Goal: Task Accomplishment & Management: Use online tool/utility

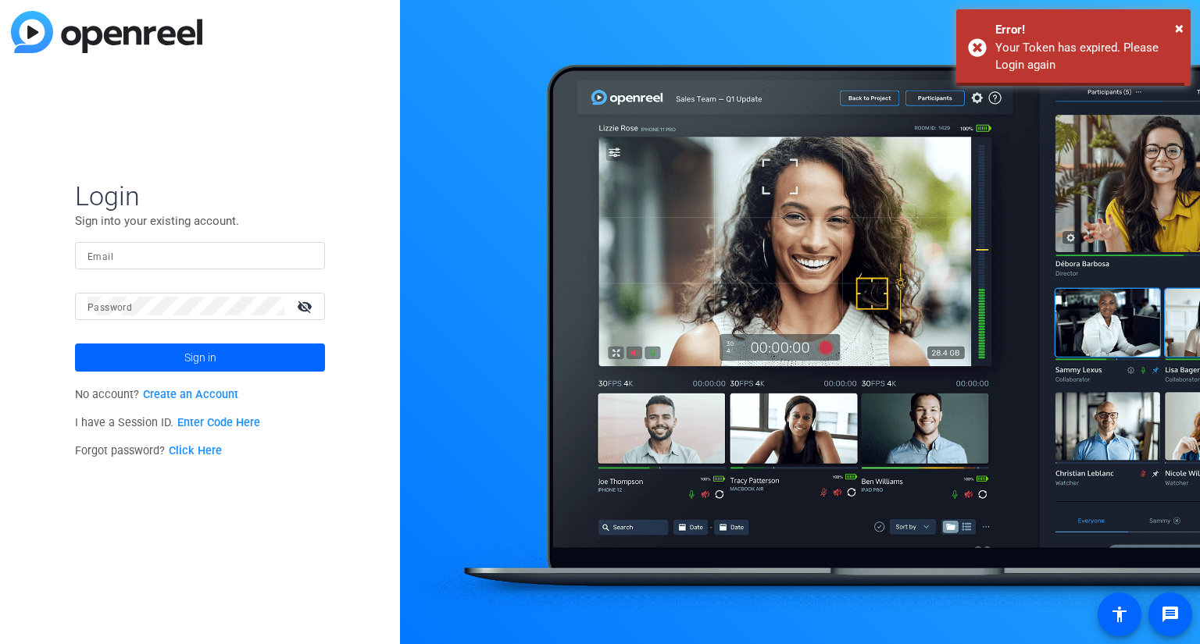
type input "[PERSON_NAME][EMAIL_ADDRESS][PERSON_NAME][DOMAIN_NAME]"
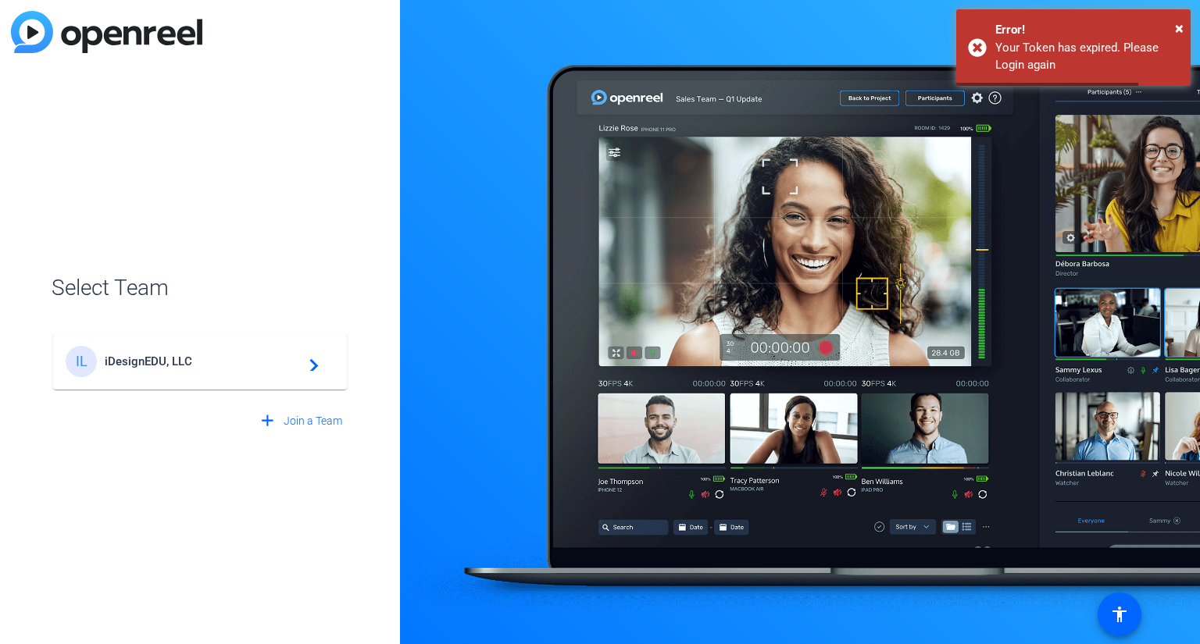
click at [253, 352] on div "IL iDesignEDU, LLC navigate_next" at bounding box center [200, 361] width 269 height 31
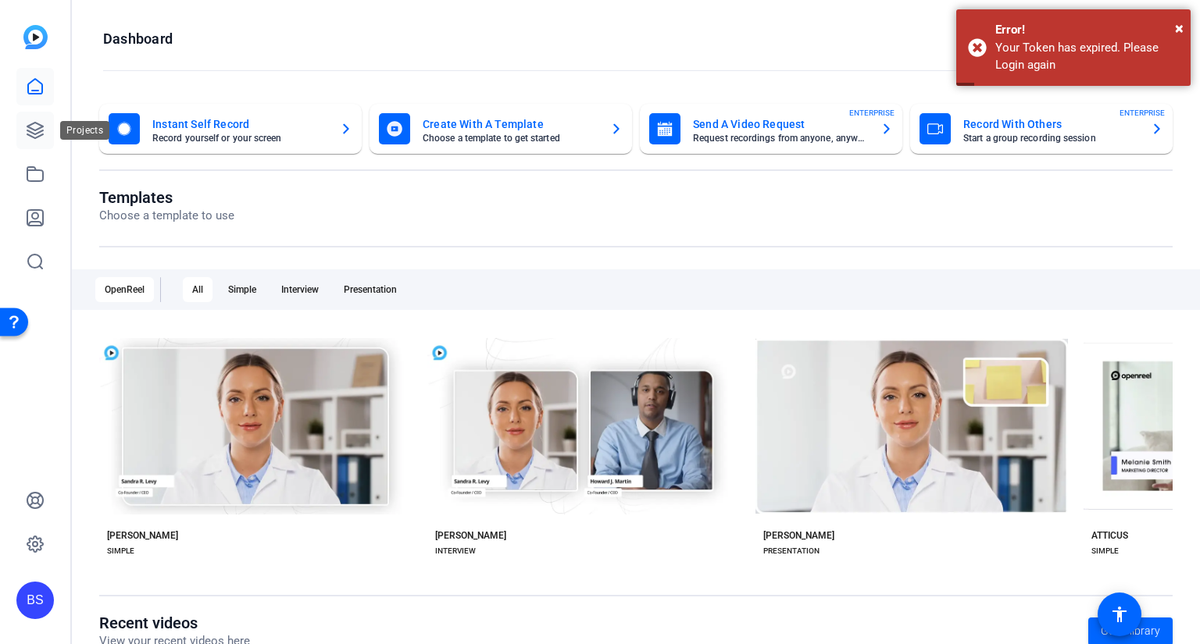
click at [32, 131] on icon at bounding box center [35, 130] width 19 height 19
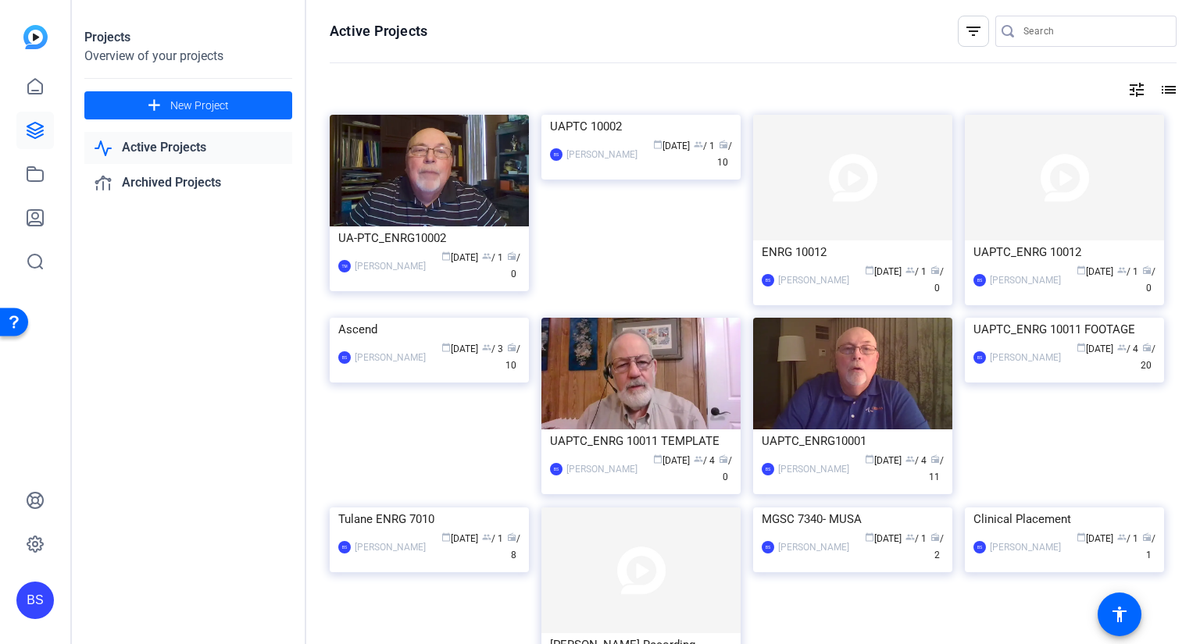
click at [187, 107] on span "New Project" at bounding box center [199, 106] width 59 height 16
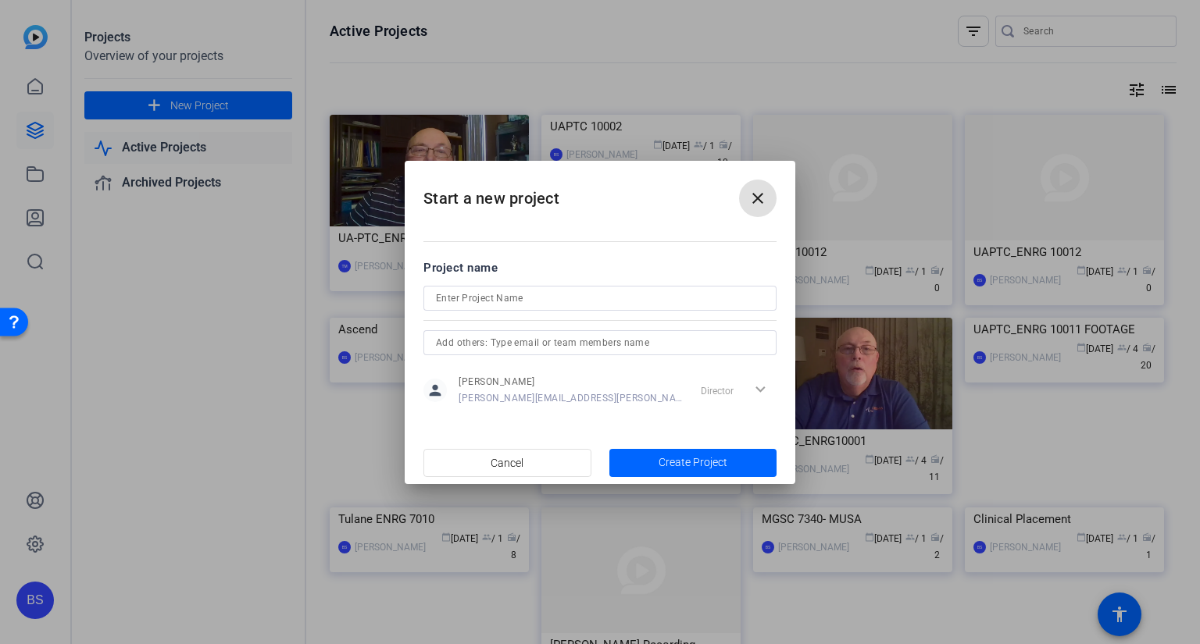
click at [532, 295] on input at bounding box center [600, 298] width 328 height 19
paste input "UA-PTC_10003"
type input "UA-PTC_10003"
click at [668, 471] on span "button" at bounding box center [693, 462] width 168 height 37
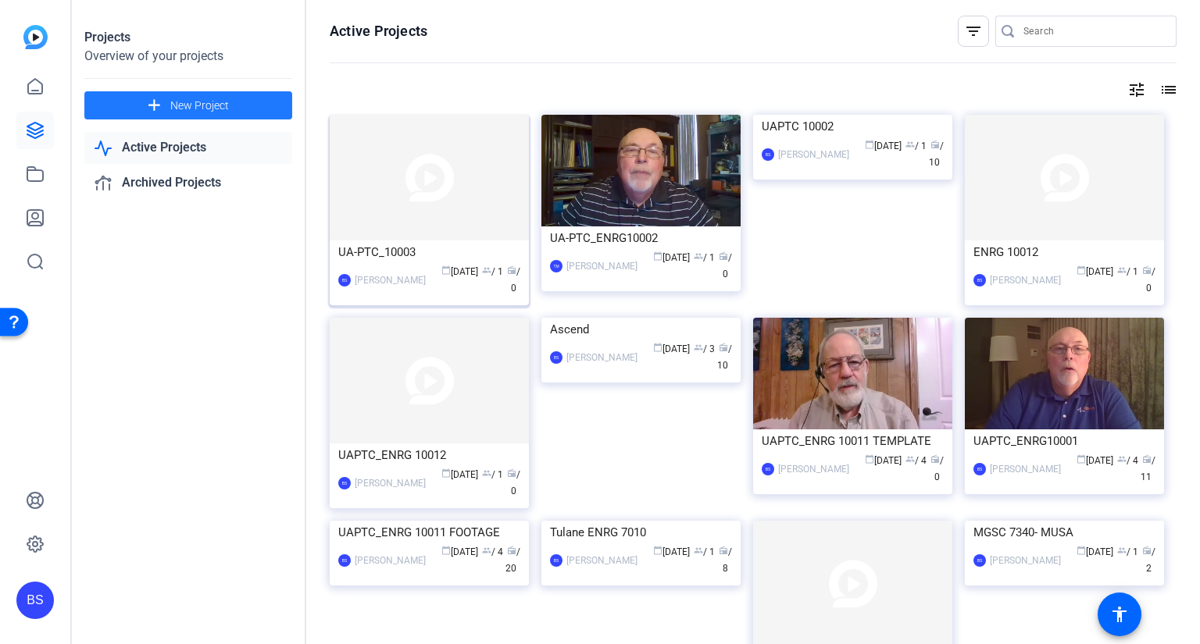
click at [351, 208] on img at bounding box center [429, 178] width 199 height 126
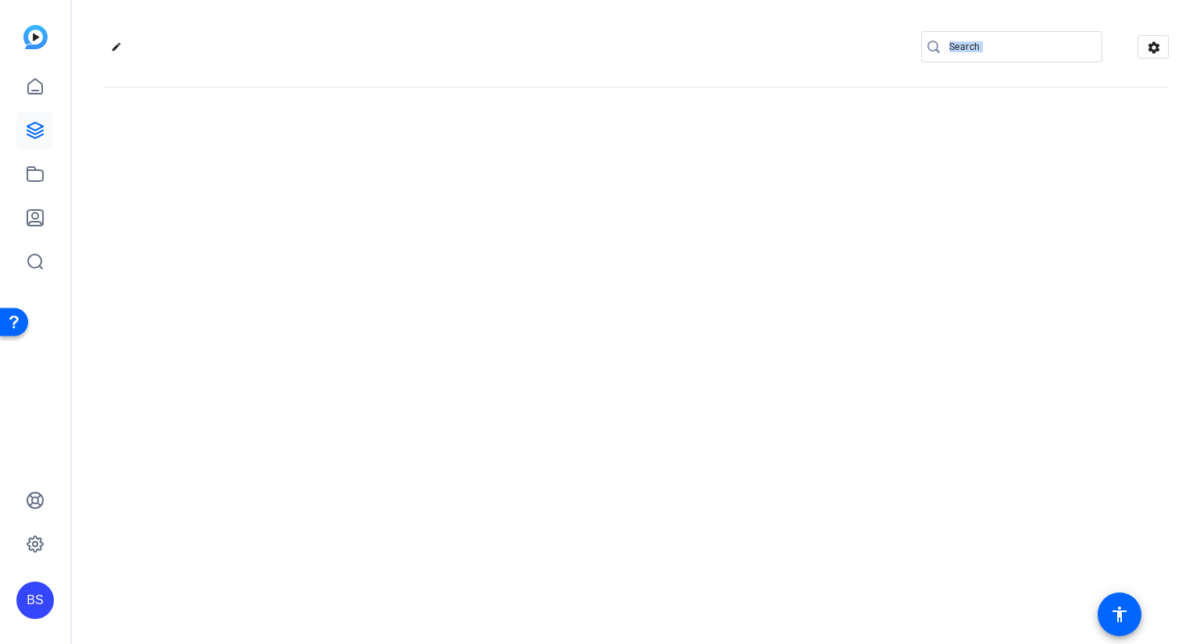
click at [351, 208] on div "edit settings" at bounding box center [636, 322] width 1128 height 644
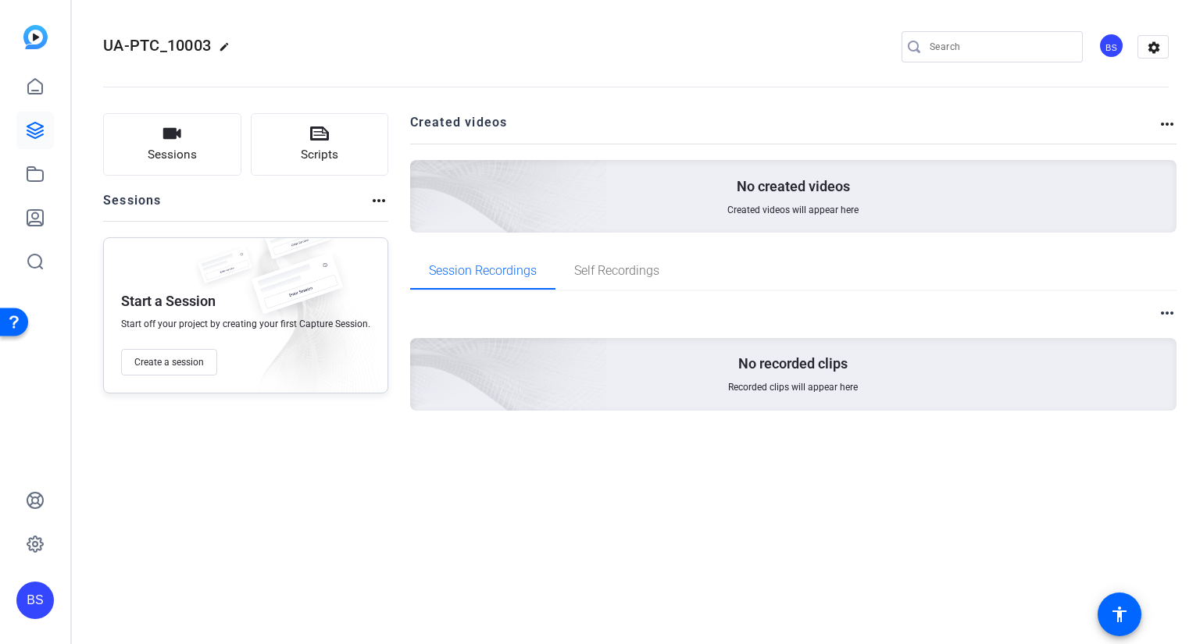
click at [700, 600] on div "UA-PTC_10003 edit BS settings Sessions Scripts Sessions more_horiz Start a Sess…" at bounding box center [636, 322] width 1128 height 644
click at [225, 436] on div "Sessions Scripts Sessions more_horiz Start a Session Start off your project by …" at bounding box center [245, 287] width 285 height 348
click at [171, 365] on span "Create a session" at bounding box center [169, 362] width 70 height 12
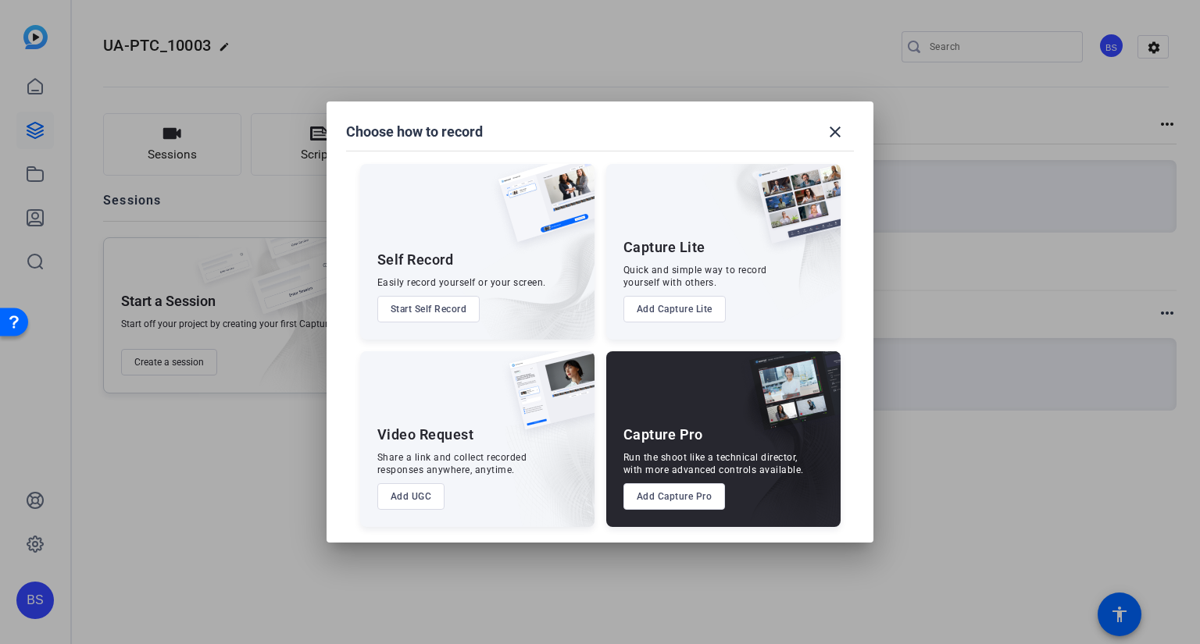
click at [432, 502] on button "Add UGC" at bounding box center [411, 496] width 68 height 27
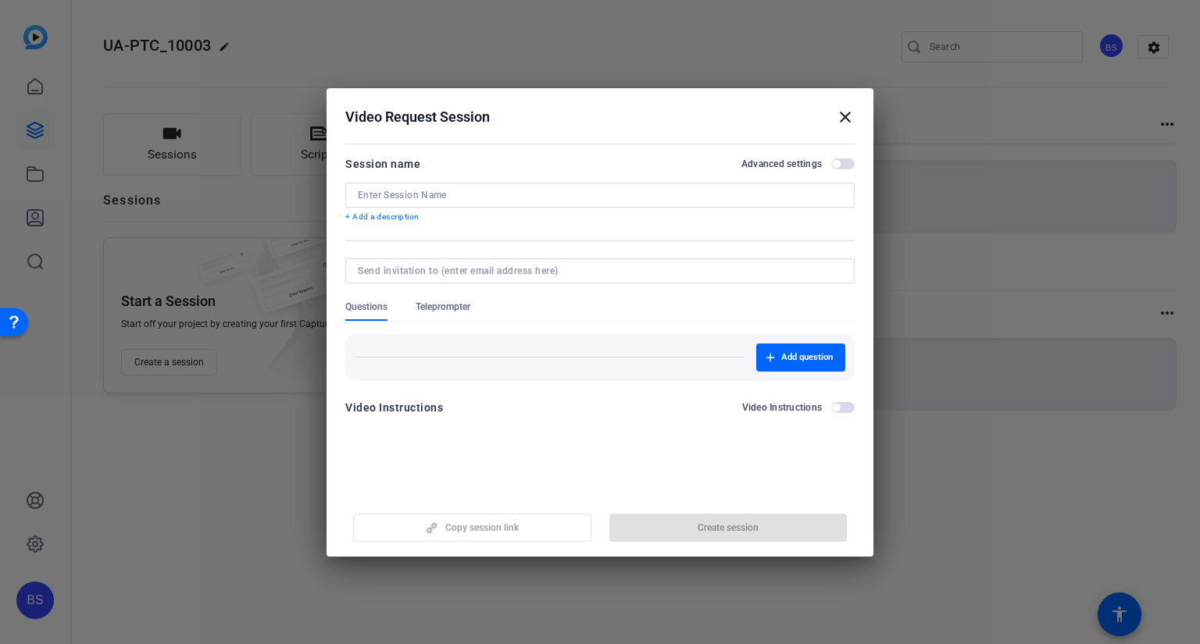
click at [466, 191] on input at bounding box center [600, 195] width 484 height 12
paste input "M1-1"
type input "M1-1"
click at [709, 526] on span "Create session" at bounding box center [727, 528] width 61 height 12
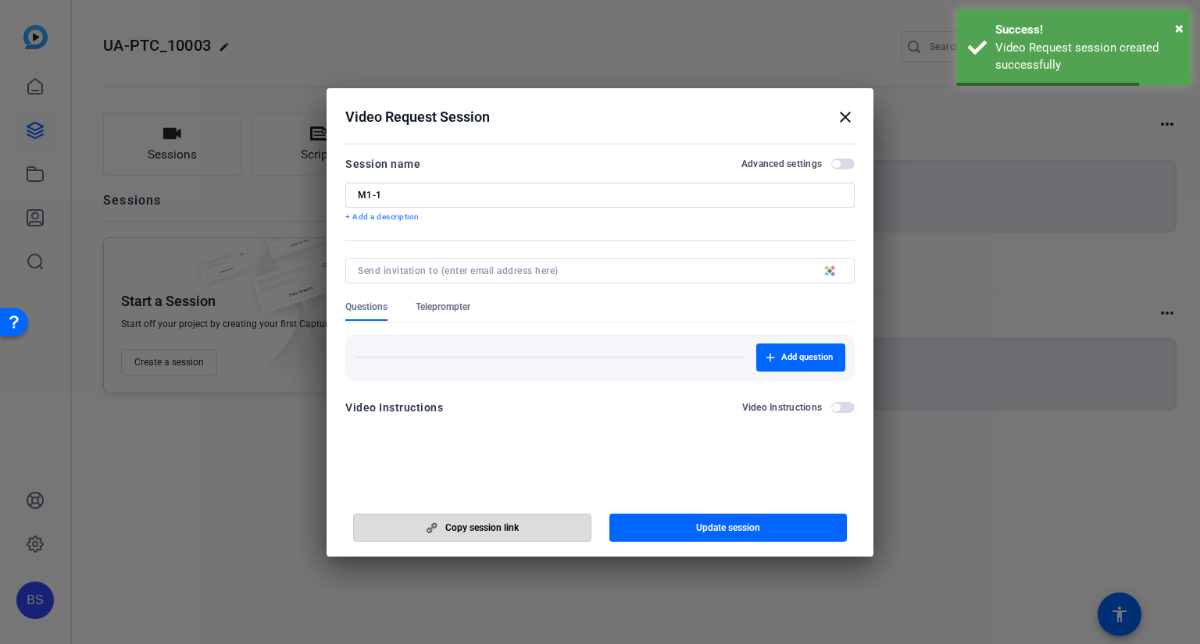
click at [533, 531] on span "button" at bounding box center [472, 527] width 237 height 37
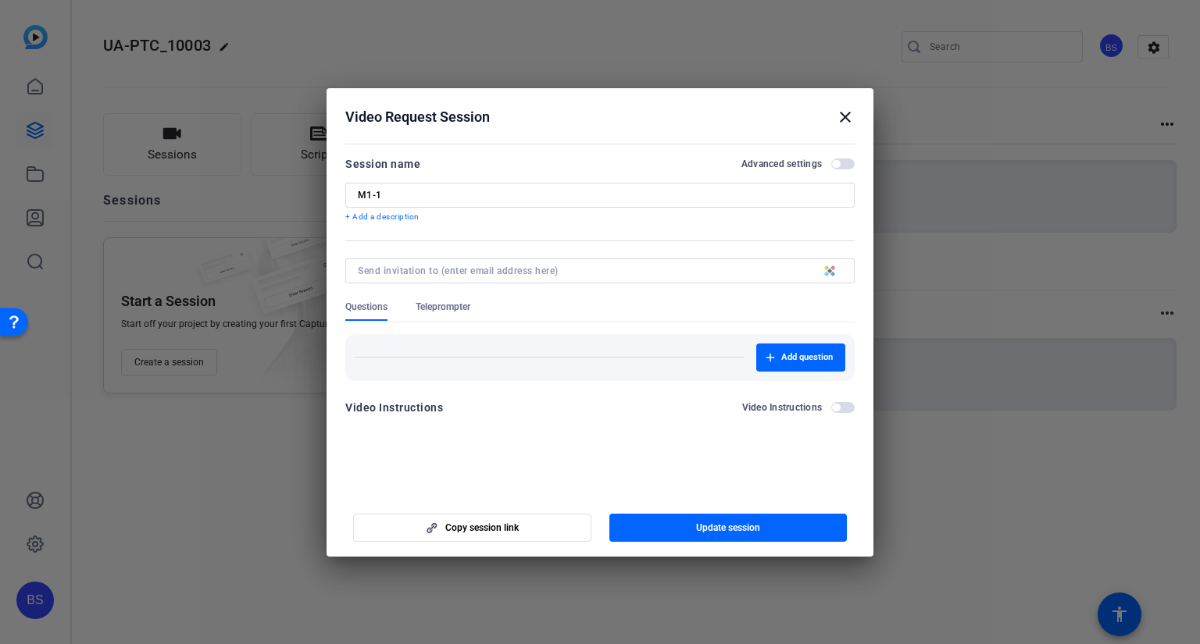
drag, startPoint x: 458, startPoint y: 440, endPoint x: 494, endPoint y: 401, distance: 53.1
click at [459, 440] on mat-dialog-content "Session name Advanced settings M1-1 + Add a description Questions Teleprompter …" at bounding box center [599, 291] width 547 height 305
click at [846, 116] on mat-icon "close" at bounding box center [845, 117] width 19 height 19
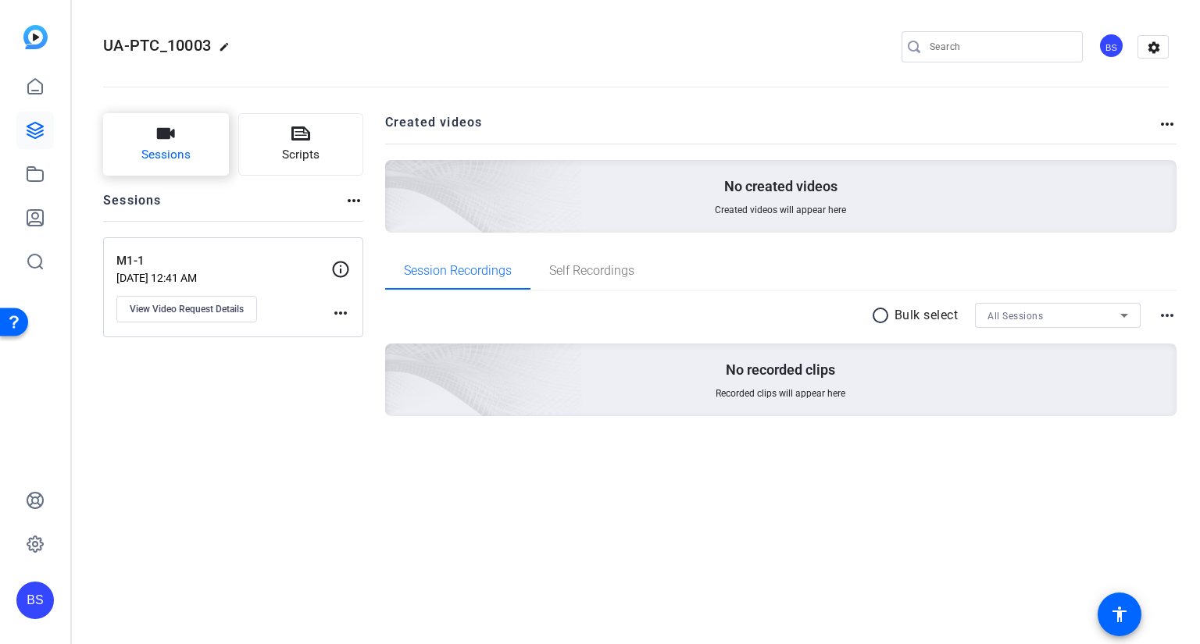
click at [191, 156] on button "Sessions" at bounding box center [166, 144] width 126 height 62
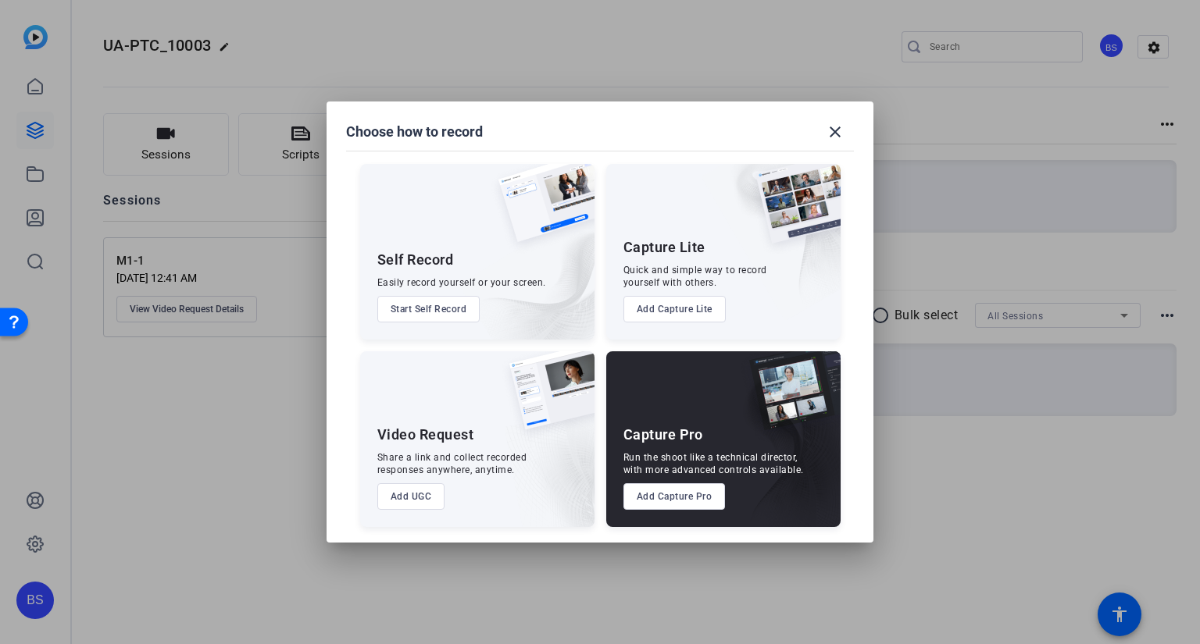
click at [404, 494] on button "Add UGC" at bounding box center [411, 496] width 68 height 27
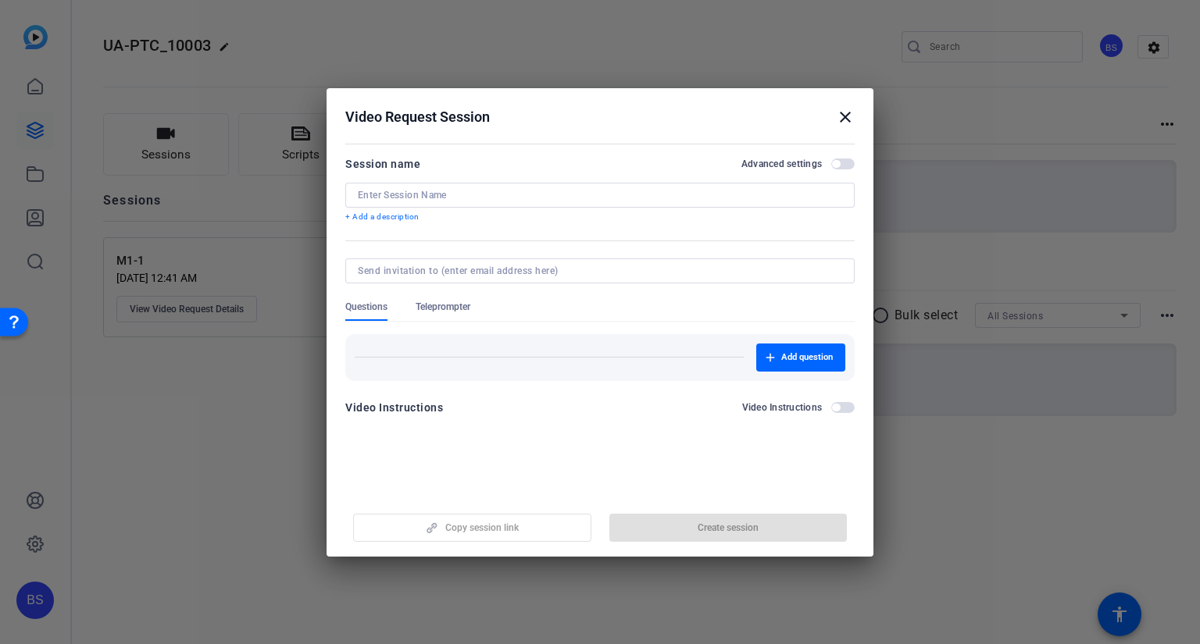
click at [433, 191] on input at bounding box center [600, 195] width 484 height 12
type input "m"
type input "M1-2"
click at [702, 520] on span "button" at bounding box center [728, 527] width 238 height 37
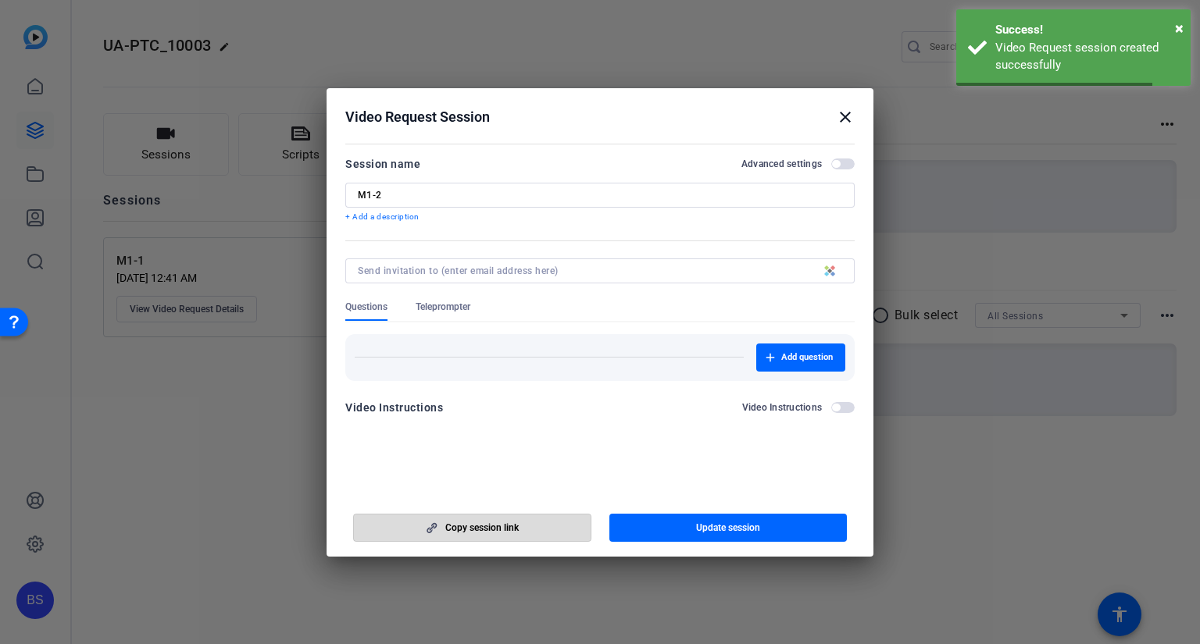
click at [508, 525] on span "Copy session link" at bounding box center [481, 528] width 73 height 12
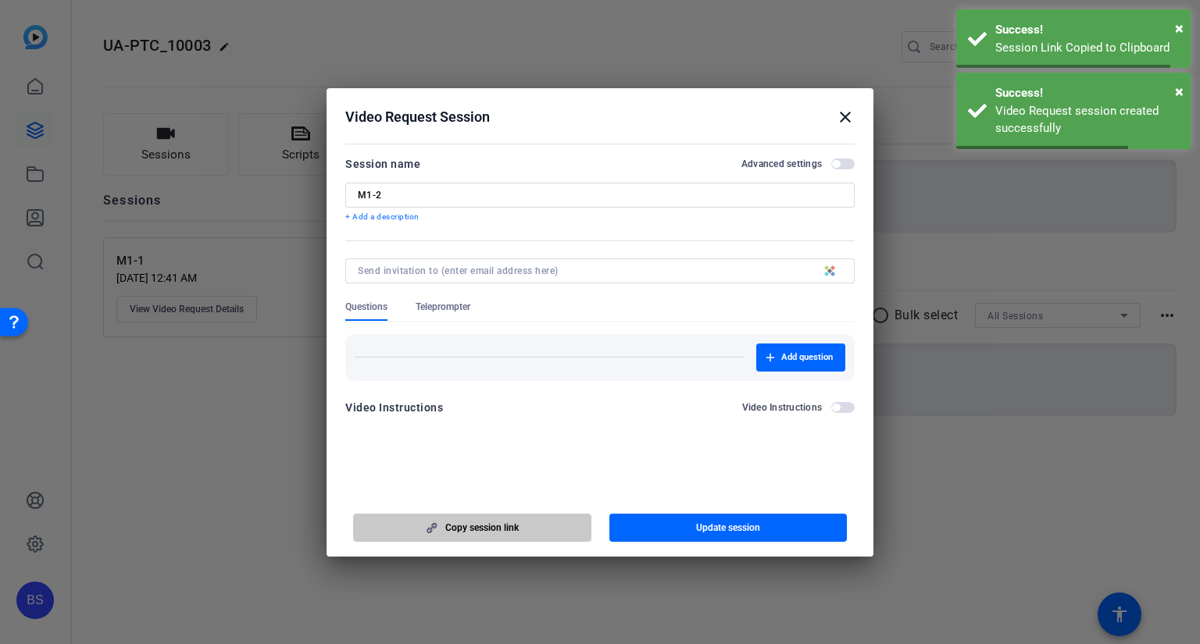
click at [508, 525] on span "Copy session link" at bounding box center [481, 528] width 73 height 12
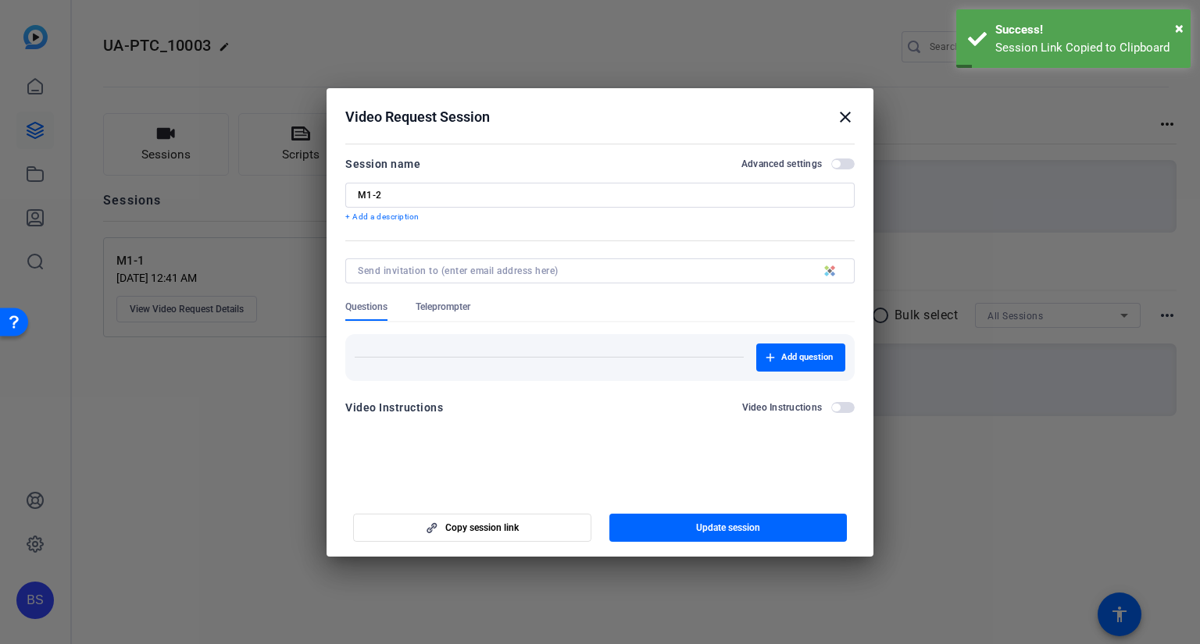
click at [216, 407] on div at bounding box center [600, 322] width 1200 height 644
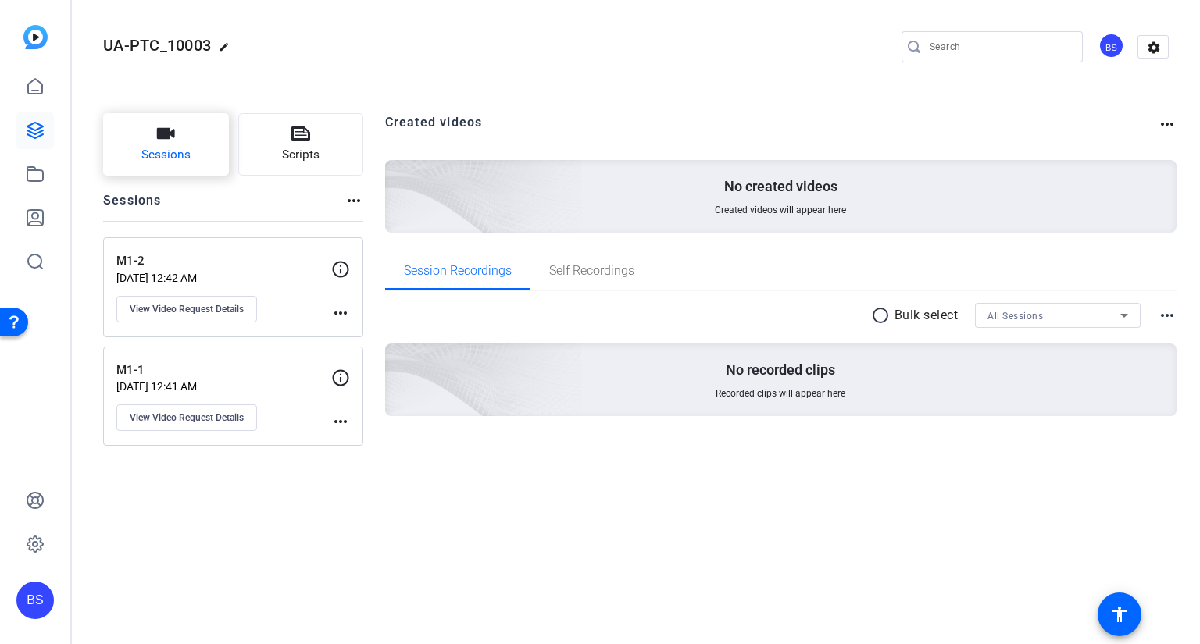
click at [188, 145] on button "Sessions" at bounding box center [166, 144] width 126 height 62
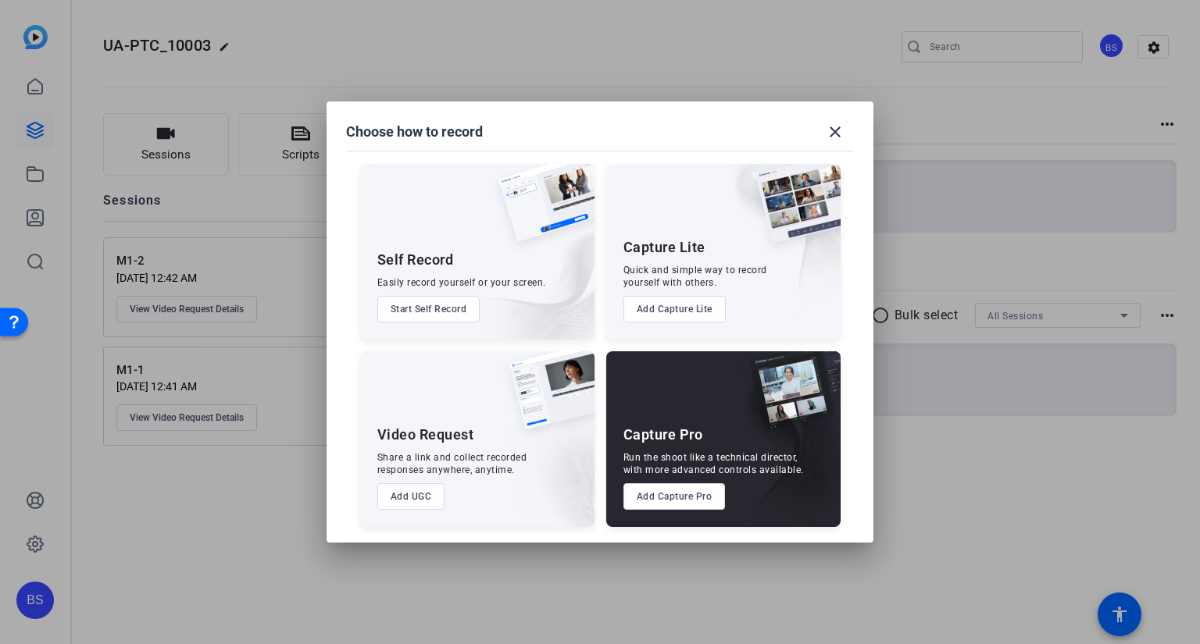
click at [406, 504] on button "Add UGC" at bounding box center [411, 496] width 68 height 27
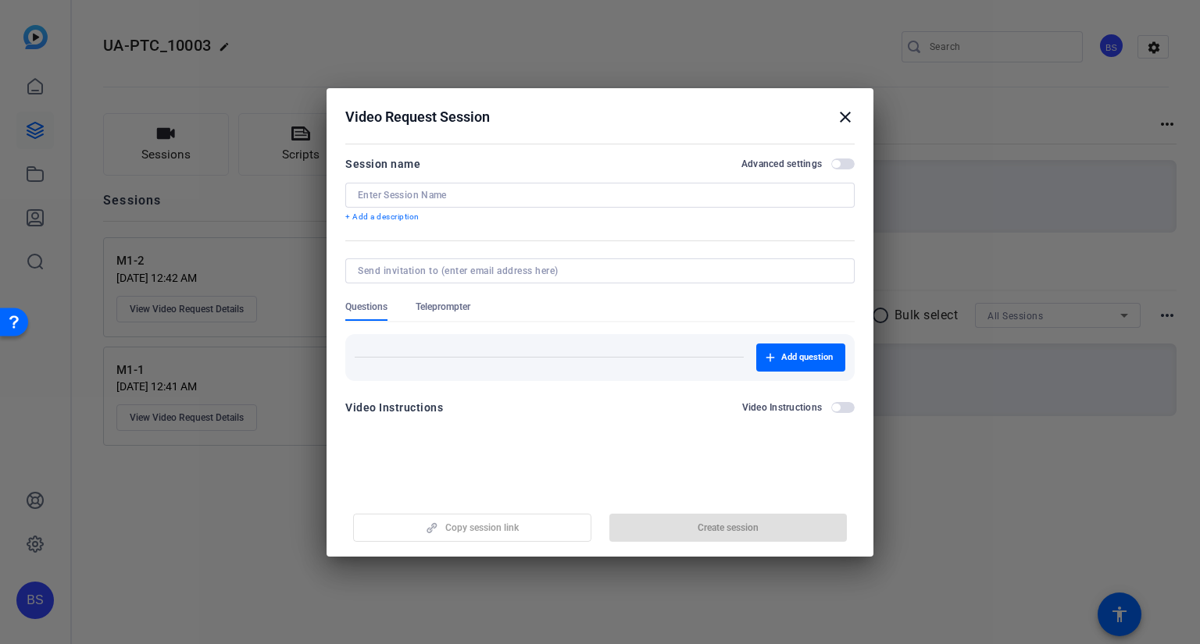
click at [448, 192] on input at bounding box center [600, 195] width 484 height 12
type input "M2-1"
click at [715, 528] on span "Create session" at bounding box center [727, 528] width 61 height 12
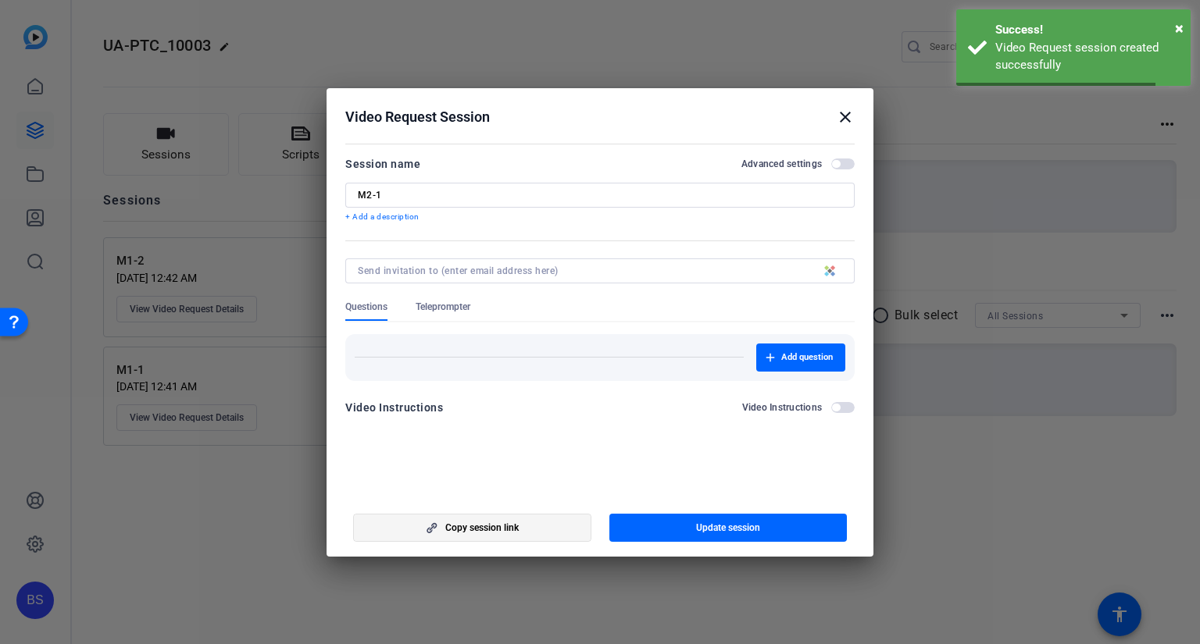
click at [501, 529] on span "Copy session link" at bounding box center [481, 528] width 73 height 12
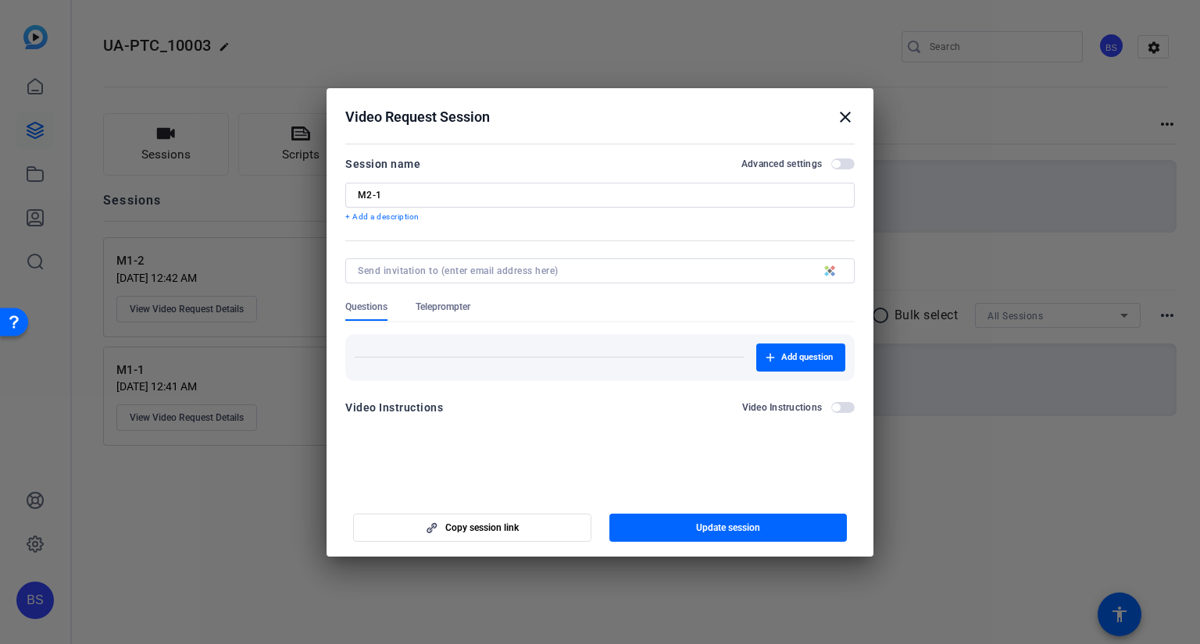
click at [250, 341] on div at bounding box center [600, 322] width 1200 height 644
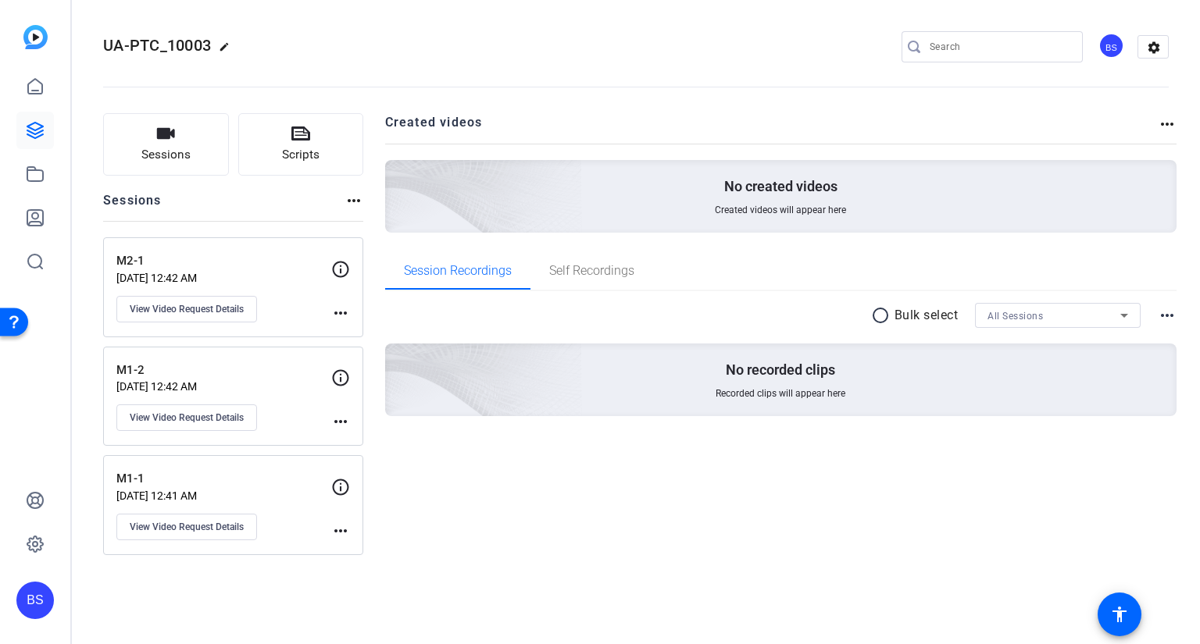
click at [154, 107] on div "Sessions Scripts Sessions more_horiz M2-1 [DATE] 12:42 AM View Video Request De…" at bounding box center [636, 334] width 1128 height 481
click at [169, 140] on icon "button" at bounding box center [165, 133] width 19 height 19
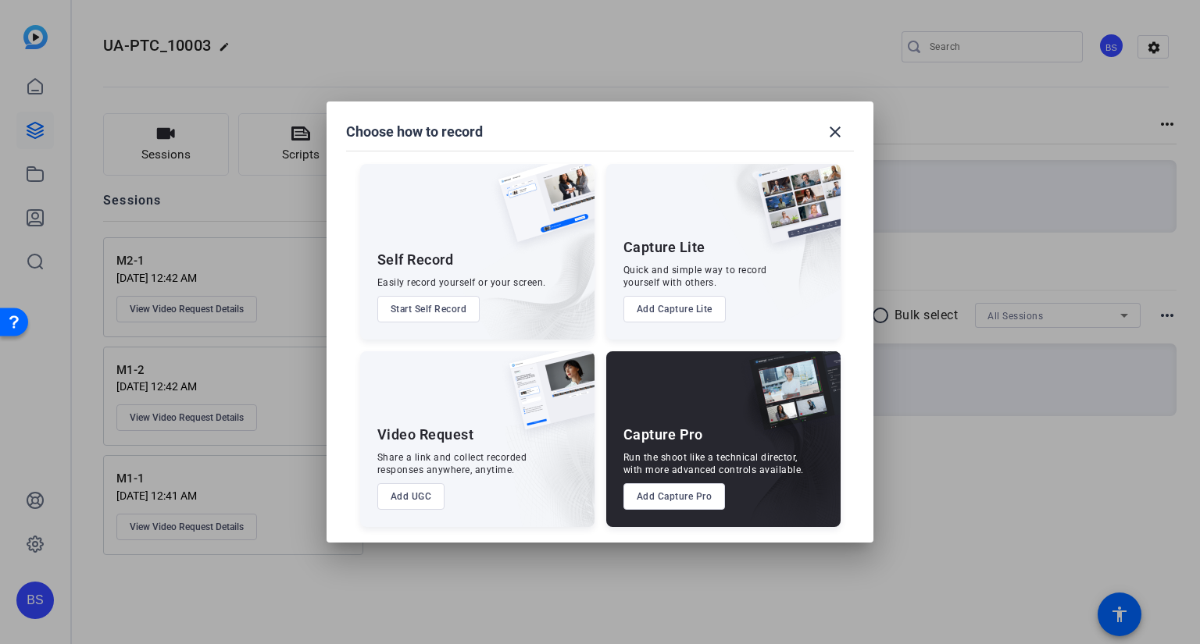
click at [398, 500] on button "Add UGC" at bounding box center [411, 496] width 68 height 27
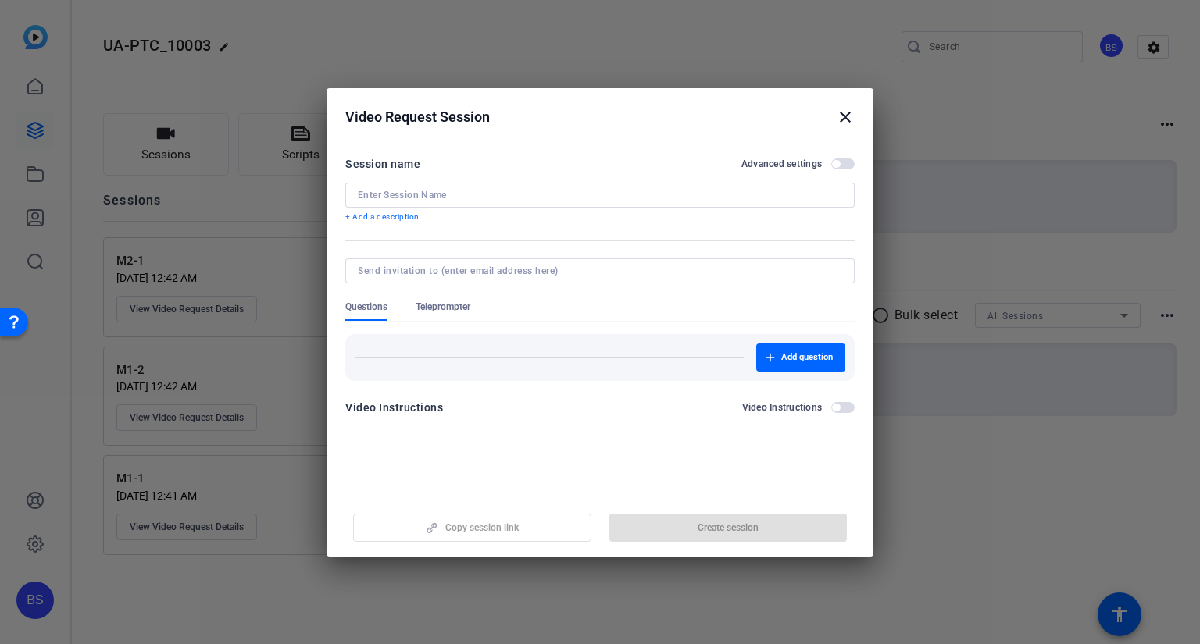
click at [439, 197] on input at bounding box center [600, 195] width 484 height 12
type input "M2-2"
click at [700, 524] on span "Create session" at bounding box center [727, 528] width 61 height 12
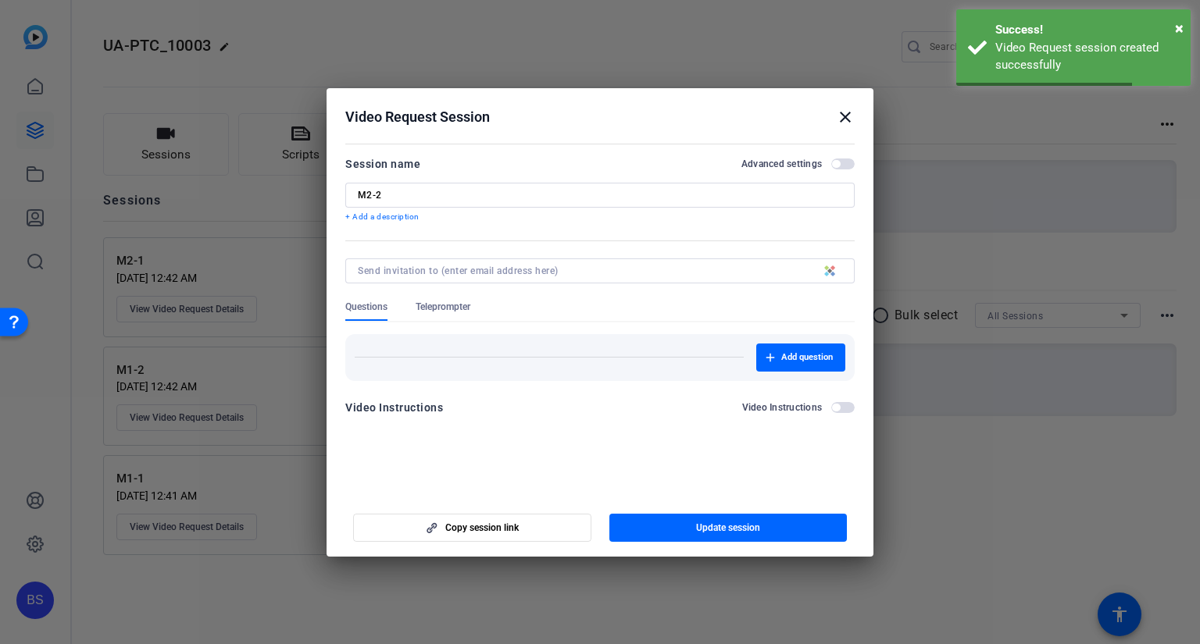
click at [1004, 530] on div at bounding box center [600, 322] width 1200 height 644
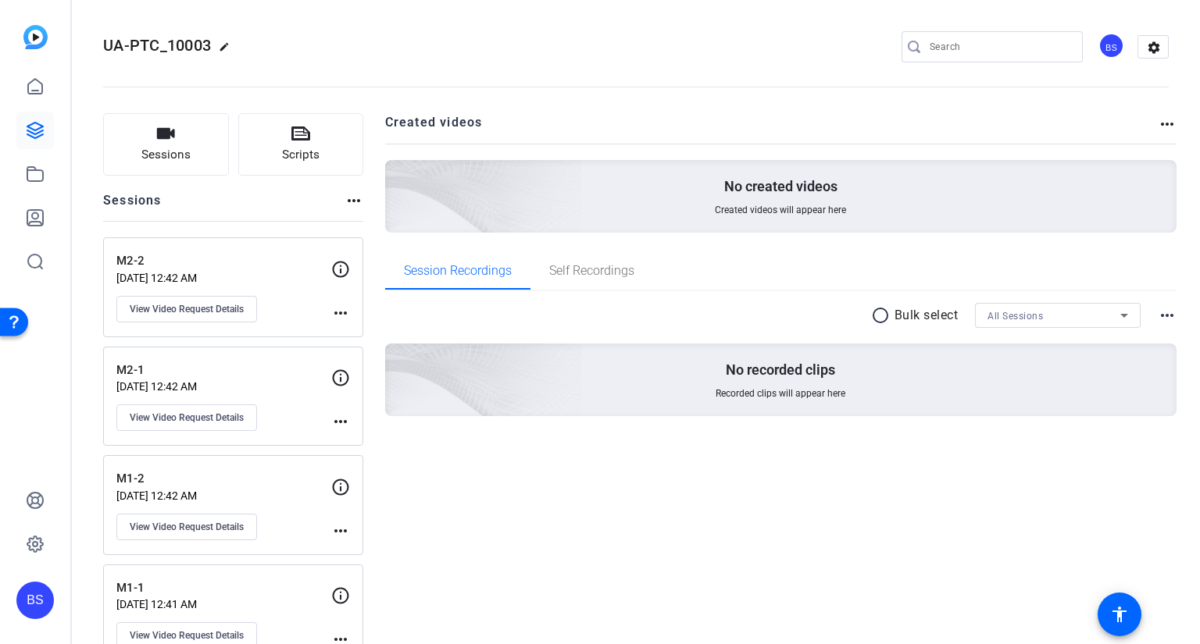
click at [412, 63] on openreel-divider-bar at bounding box center [635, 83] width 1065 height 48
click at [189, 162] on span "Sessions" at bounding box center [165, 155] width 49 height 18
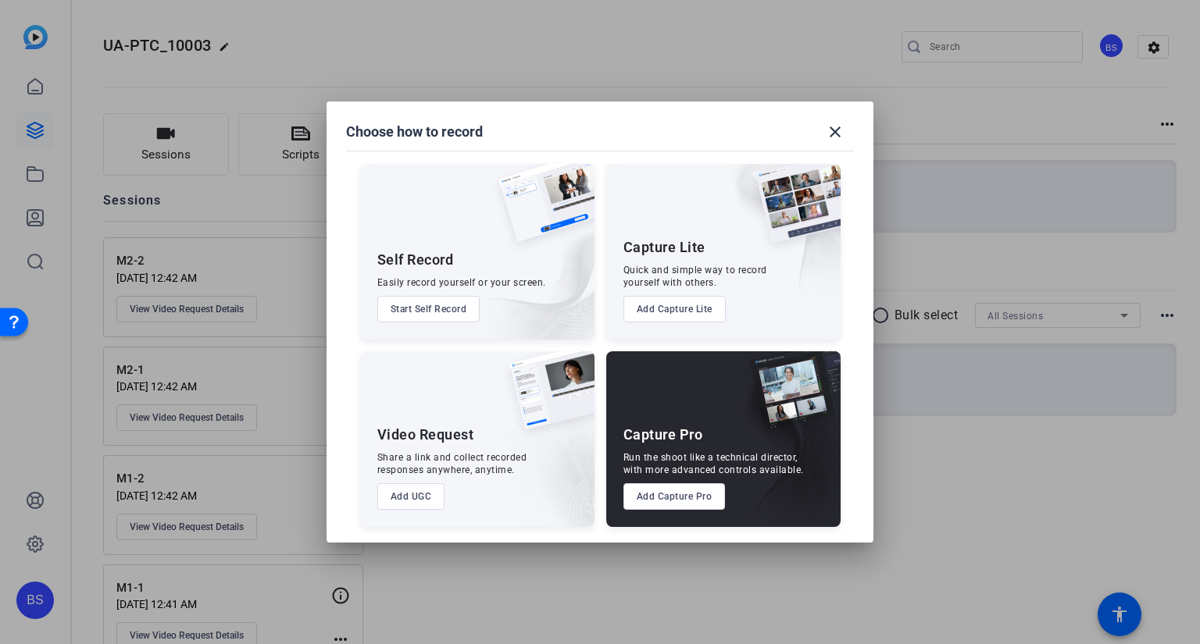
click at [428, 502] on button "Add UGC" at bounding box center [411, 496] width 68 height 27
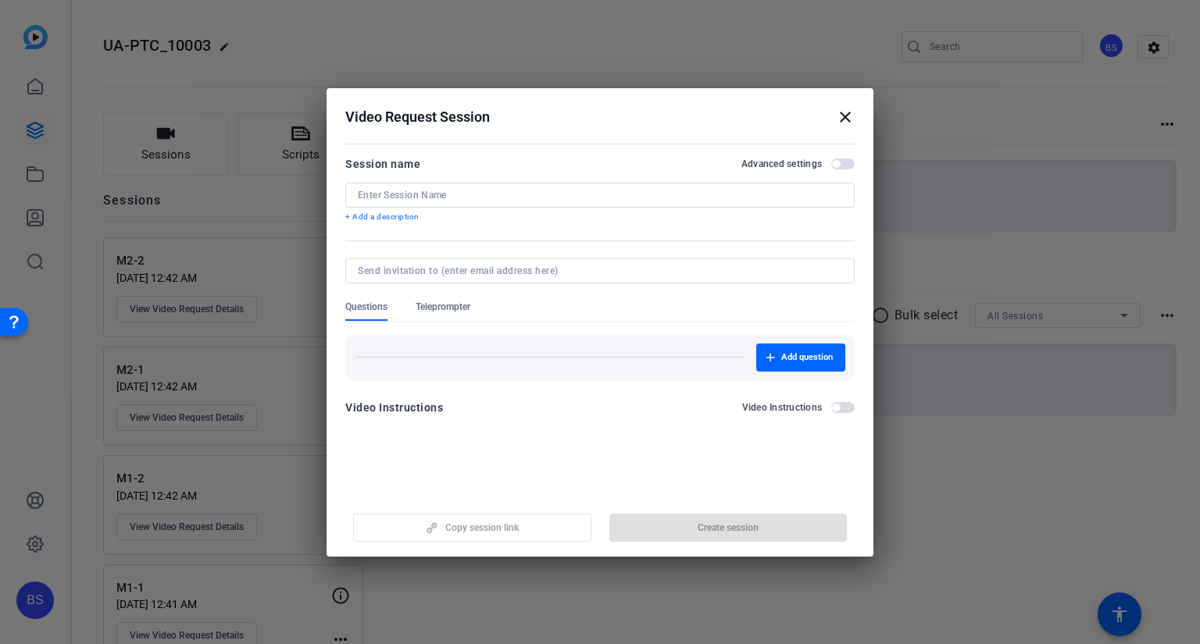
click at [483, 205] on div at bounding box center [600, 195] width 484 height 25
drag, startPoint x: 483, startPoint y: 198, endPoint x: 489, endPoint y: 190, distance: 10.6
click at [483, 198] on input at bounding box center [600, 195] width 484 height 12
type input "M3-1"
click at [812, 534] on span "button" at bounding box center [728, 527] width 238 height 37
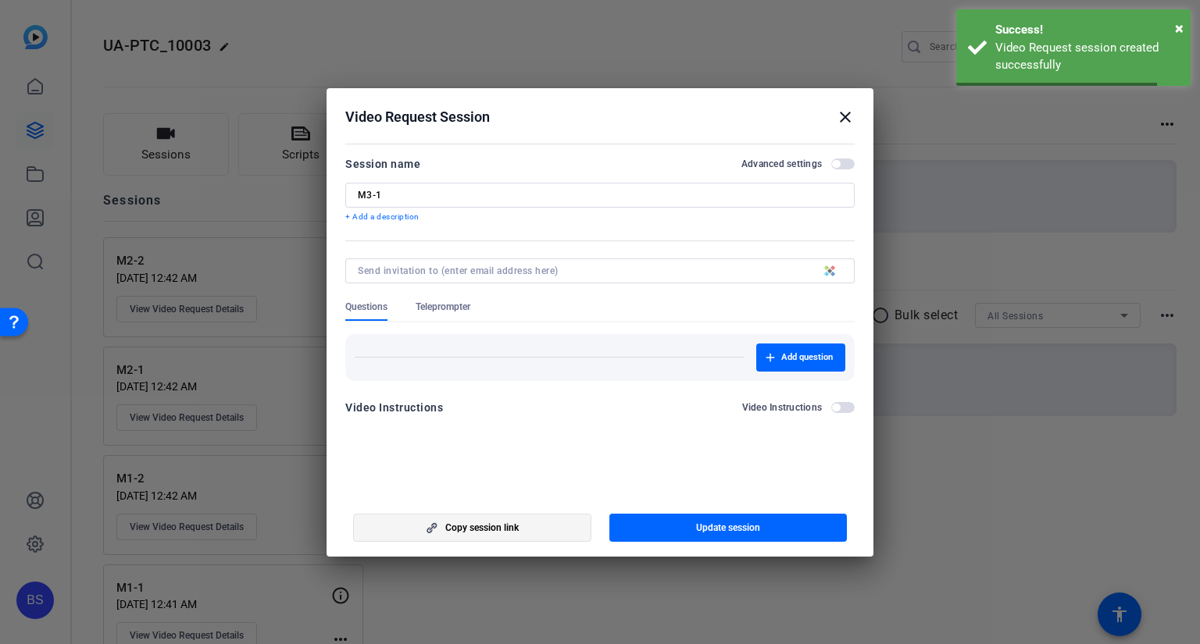
click at [519, 529] on button "Copy session link" at bounding box center [472, 528] width 238 height 28
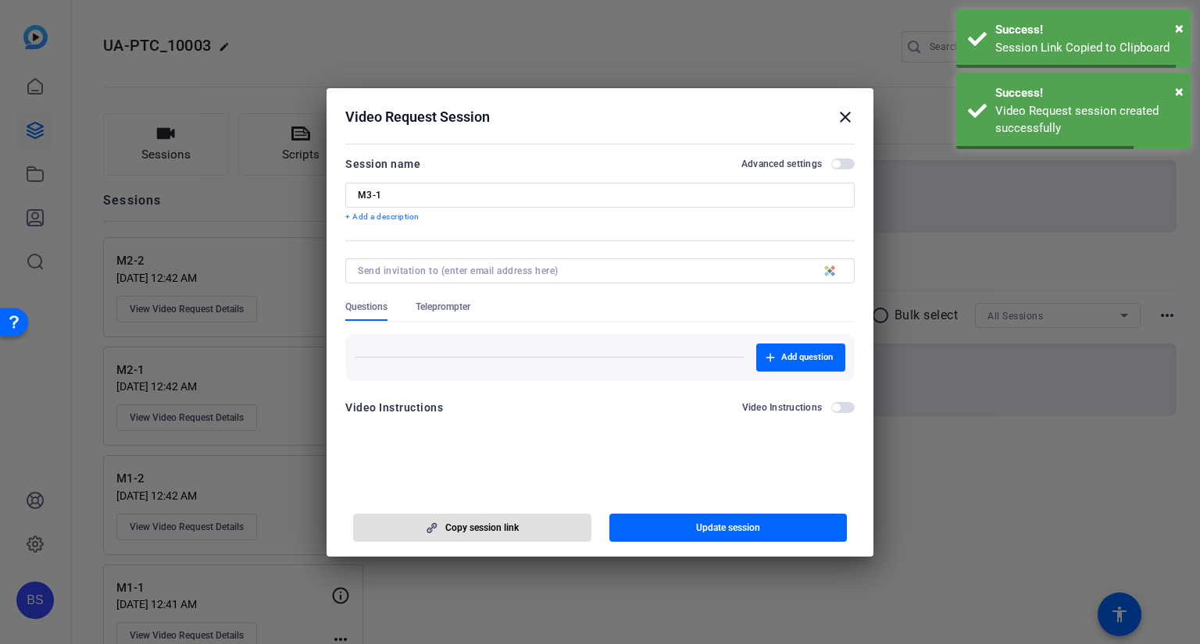
click at [519, 529] on span "button" at bounding box center [472, 527] width 237 height 37
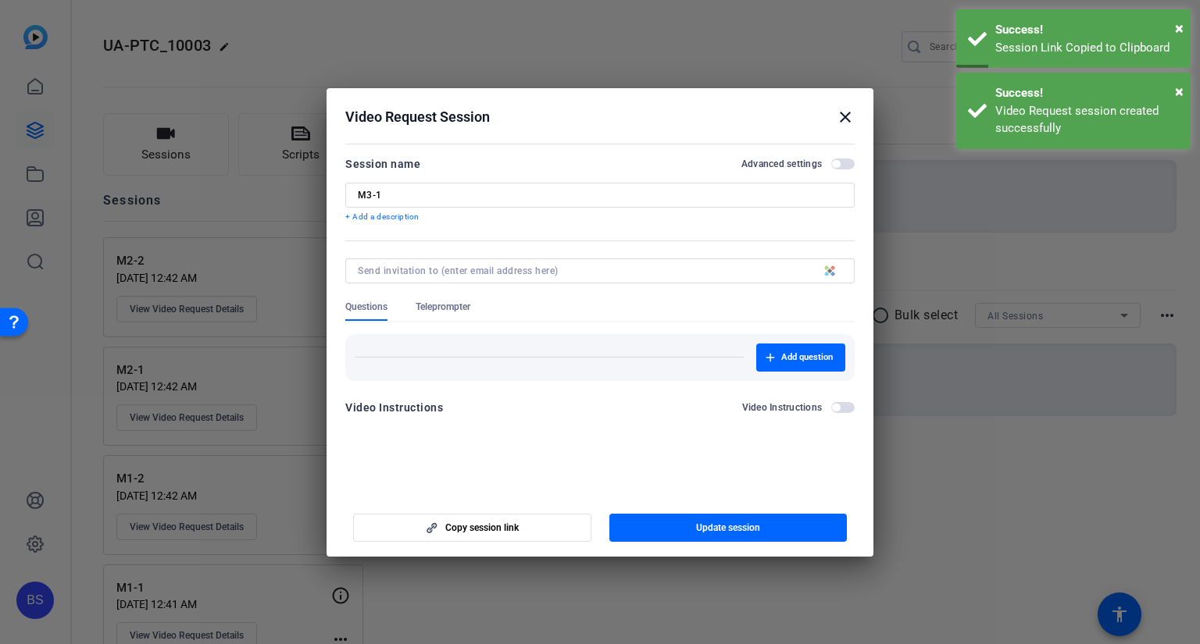
click at [252, 204] on div at bounding box center [600, 322] width 1200 height 644
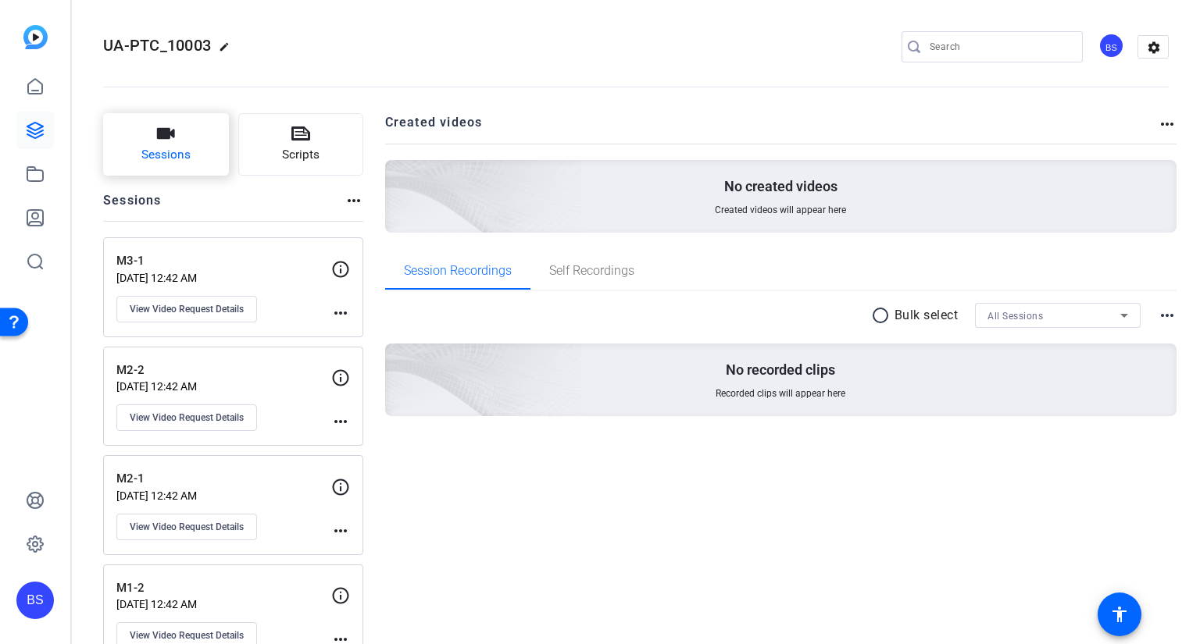
click at [180, 169] on button "Sessions" at bounding box center [166, 144] width 126 height 62
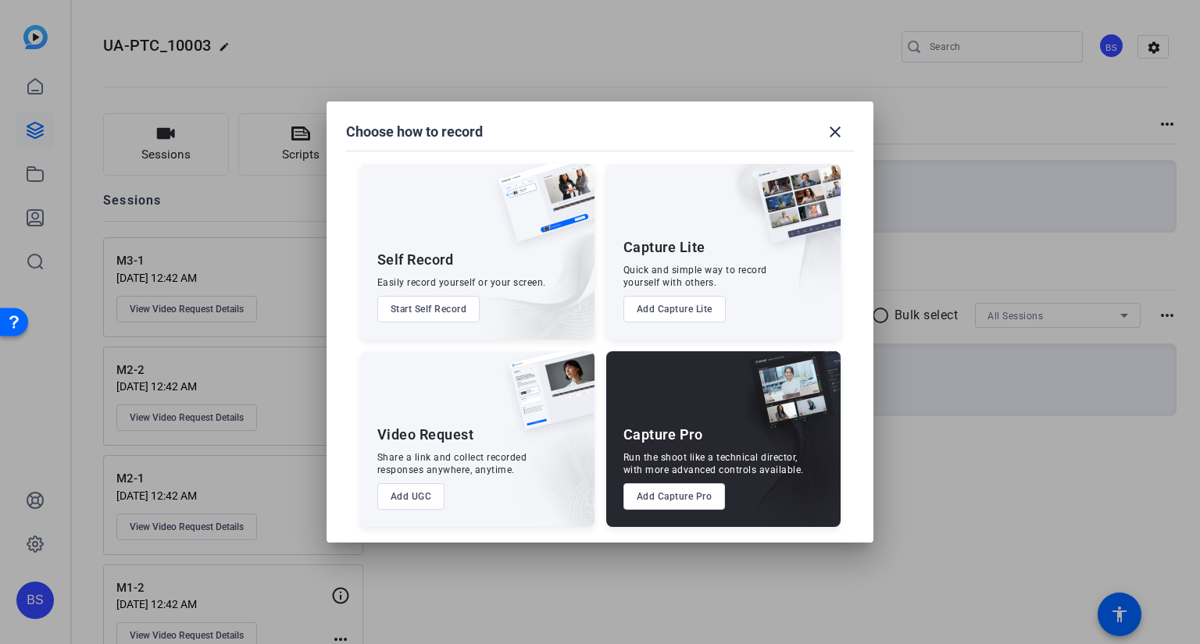
click at [409, 499] on button "Add UGC" at bounding box center [411, 496] width 68 height 27
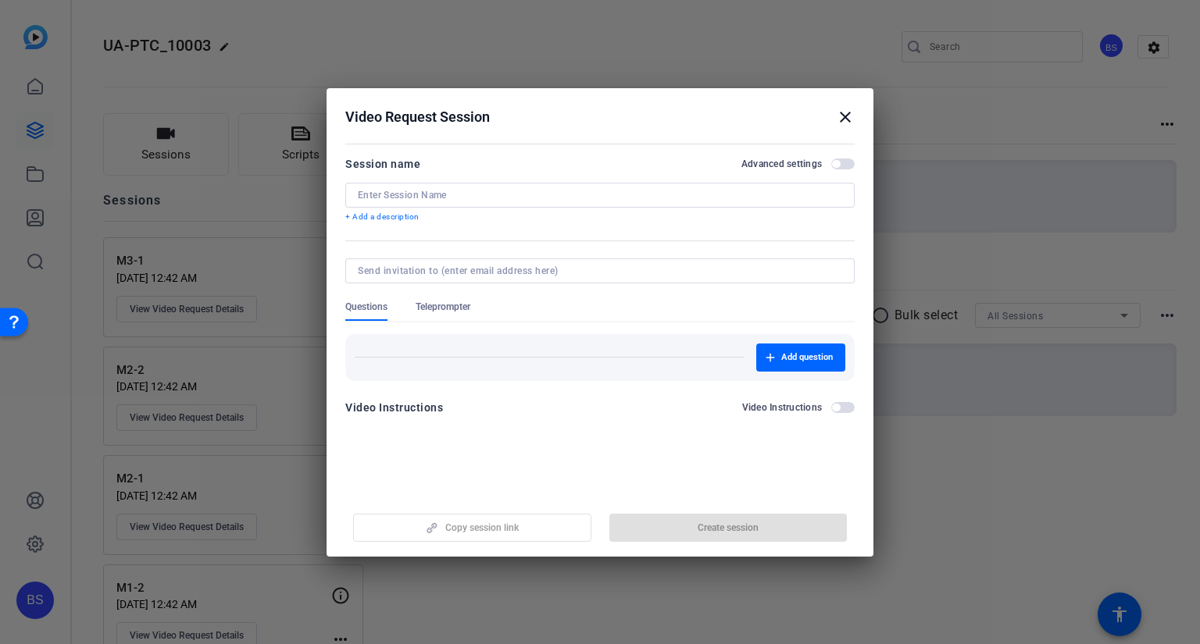
click at [481, 184] on div at bounding box center [600, 195] width 484 height 25
type input "M3-2"
click at [694, 526] on span "button" at bounding box center [728, 527] width 238 height 37
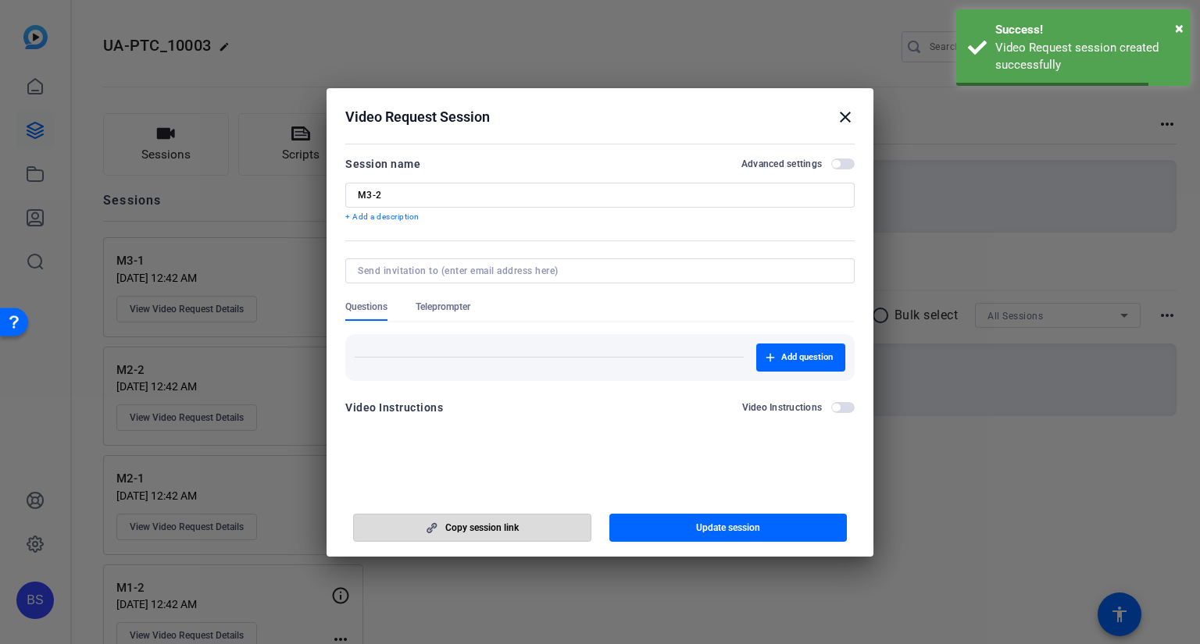
click at [515, 522] on span "Copy session link" at bounding box center [481, 528] width 73 height 12
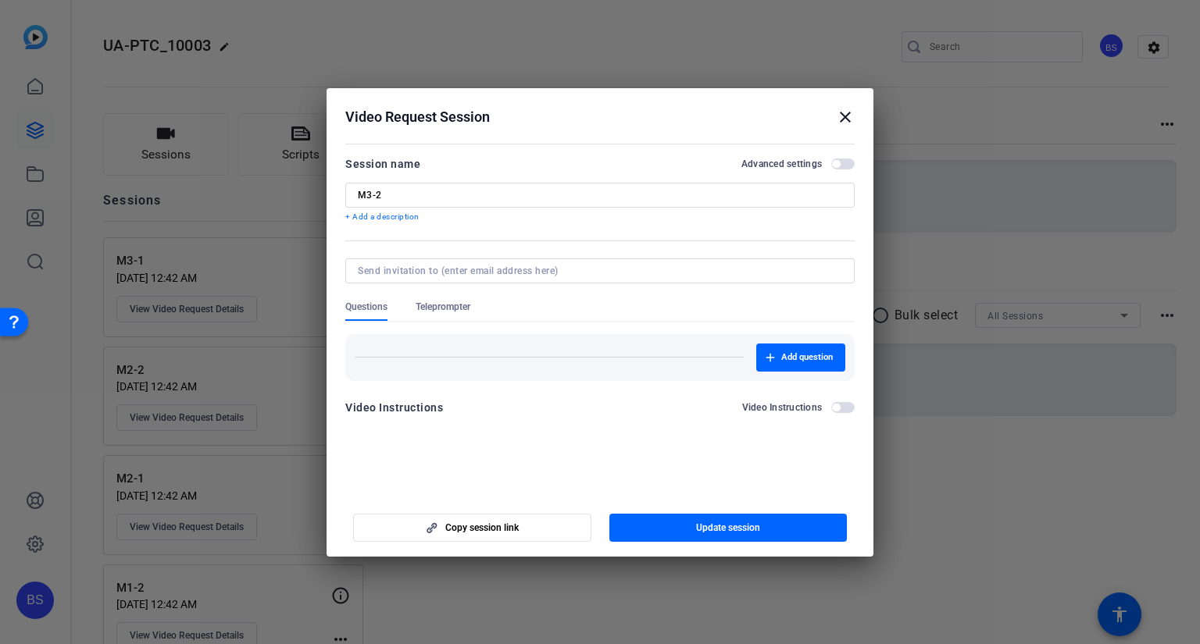
click at [362, 72] on div at bounding box center [600, 322] width 1200 height 644
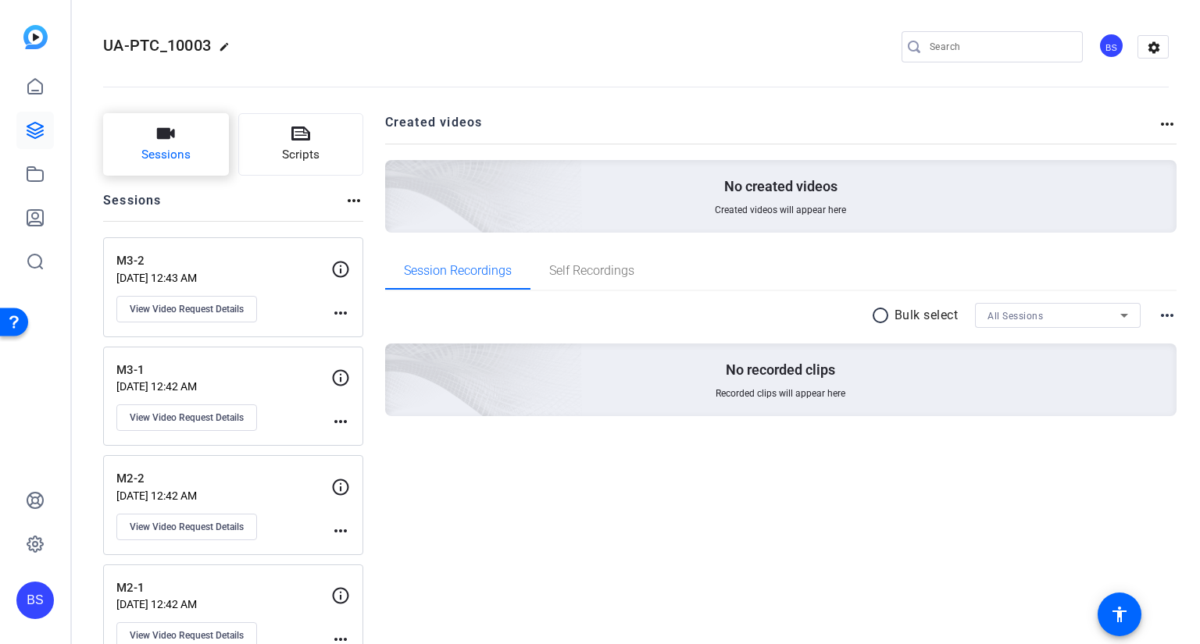
click at [166, 124] on icon "button" at bounding box center [165, 133] width 19 height 19
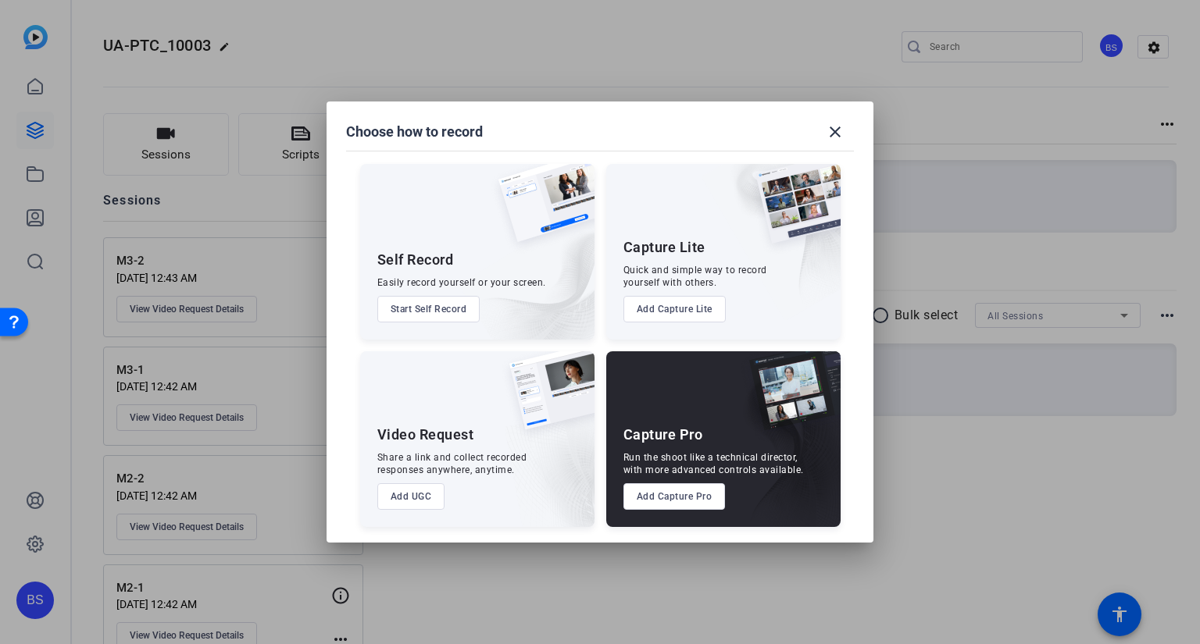
click at [412, 507] on button "Add UGC" at bounding box center [411, 496] width 68 height 27
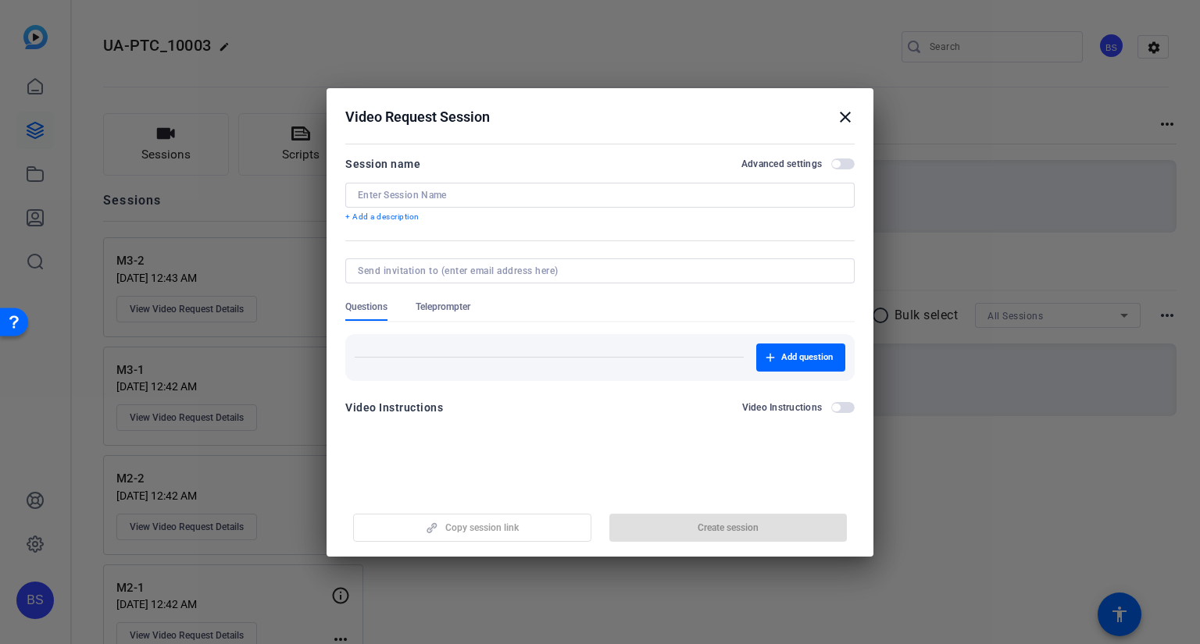
click at [415, 193] on input at bounding box center [600, 195] width 484 height 12
type input "M4-1"
click at [693, 528] on span "button" at bounding box center [728, 527] width 238 height 37
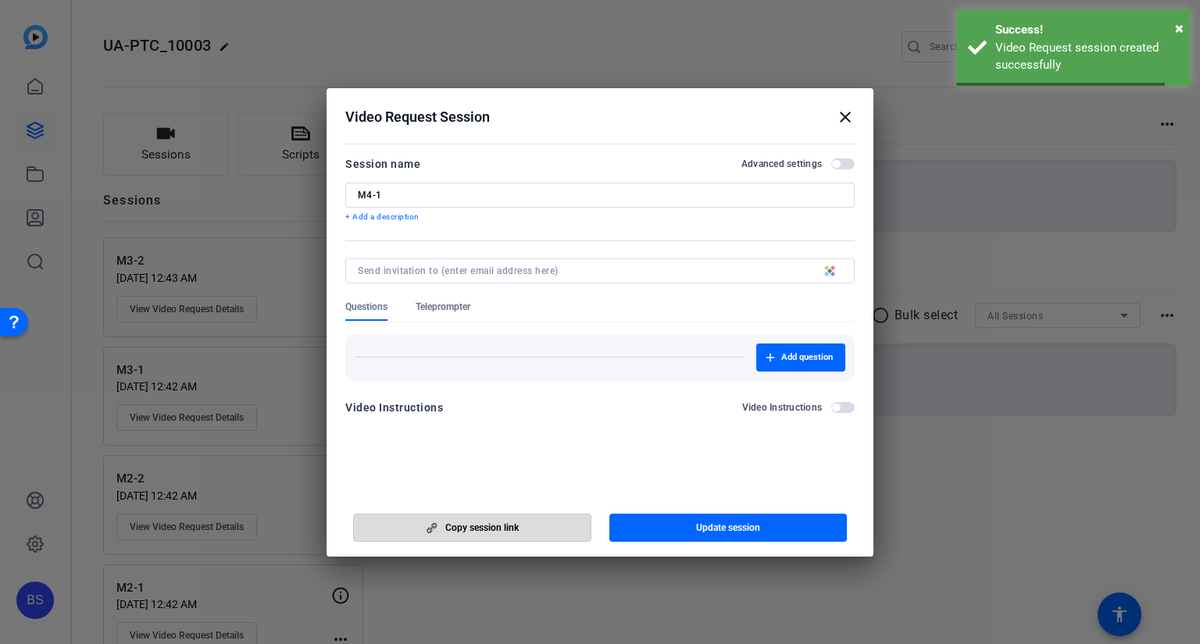
click at [512, 522] on span "Copy session link" at bounding box center [481, 528] width 73 height 12
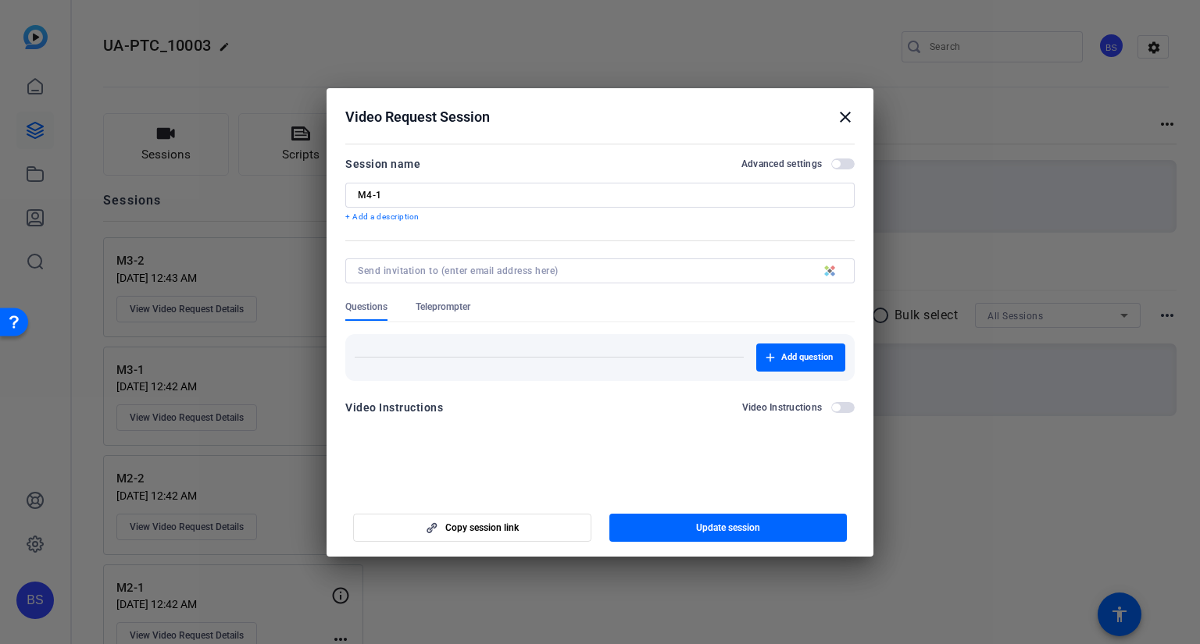
click at [242, 198] on div at bounding box center [600, 322] width 1200 height 644
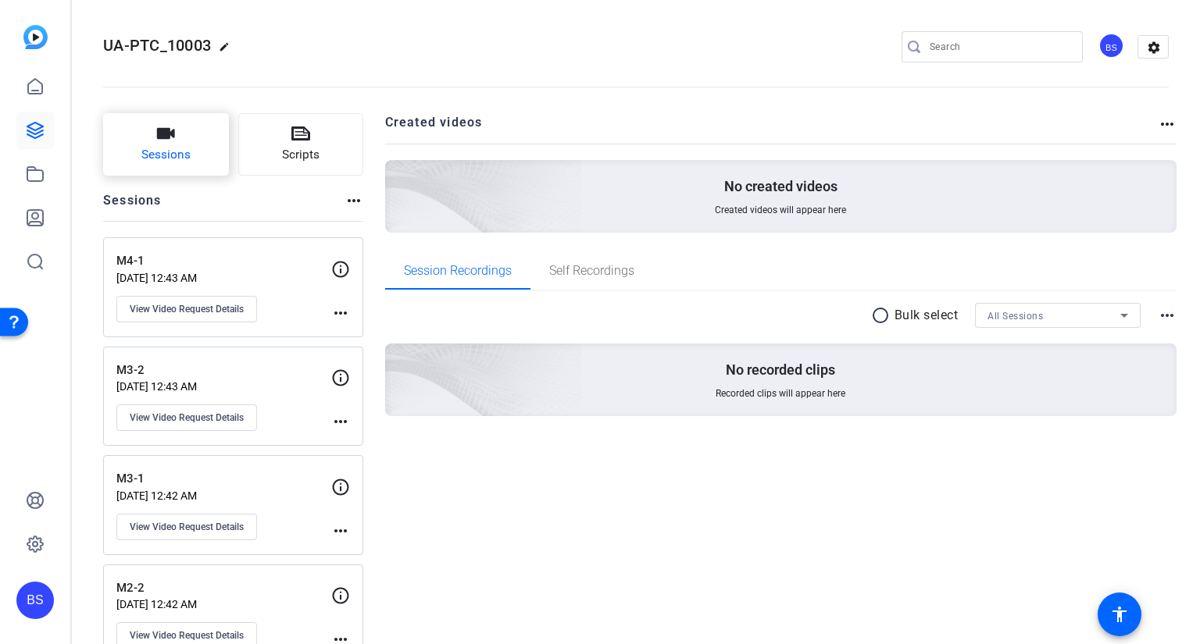
click at [121, 127] on button "Sessions" at bounding box center [166, 144] width 126 height 62
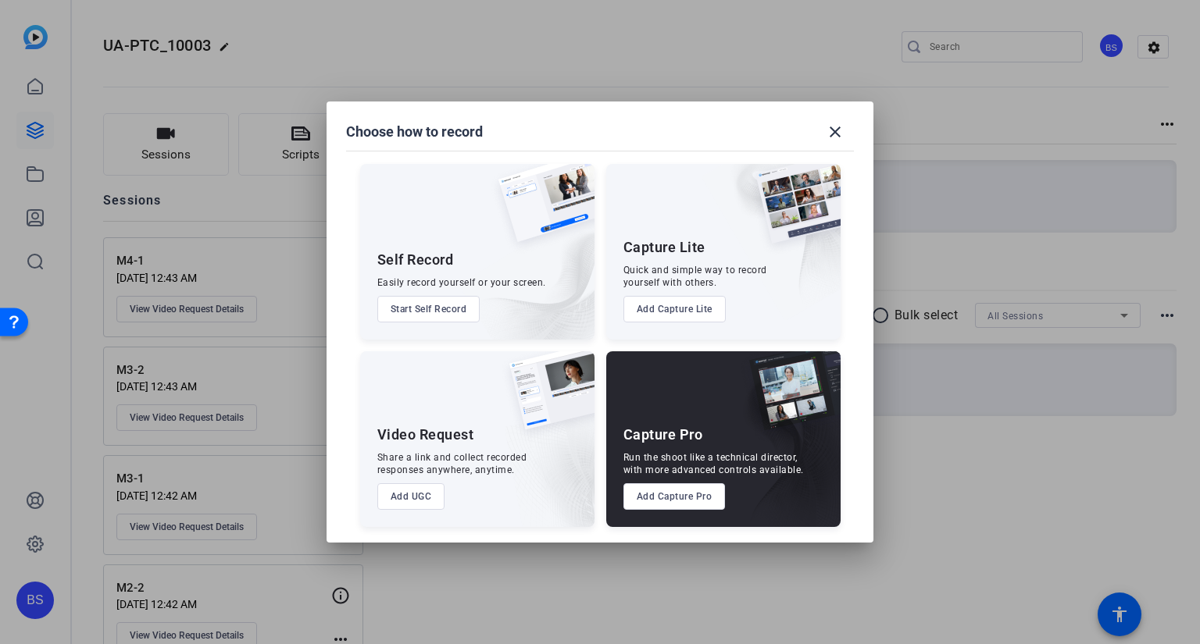
click at [420, 497] on button "Add UGC" at bounding box center [411, 496] width 68 height 27
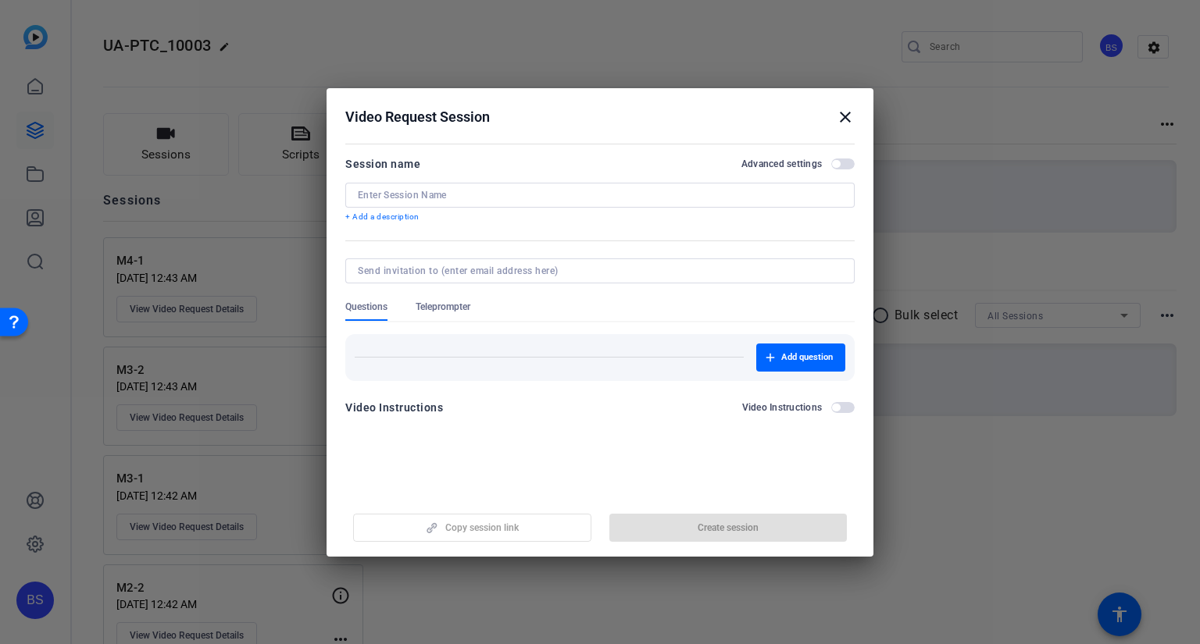
click at [479, 187] on div at bounding box center [600, 195] width 484 height 25
type input "M4-2"
click at [726, 522] on span "Create session" at bounding box center [727, 528] width 61 height 12
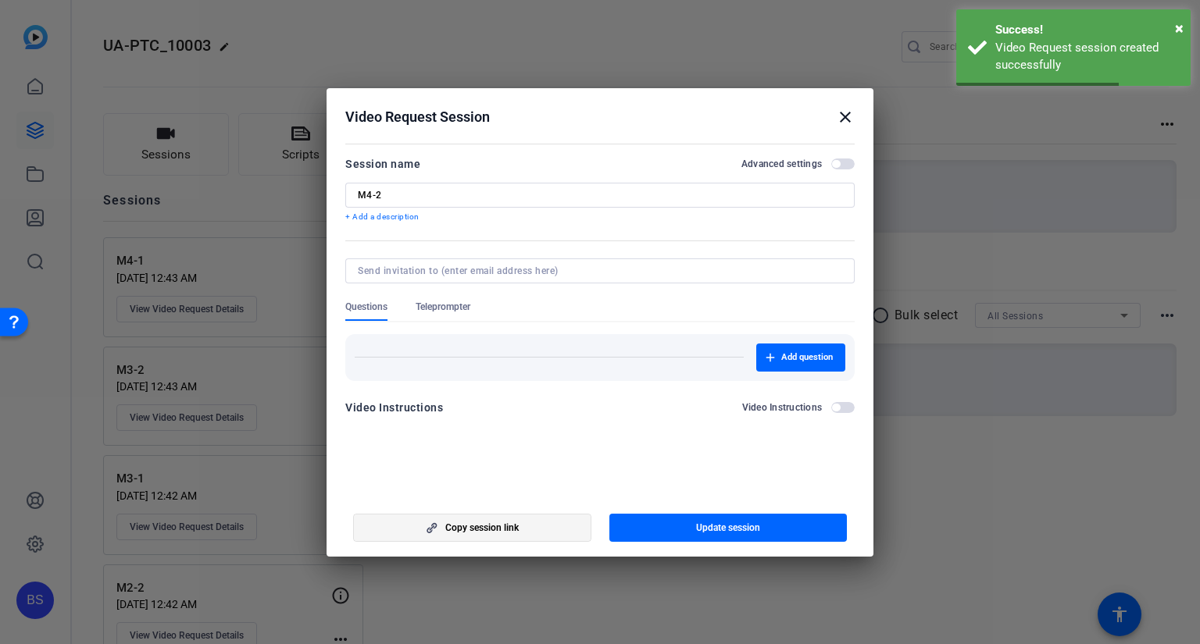
click at [486, 526] on span "Copy session link" at bounding box center [481, 528] width 73 height 12
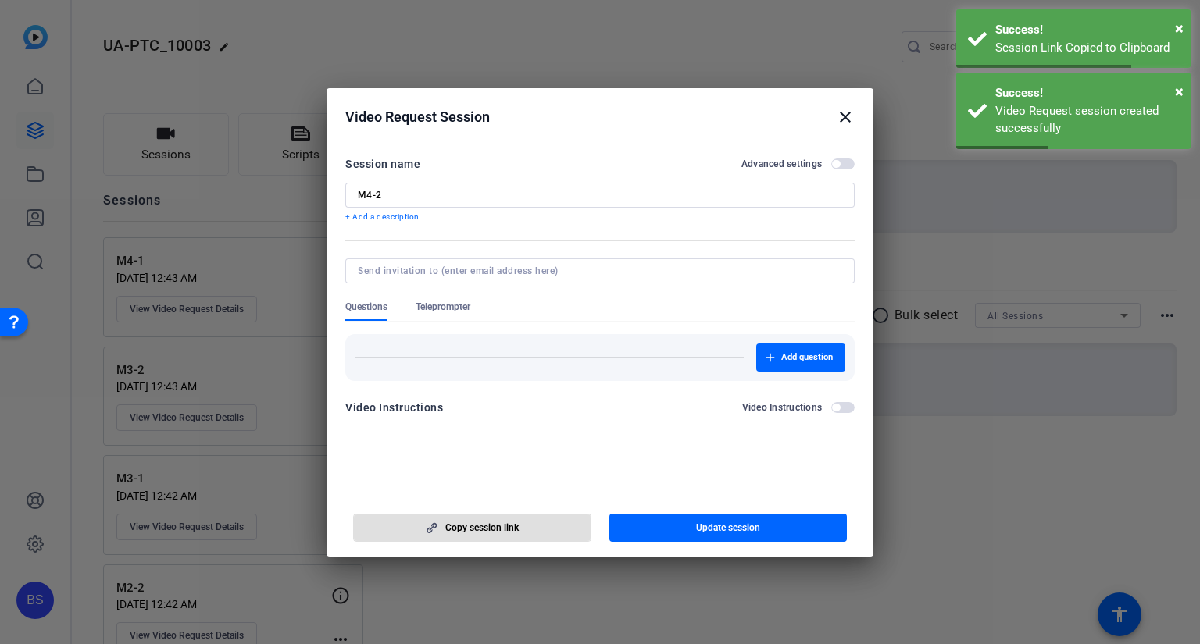
click at [440, 308] on span "Teleprompter" at bounding box center [442, 307] width 55 height 12
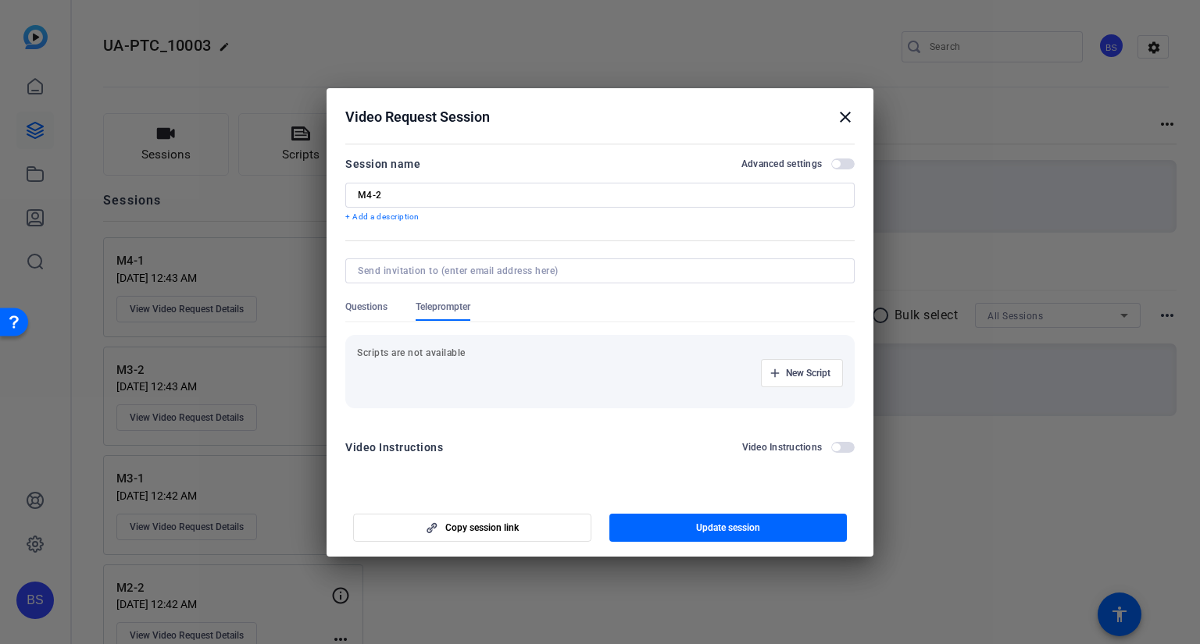
click at [844, 111] on mat-icon "close" at bounding box center [845, 117] width 19 height 19
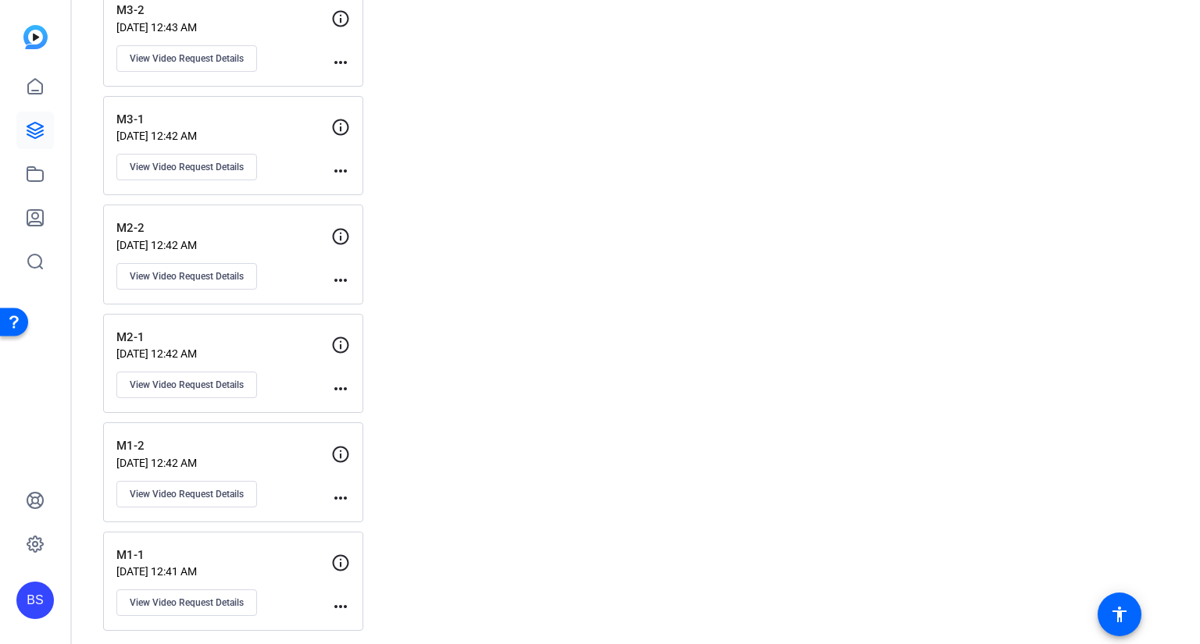
scroll to position [469, 0]
click at [139, 558] on div "M1-1 [DATE] 12:41 AM View Video Request Details" at bounding box center [223, 581] width 215 height 70
click at [147, 596] on span "View Video Request Details" at bounding box center [187, 602] width 114 height 12
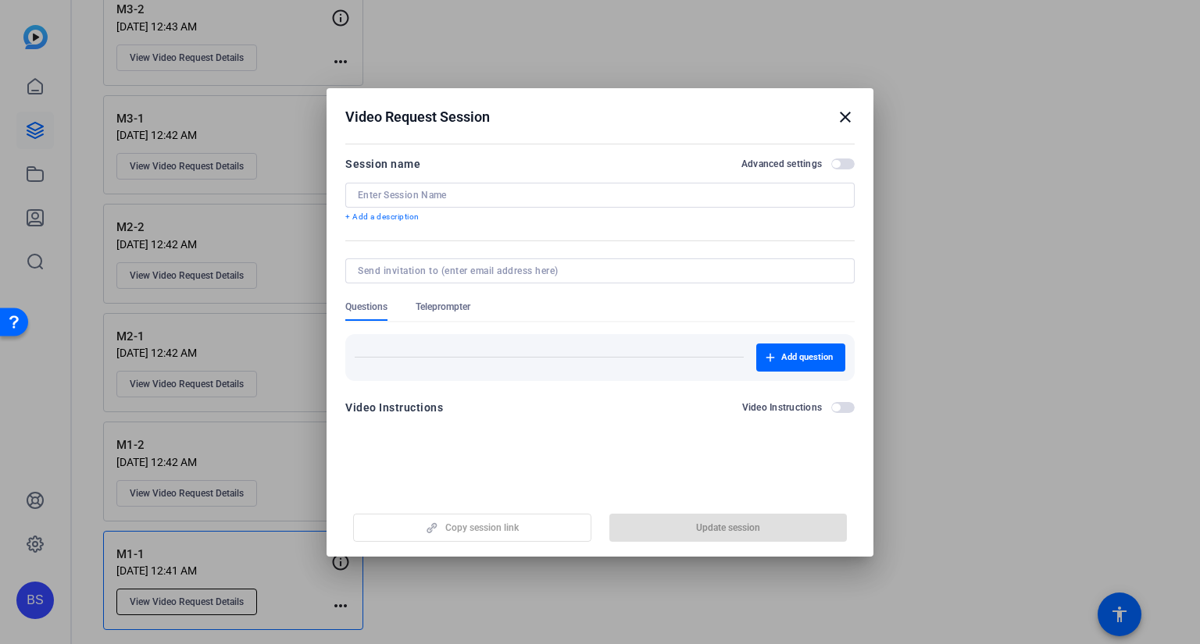
type input "M1-1"
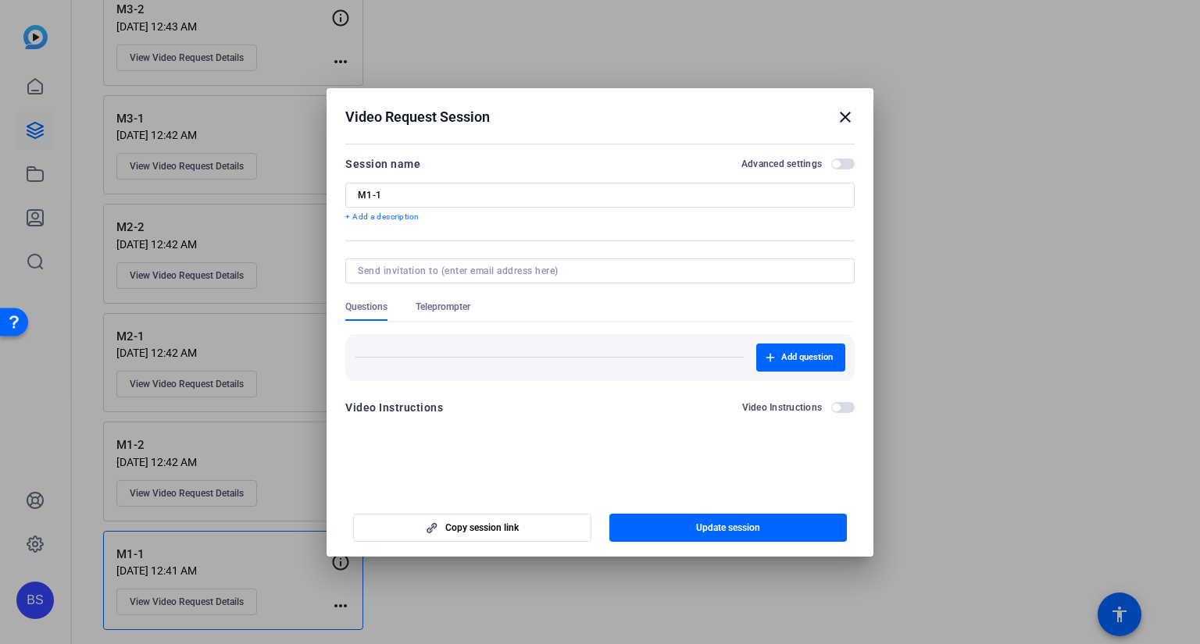
click at [462, 310] on span "Teleprompter" at bounding box center [442, 307] width 55 height 12
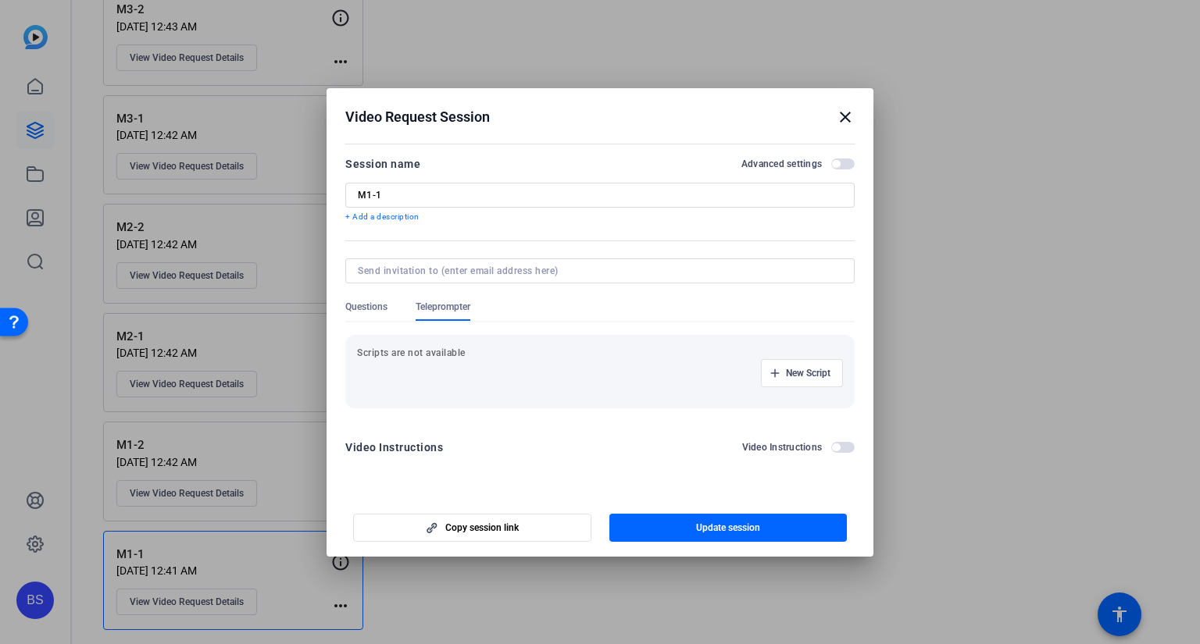
click at [427, 366] on div "New Script" at bounding box center [600, 373] width 486 height 28
click at [797, 377] on span "New Script" at bounding box center [808, 373] width 45 height 12
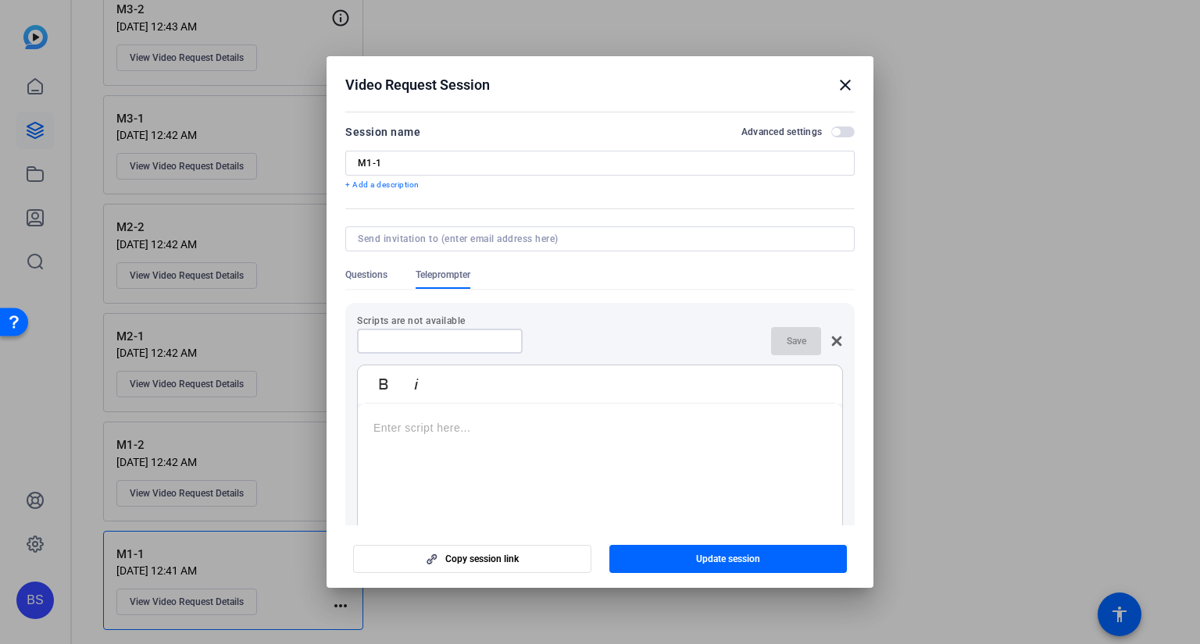
click at [486, 337] on input at bounding box center [439, 341] width 141 height 12
type input "M1-1"
click at [455, 417] on div at bounding box center [600, 501] width 484 height 195
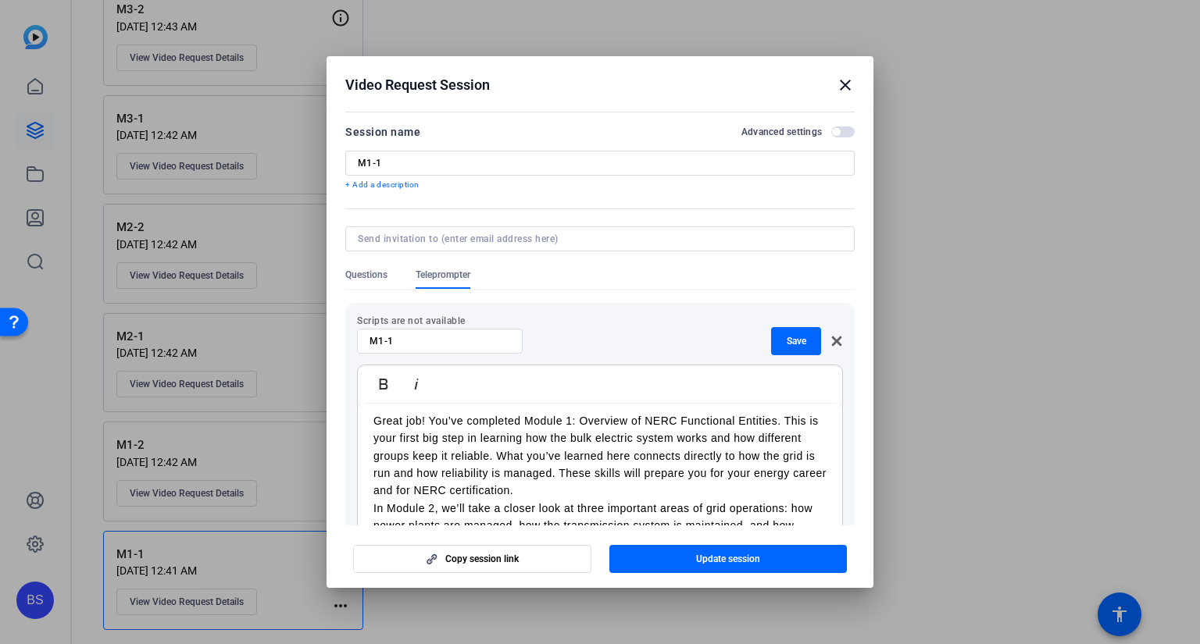
scroll to position [11, 0]
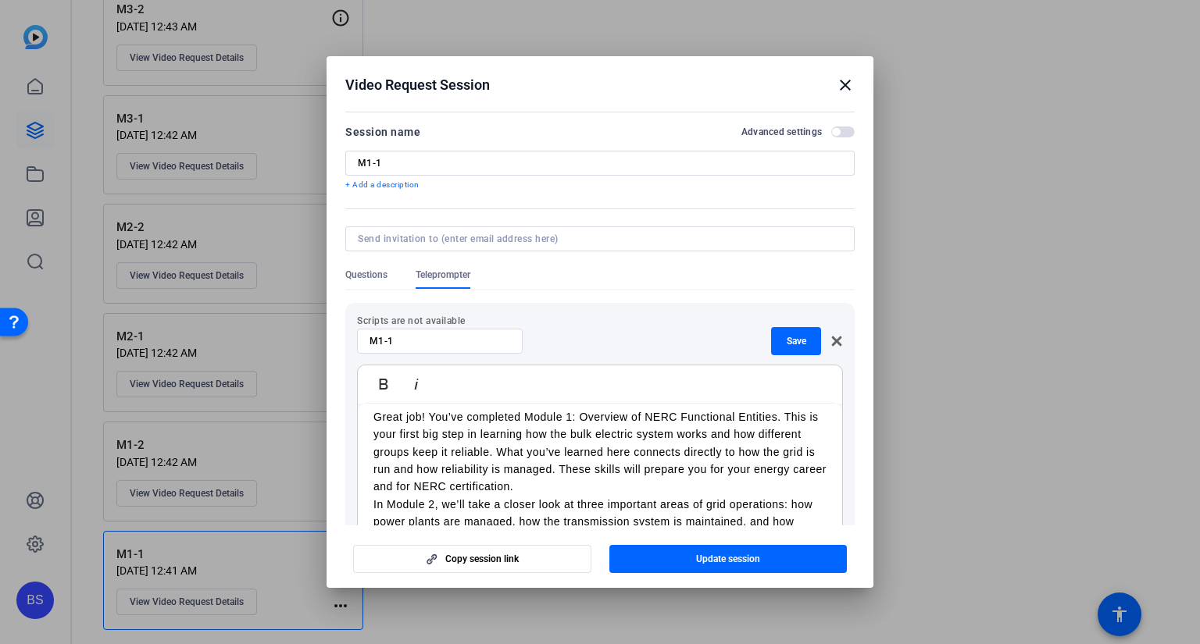
click at [611, 487] on p "Great job! You’ve completed Module 1: Overview of NERC Functional Entities. Thi…" at bounding box center [599, 451] width 453 height 87
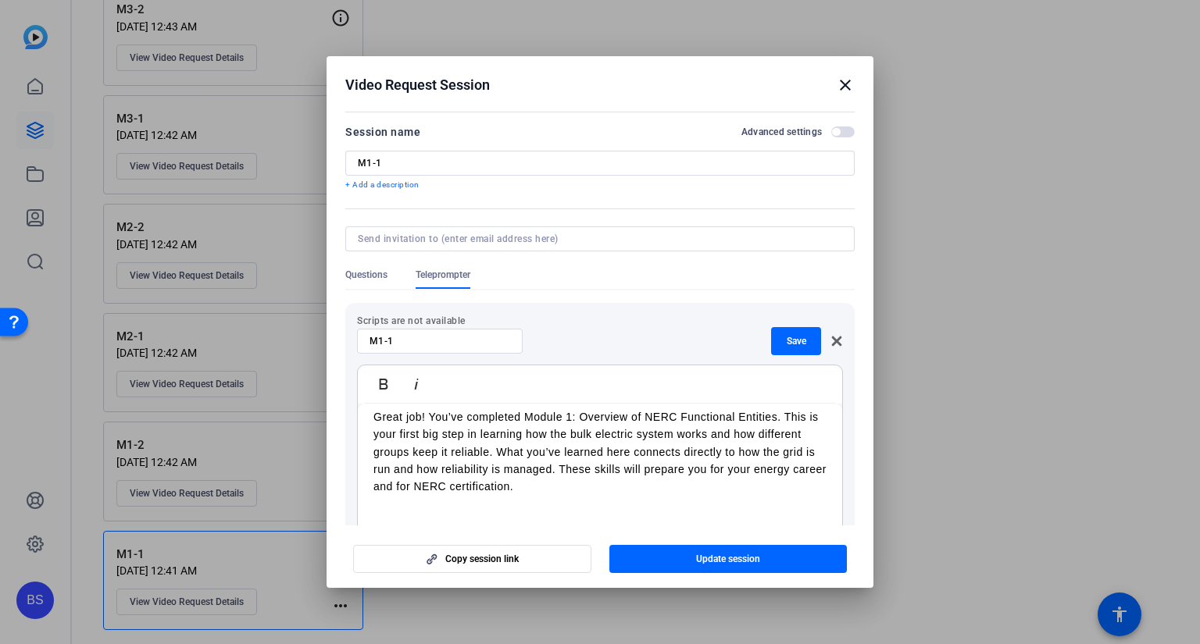
scroll to position [2, 0]
click at [369, 411] on div "Great job! You’ve completed Module 1: Overview of NERC Functional Entities. Thi…" at bounding box center [600, 511] width 484 height 241
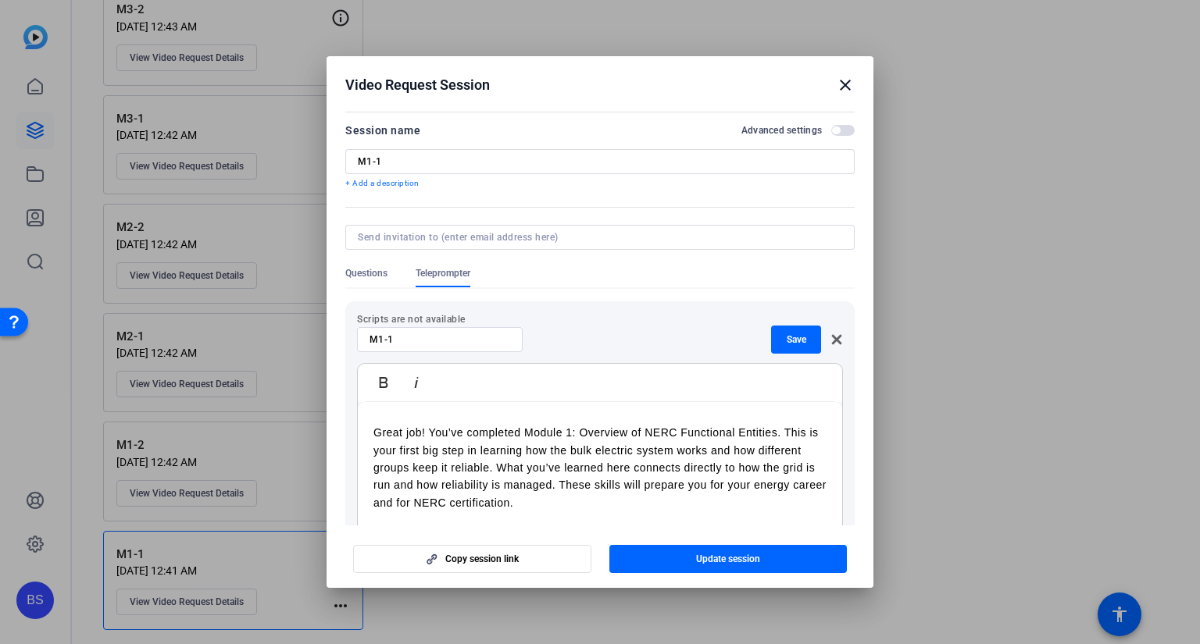
scroll to position [28, 0]
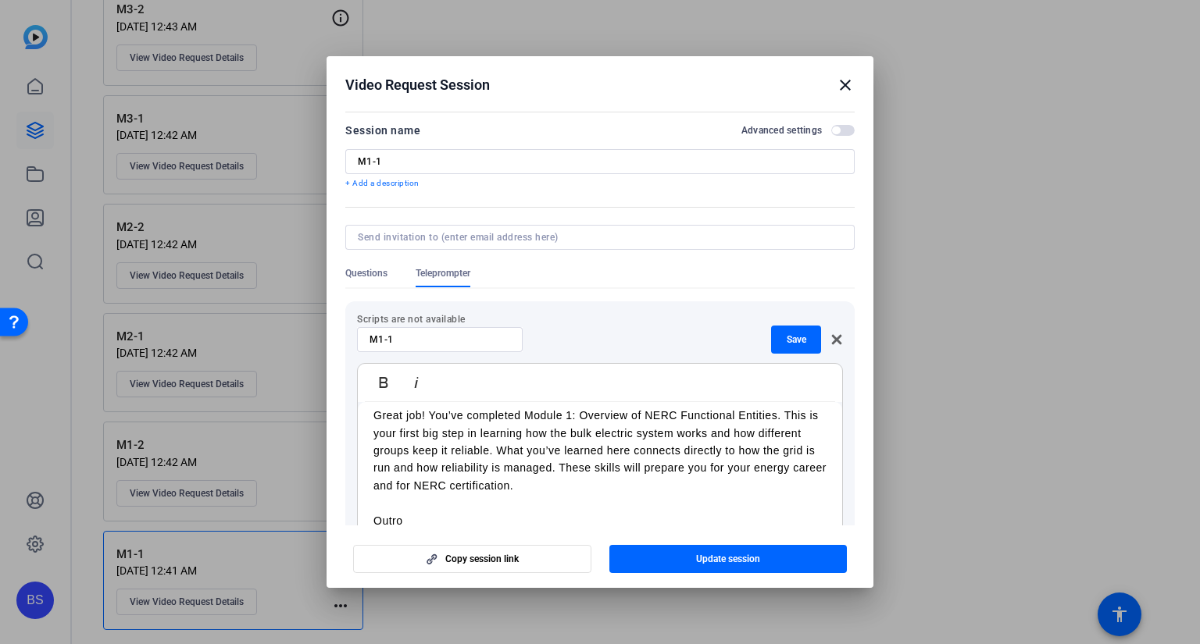
click at [380, 415] on p "Great job! You’ve completed Module 1: Overview of NERC Functional Entities. Thi…" at bounding box center [599, 450] width 453 height 87
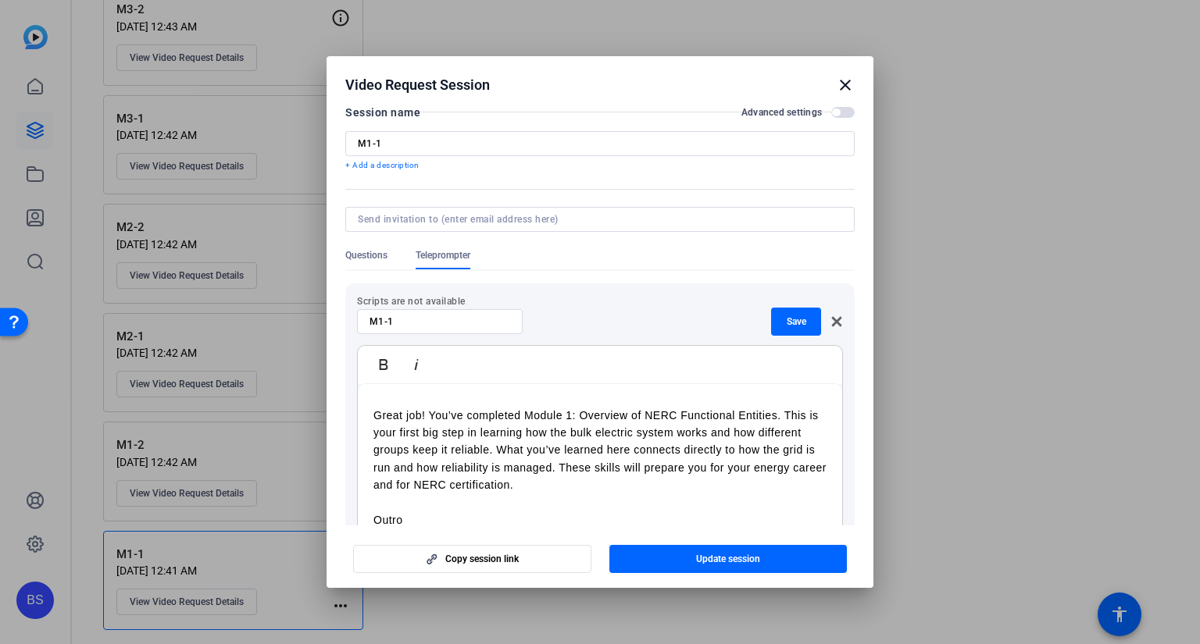
click at [390, 398] on p at bounding box center [599, 397] width 453 height 17
click at [801, 322] on span "button" at bounding box center [796, 321] width 50 height 37
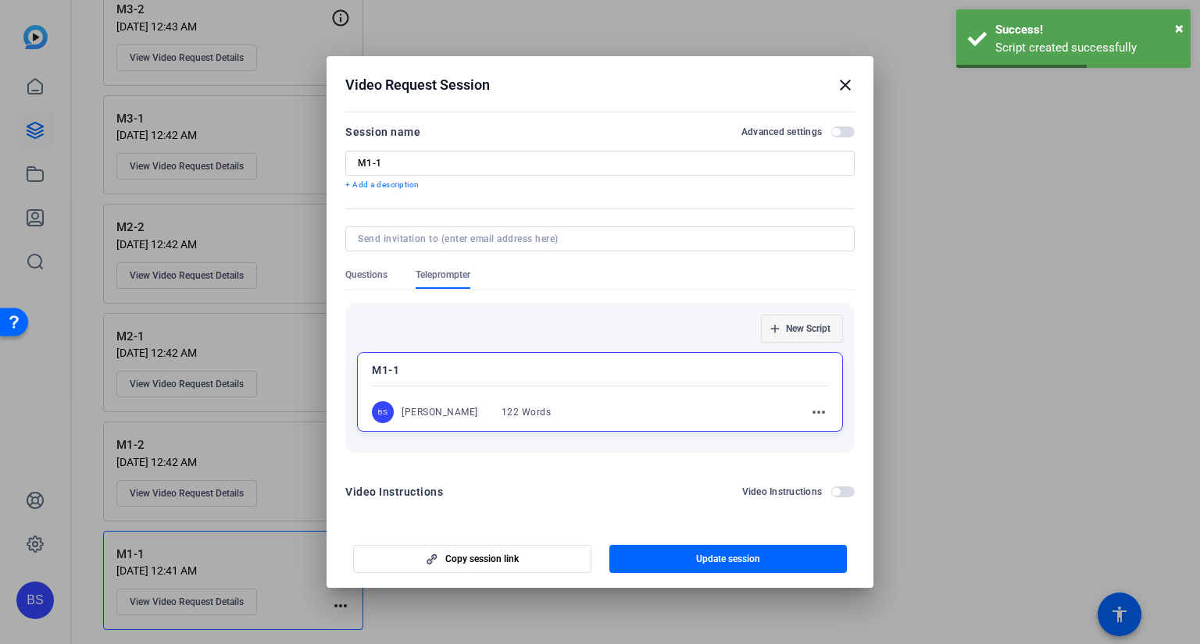
click at [793, 324] on span "New Script" at bounding box center [808, 329] width 45 height 12
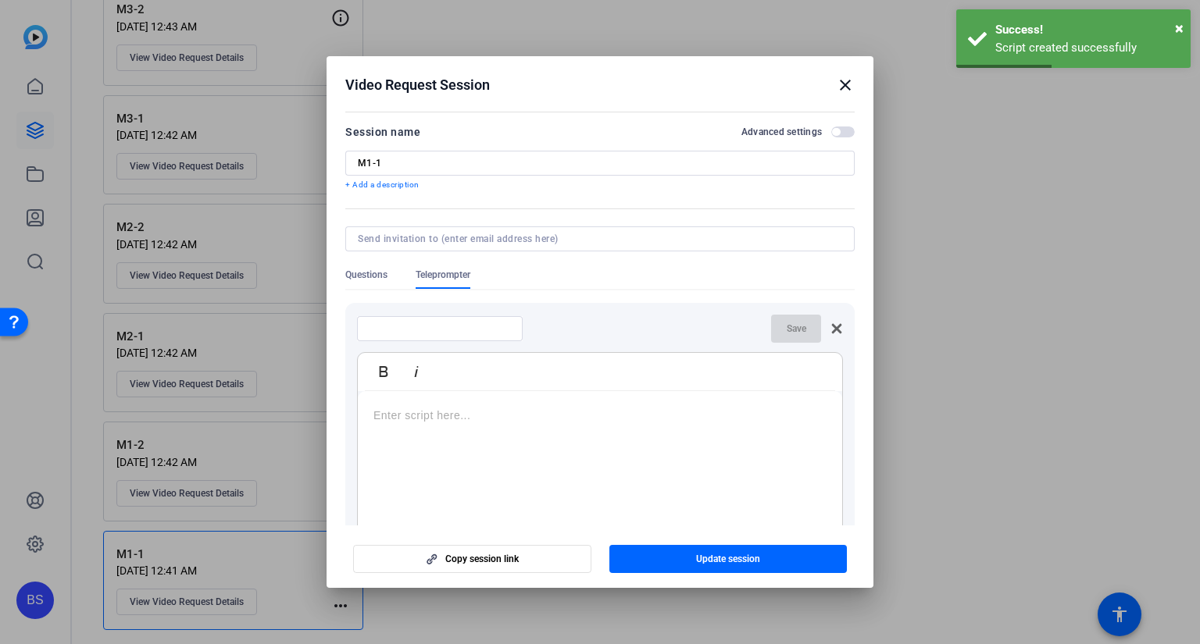
click at [472, 336] on div at bounding box center [439, 328] width 141 height 25
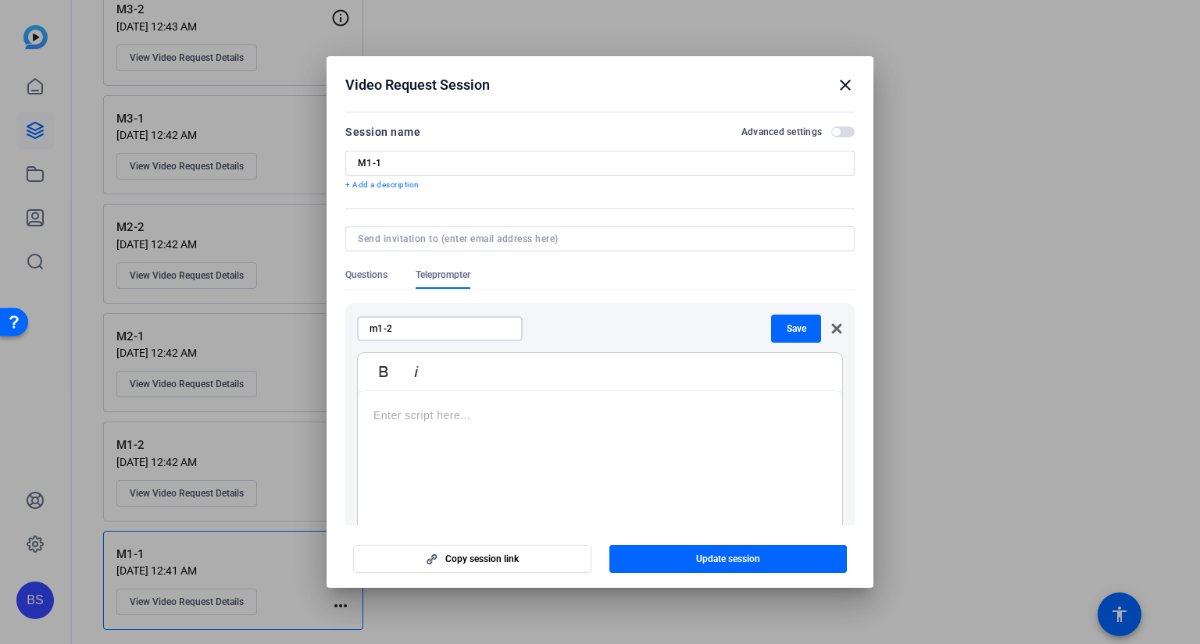
type input "m1-2"
click at [510, 408] on p at bounding box center [599, 415] width 453 height 17
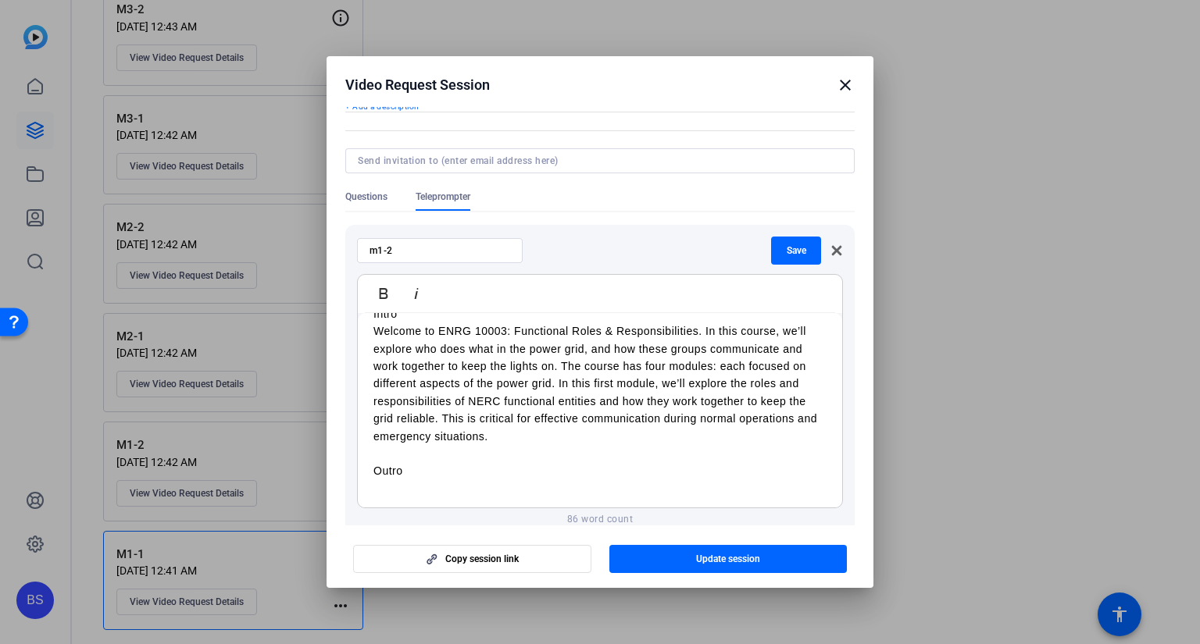
scroll to position [28, 0]
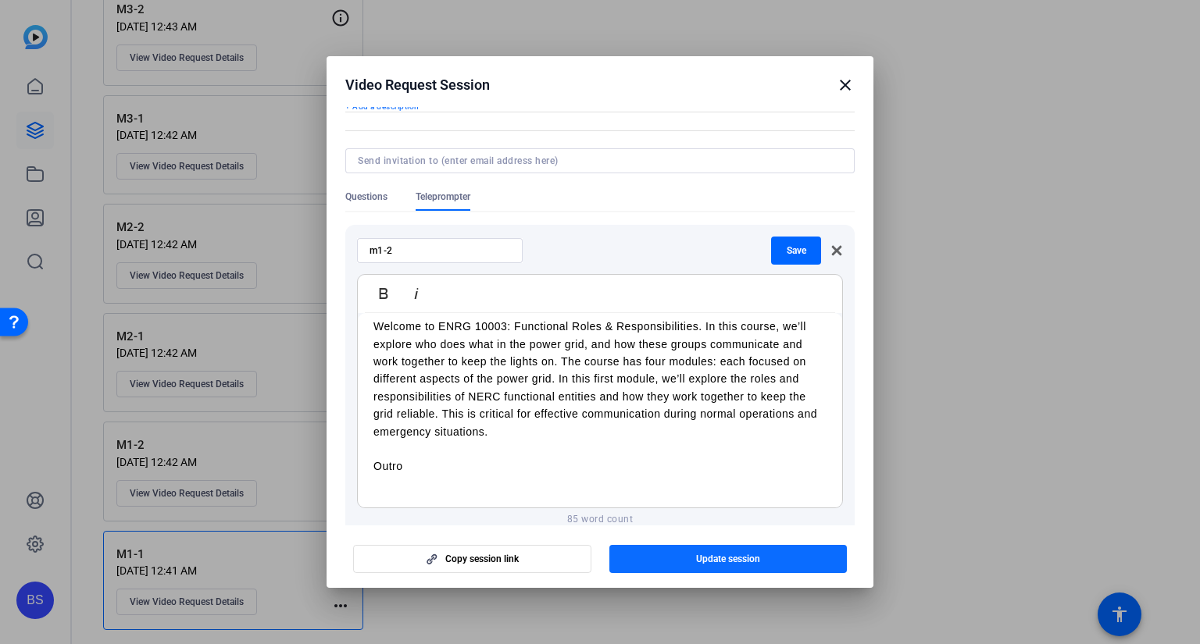
click at [698, 558] on span "Update session" at bounding box center [728, 559] width 64 height 12
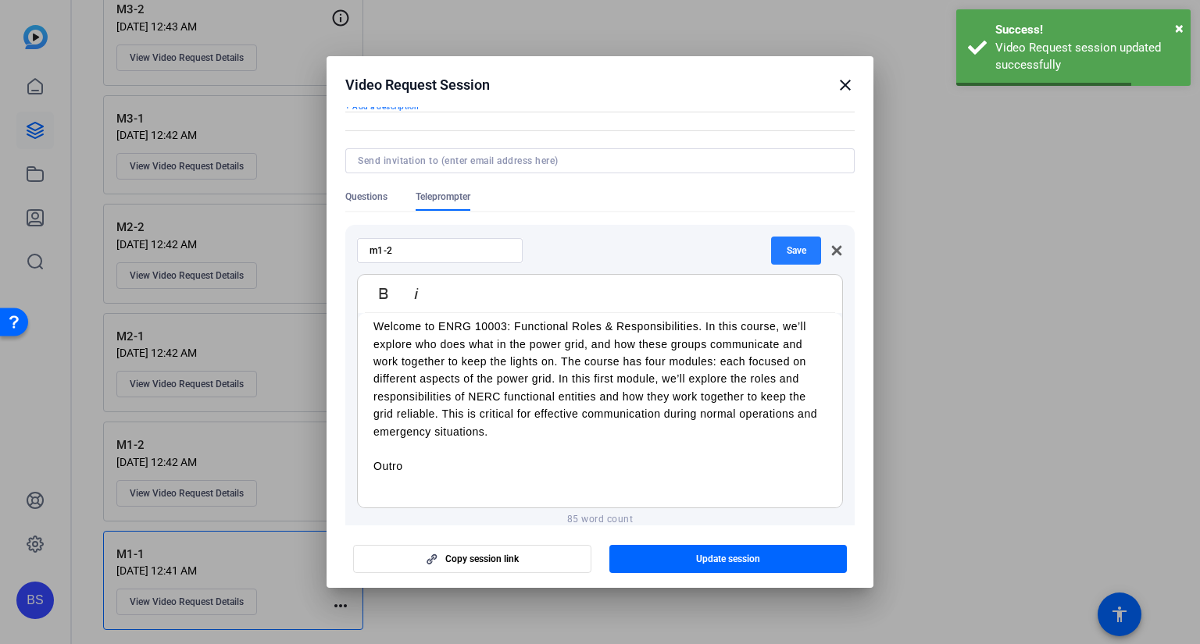
click at [792, 245] on span "Save" at bounding box center [796, 250] width 20 height 12
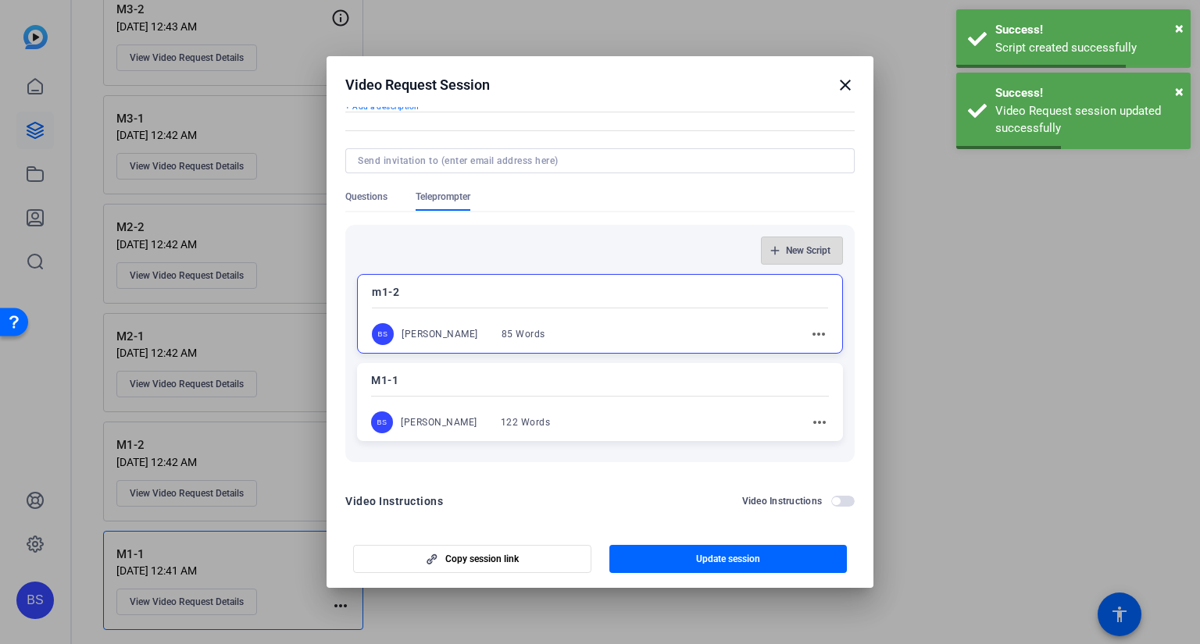
click at [786, 250] on span "New Script" at bounding box center [808, 250] width 45 height 12
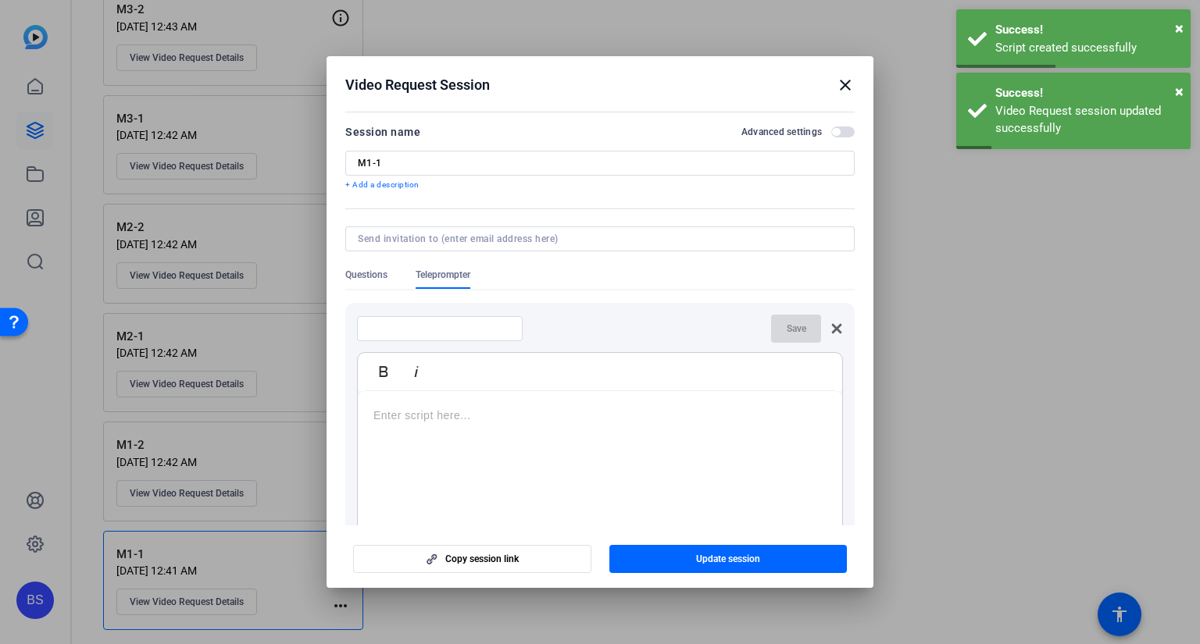
click at [455, 241] on input at bounding box center [597, 239] width 478 height 12
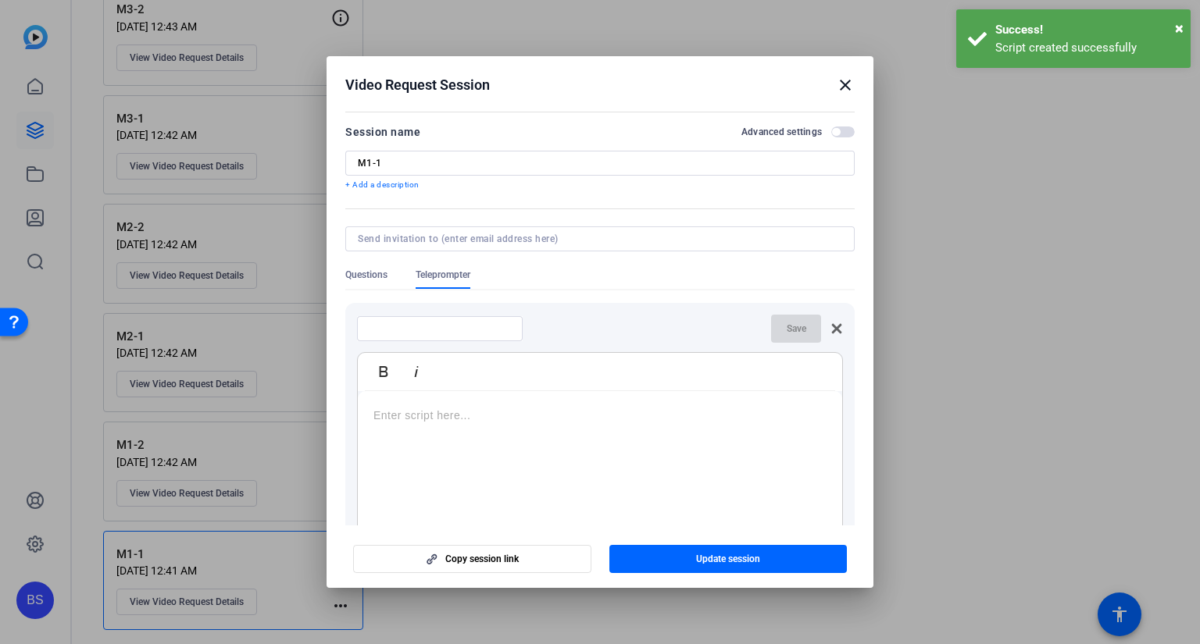
click at [851, 77] on mat-icon "close" at bounding box center [845, 85] width 19 height 19
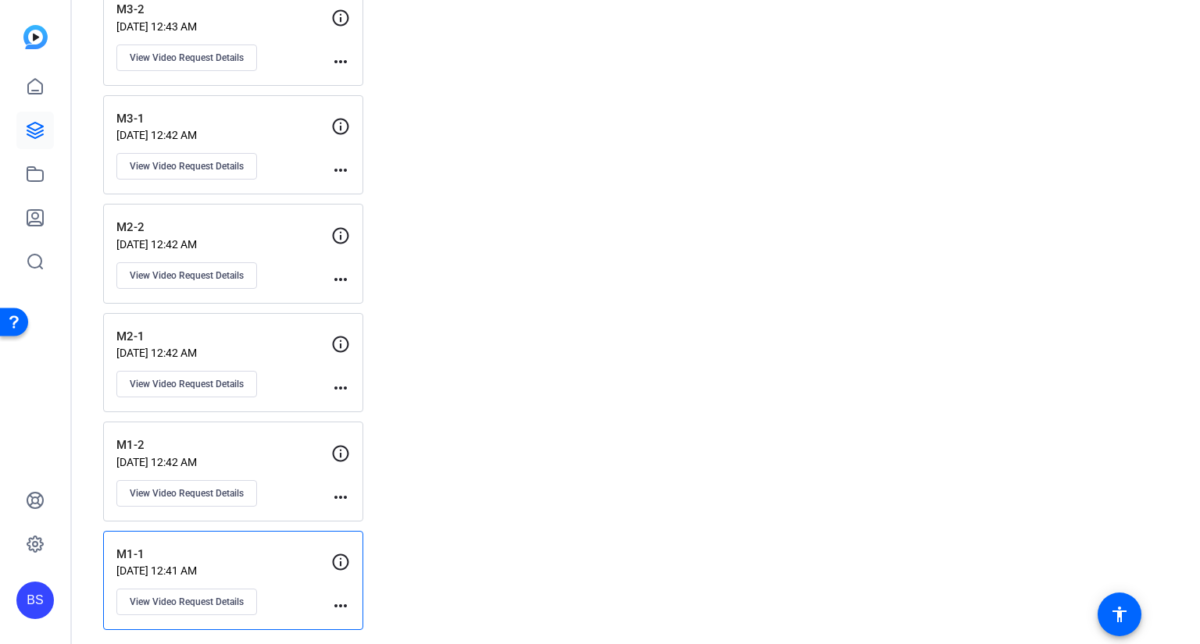
click at [234, 355] on p "[DATE] 12:42 AM" at bounding box center [223, 353] width 215 height 12
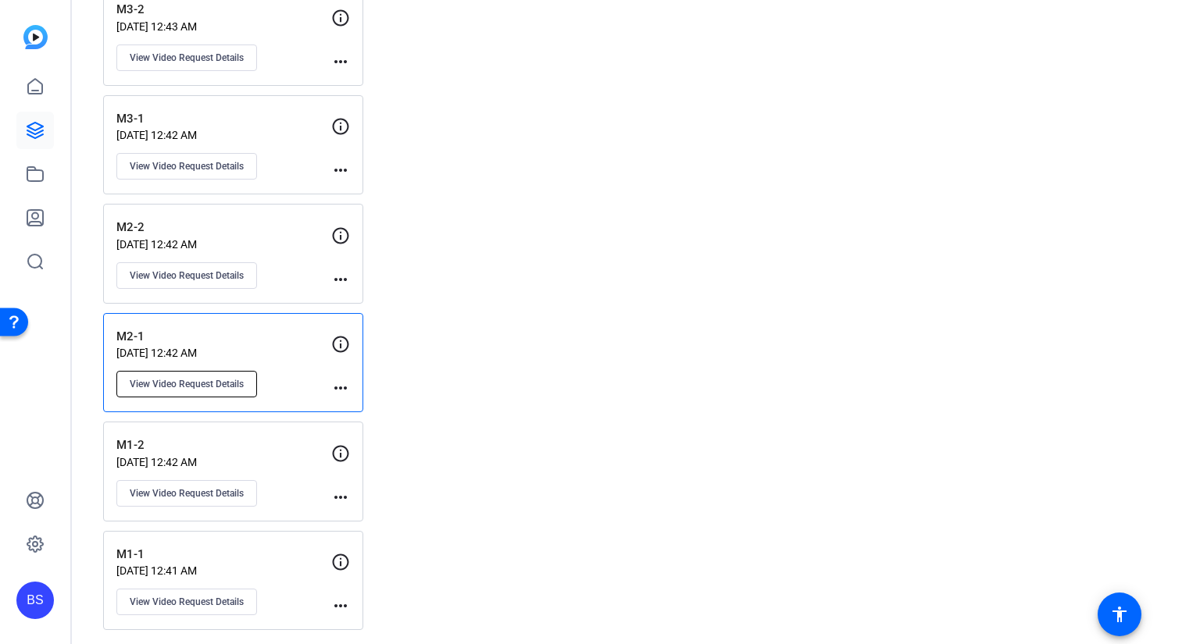
click at [231, 386] on button "View Video Request Details" at bounding box center [186, 384] width 141 height 27
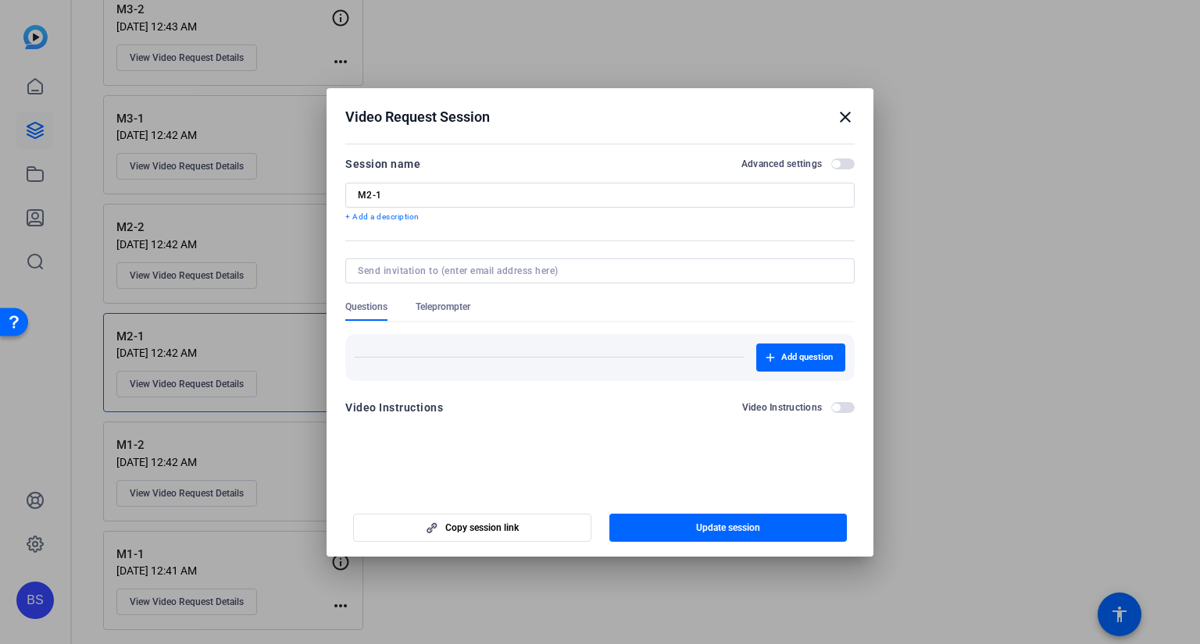
click at [454, 305] on span "Teleprompter" at bounding box center [442, 307] width 55 height 12
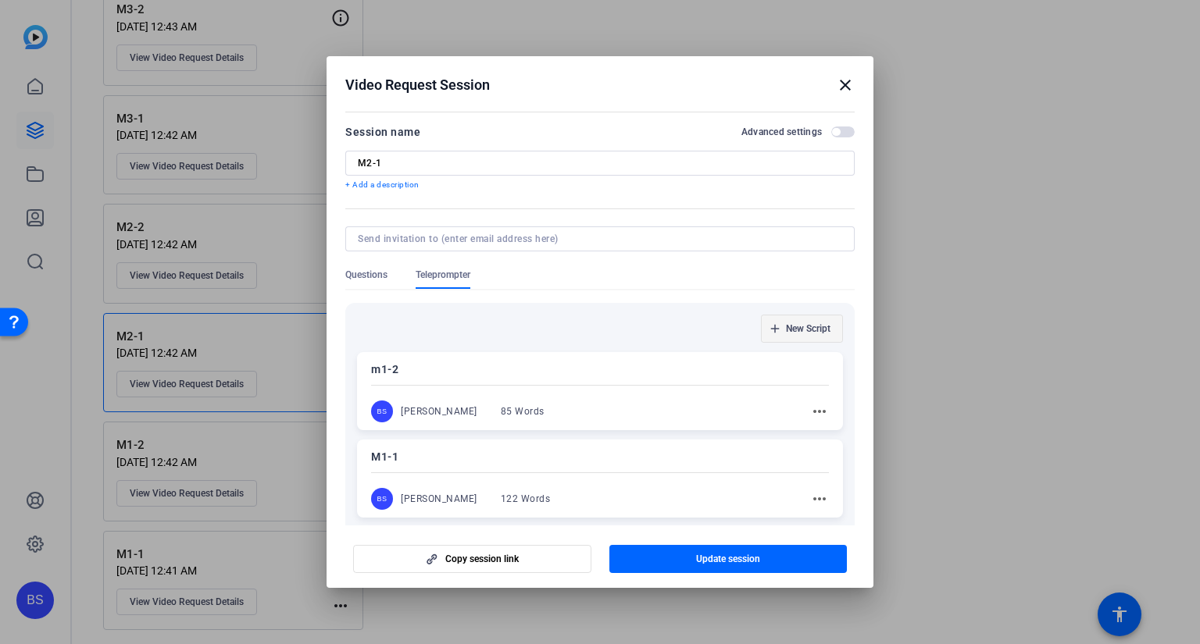
click at [796, 330] on span "New Script" at bounding box center [808, 329] width 45 height 12
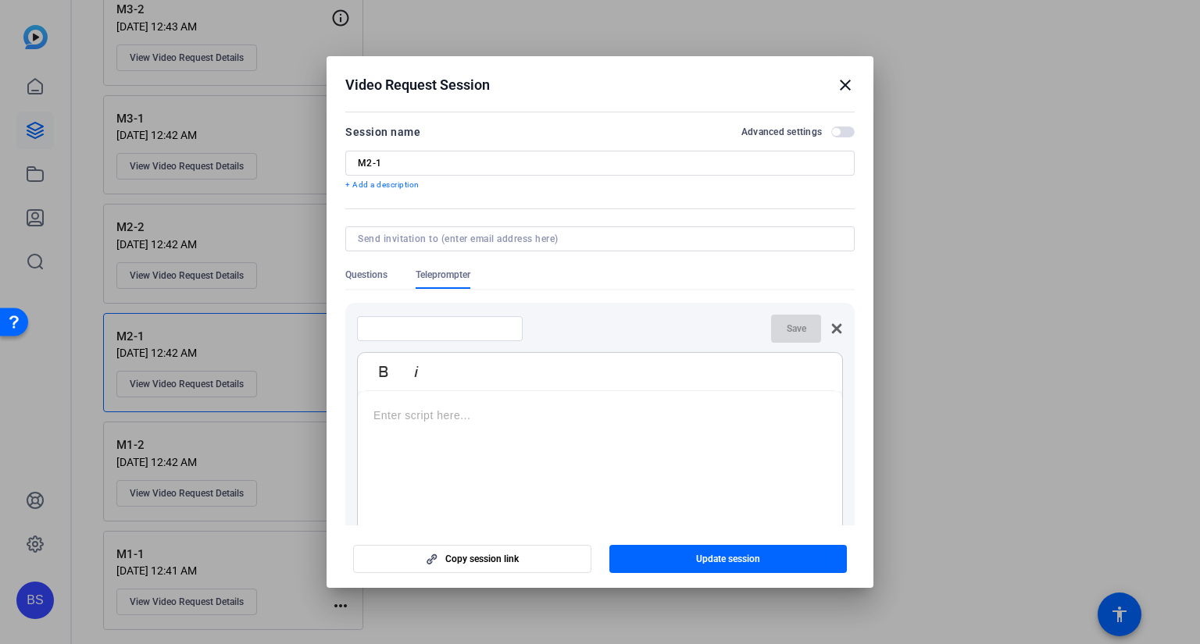
click at [436, 326] on input at bounding box center [439, 329] width 141 height 12
type input "2-1"
click at [415, 419] on p at bounding box center [599, 415] width 453 height 17
drag, startPoint x: 685, startPoint y: 437, endPoint x: 297, endPoint y: 412, distance: 389.0
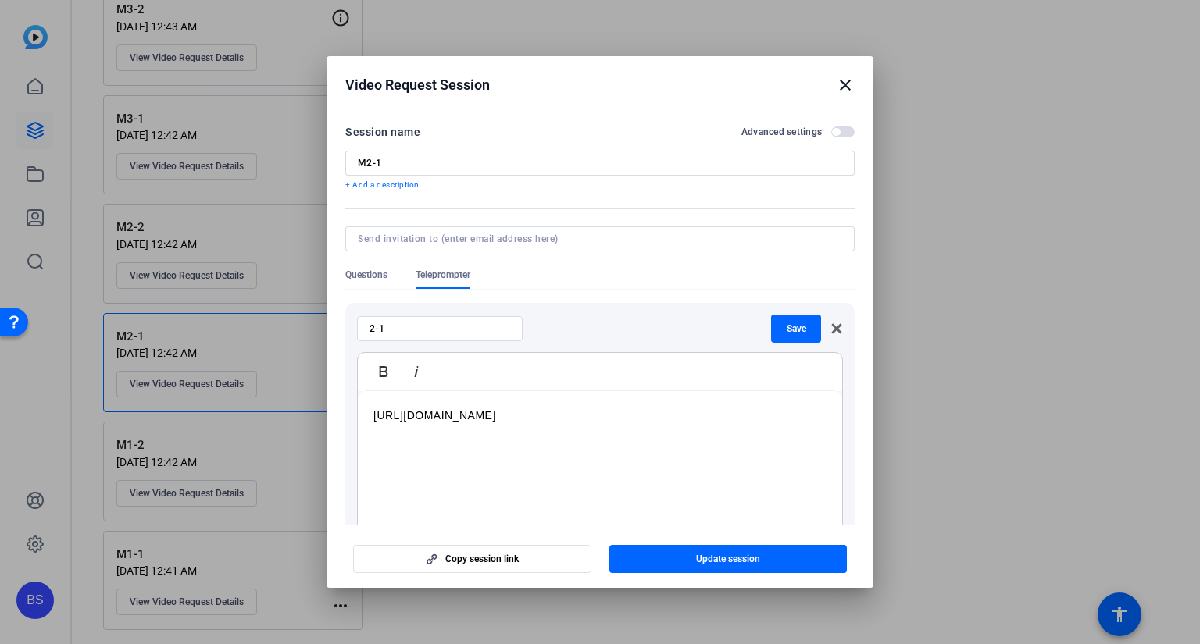
click at [298, 412] on div "Video Request Session close Session name Advanced settings M2-1 + Add a descrip…" at bounding box center [600, 322] width 1200 height 644
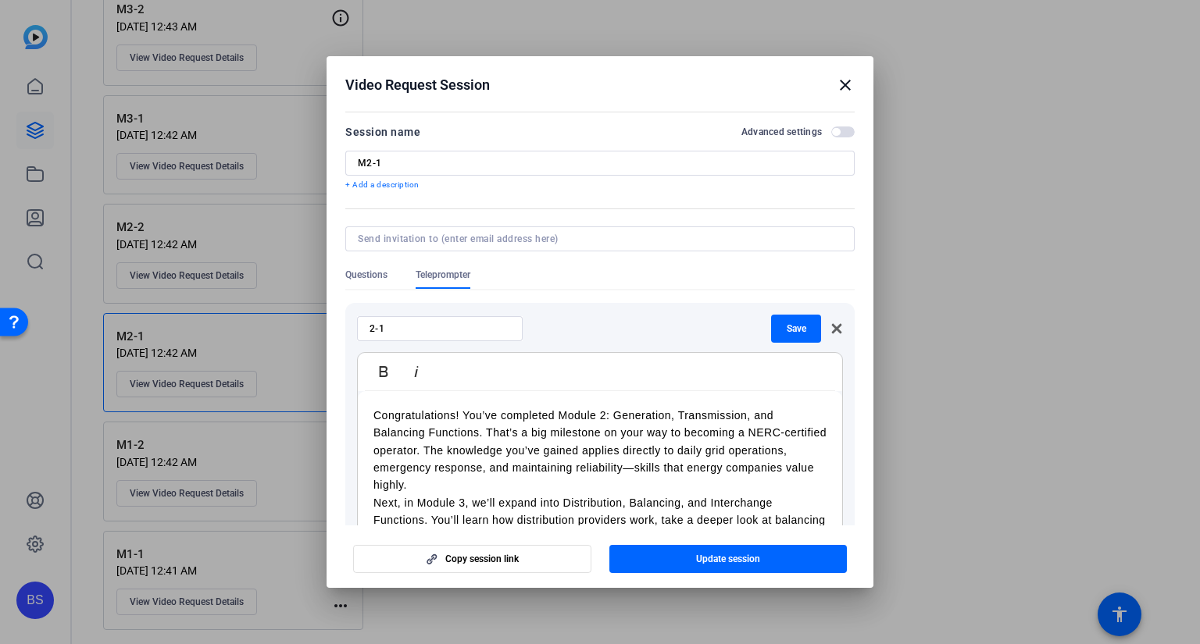
click at [376, 412] on p "Congratulations! You’ve completed Module 2: Generation, Transmission, and Balan…" at bounding box center [599, 450] width 453 height 87
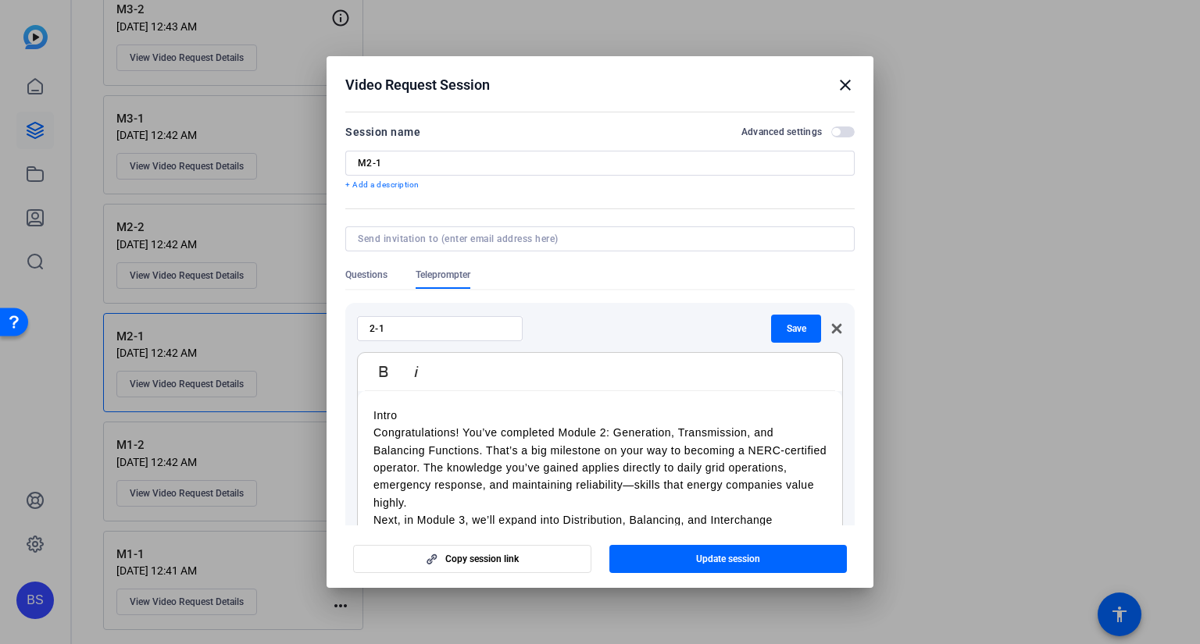
click at [517, 505] on p "Congratulations! You’ve completed Module 2: Generation, Transmission, and Balan…" at bounding box center [599, 467] width 453 height 87
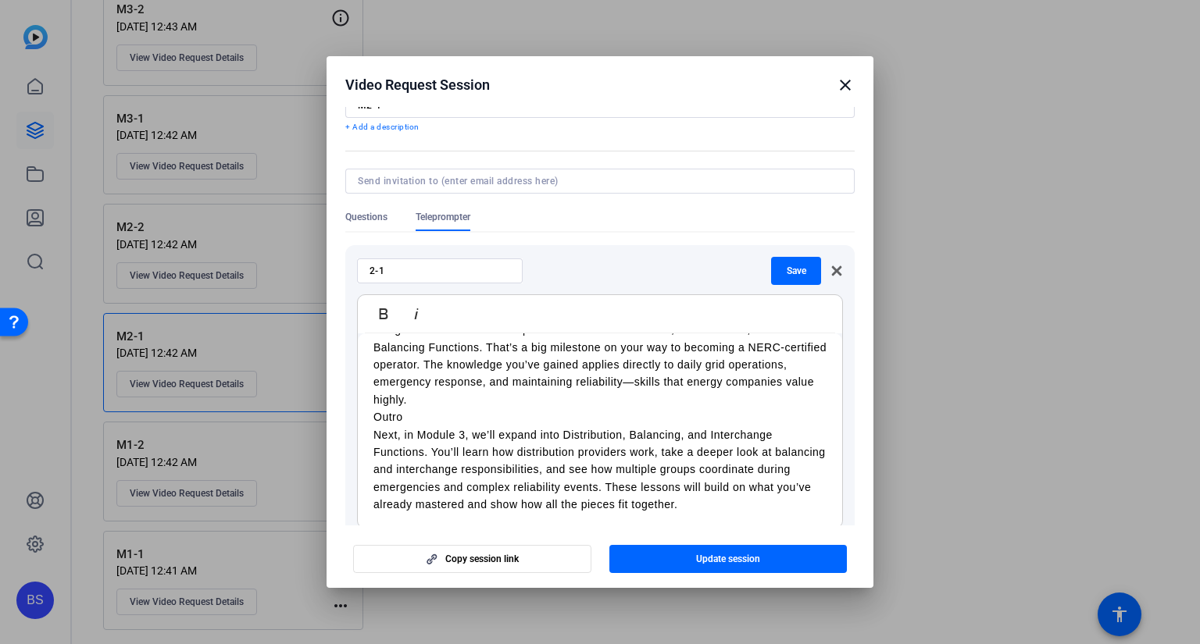
scroll to position [78, 0]
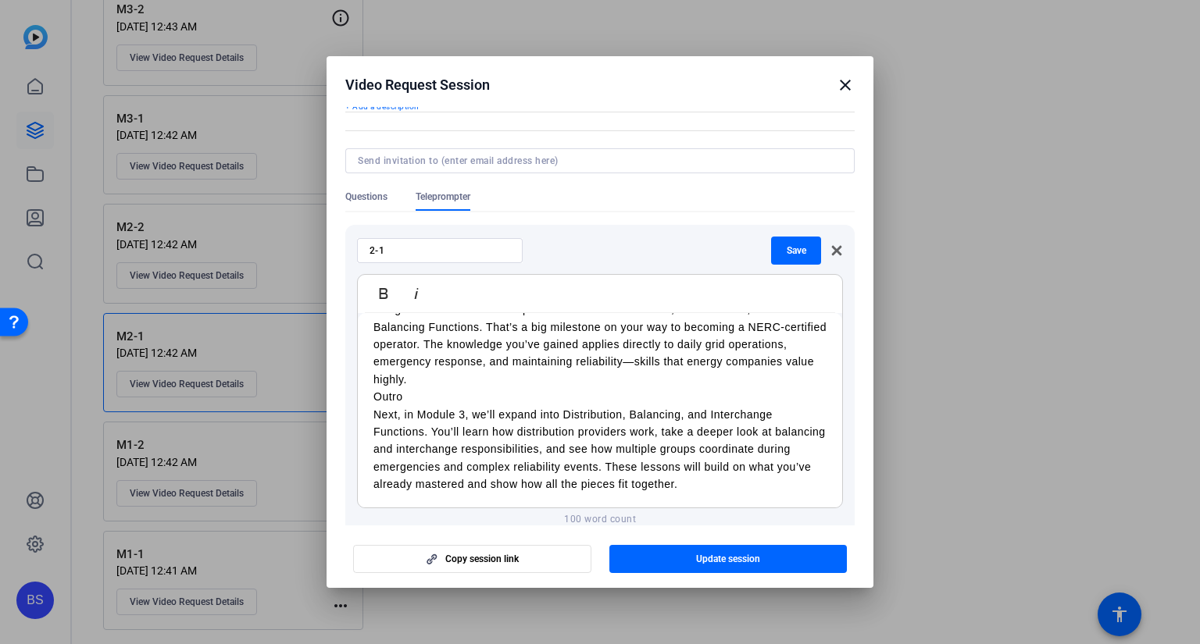
drag, startPoint x: 415, startPoint y: 242, endPoint x: 383, endPoint y: 243, distance: 31.2
click at [383, 243] on div "2-1" at bounding box center [439, 250] width 141 height 25
click at [379, 247] on input "2-1" at bounding box center [439, 250] width 141 height 12
type input "2-2"
click at [788, 244] on span "Save" at bounding box center [796, 250] width 20 height 12
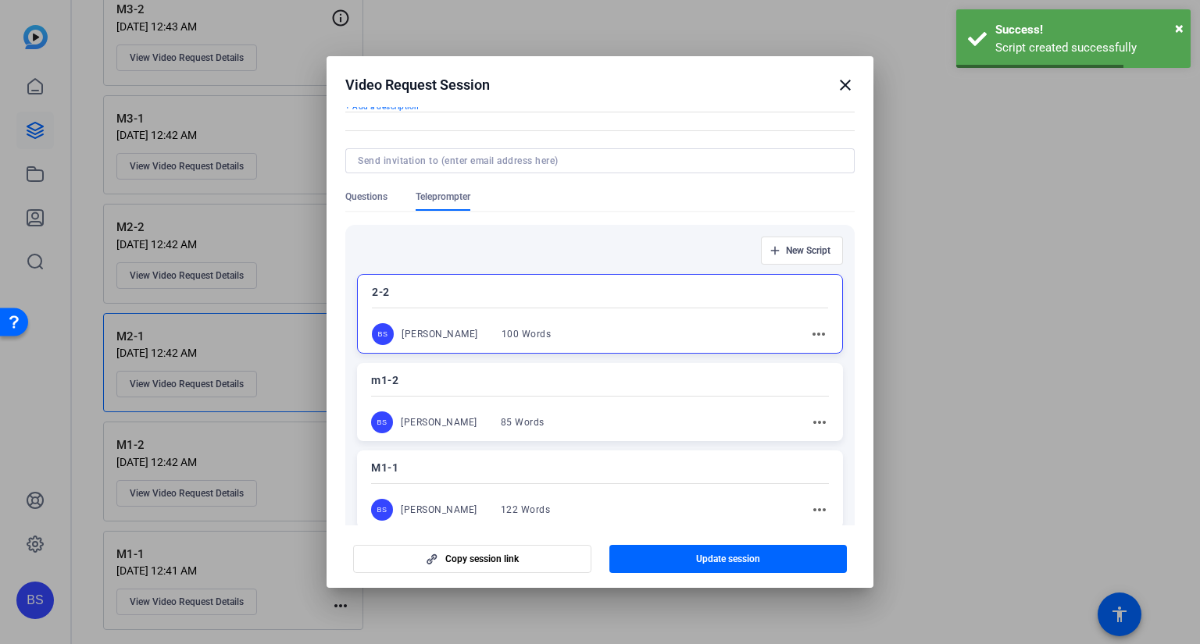
click at [811, 245] on span "New Script" at bounding box center [808, 250] width 45 height 12
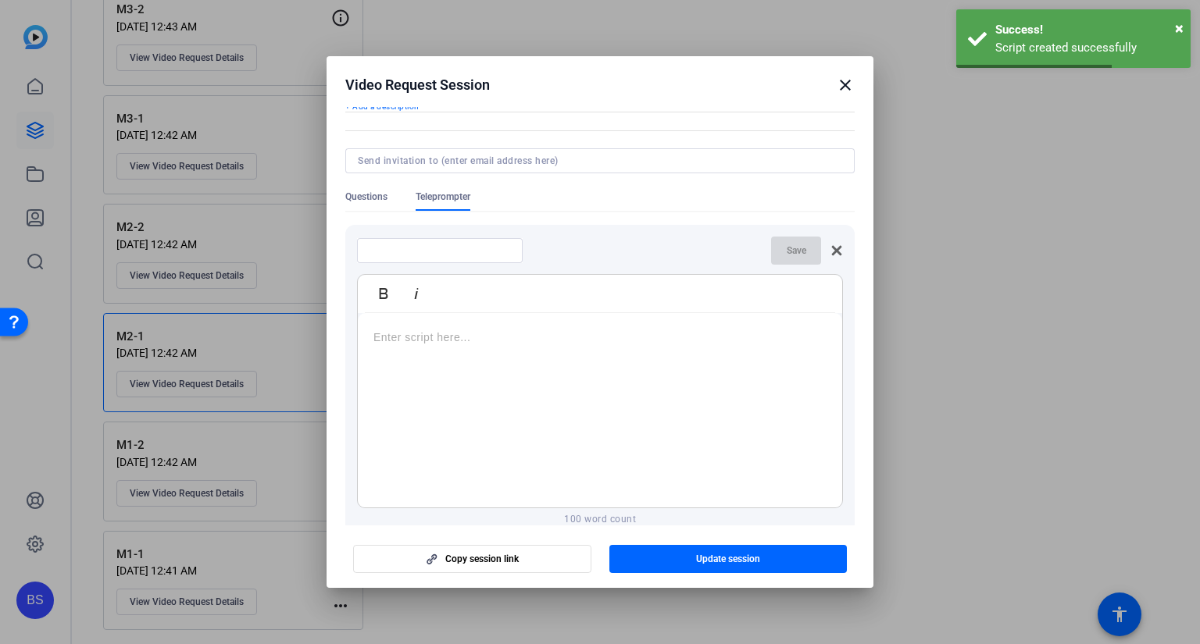
scroll to position [0, 0]
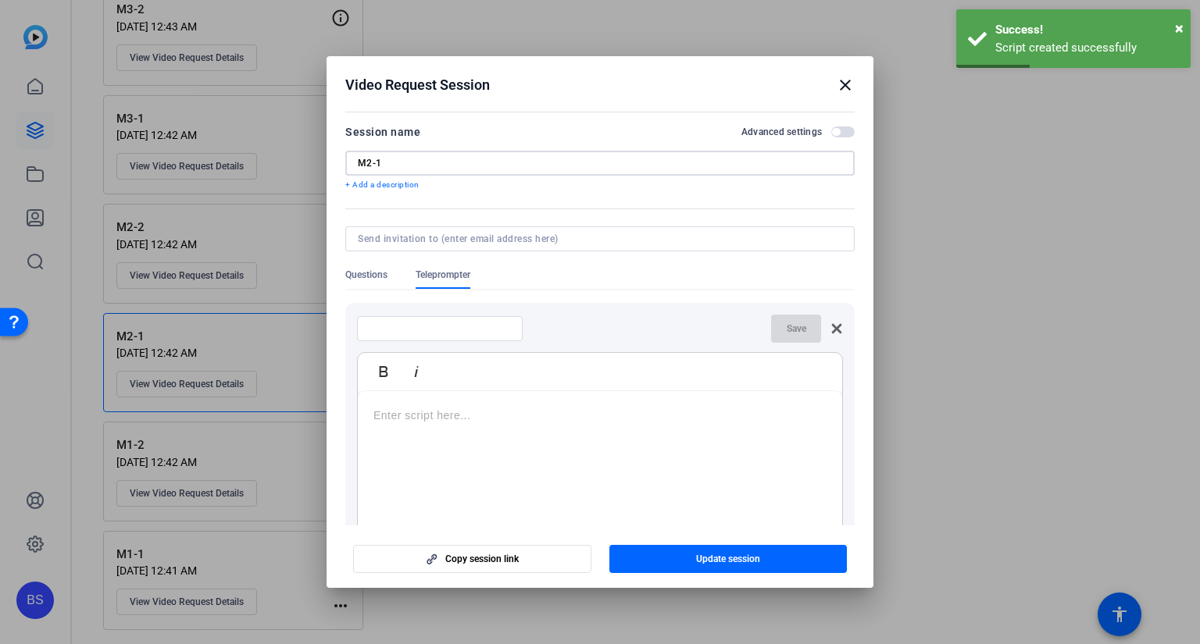
drag, startPoint x: 406, startPoint y: 160, endPoint x: 397, endPoint y: 159, distance: 9.5
click at [397, 159] on input "M2-1" at bounding box center [600, 163] width 484 height 12
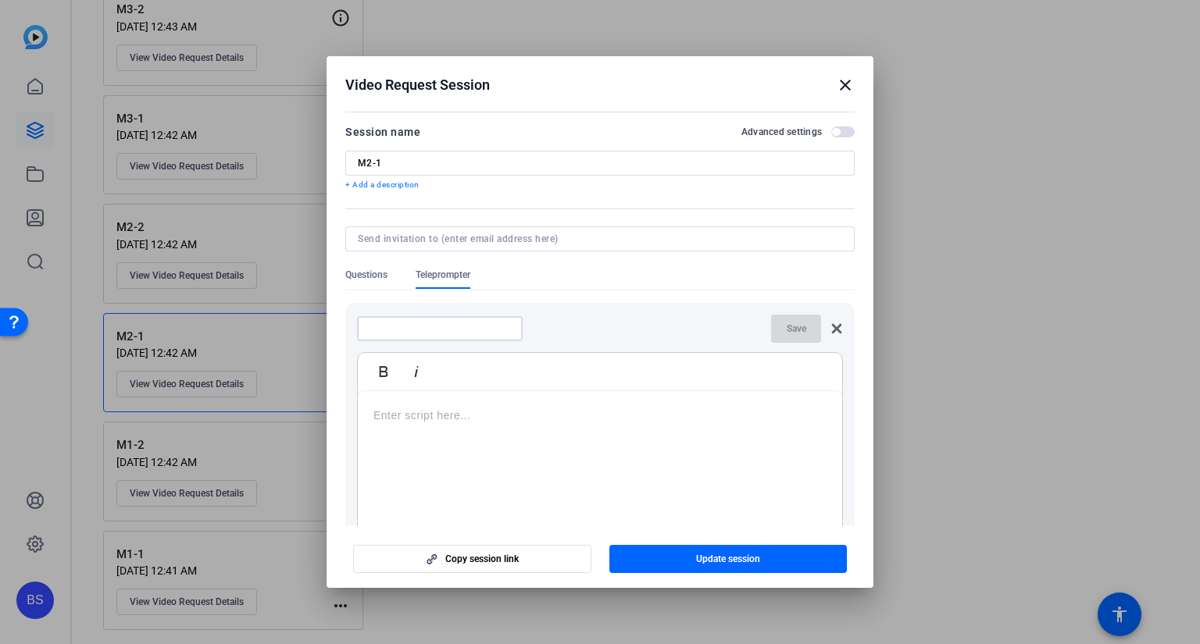
click at [453, 326] on input at bounding box center [439, 329] width 141 height 12
type input "2-1"
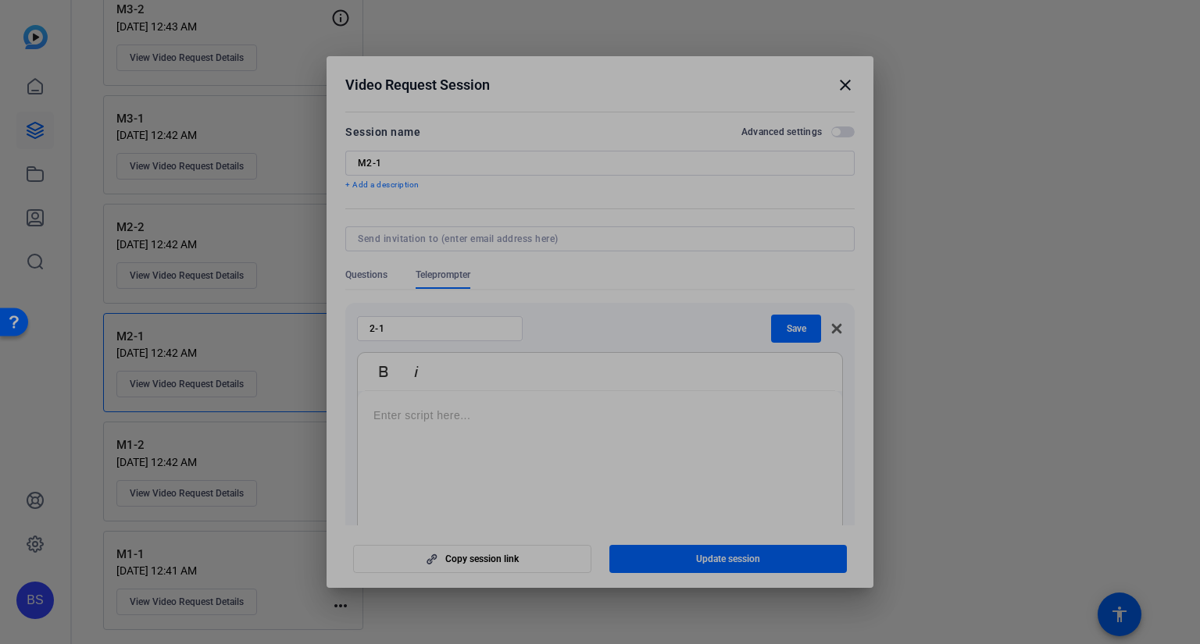
click at [458, 442] on div at bounding box center [600, 488] width 484 height 195
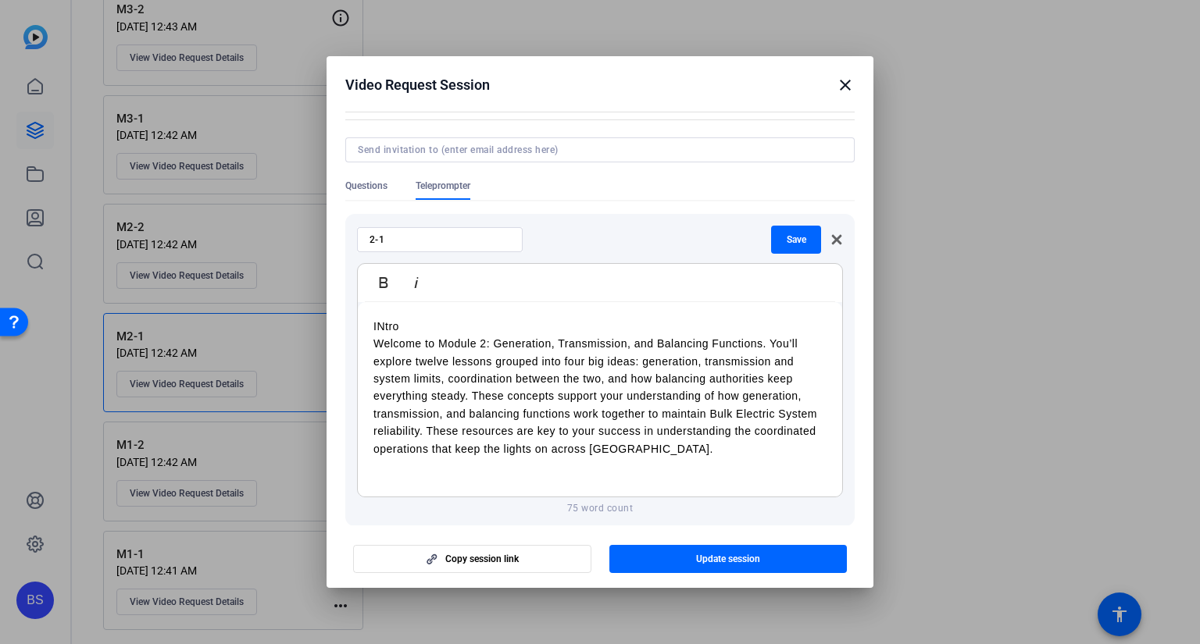
scroll to position [78, 0]
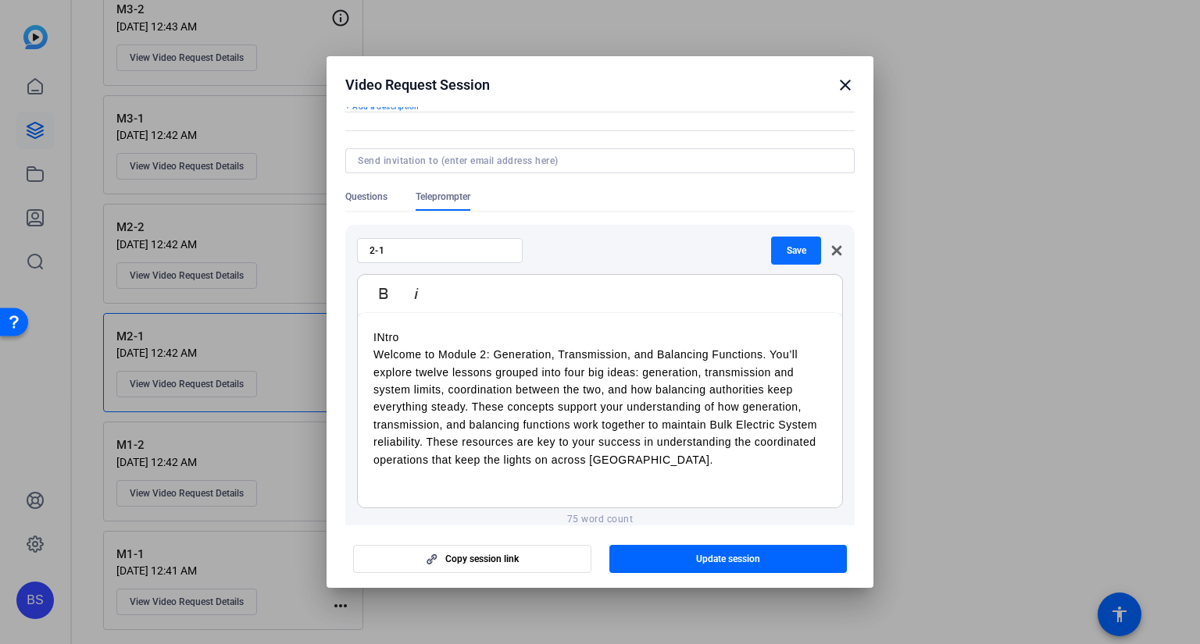
click at [786, 249] on span "Save" at bounding box center [796, 250] width 20 height 12
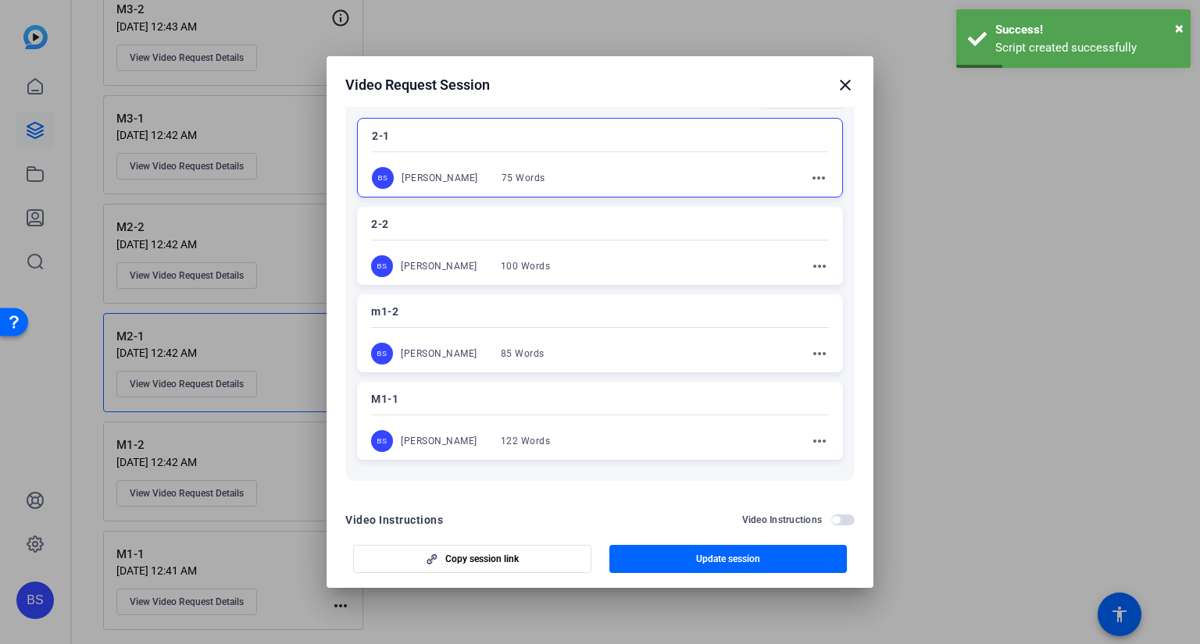
scroll to position [263, 0]
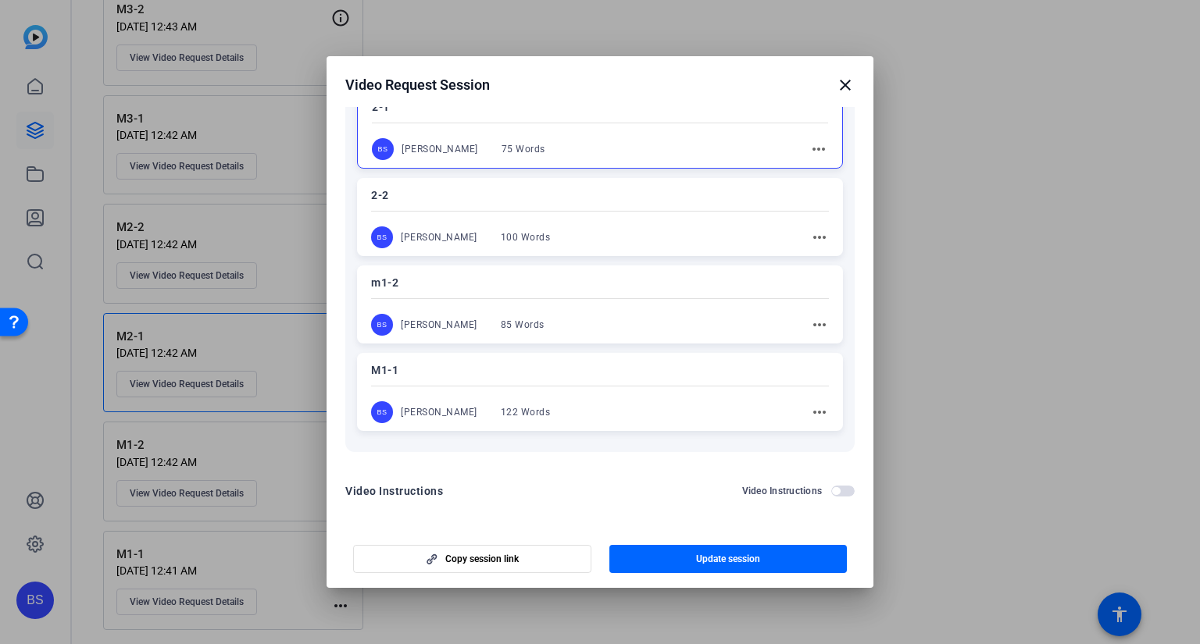
click at [595, 384] on div at bounding box center [600, 385] width 458 height 5
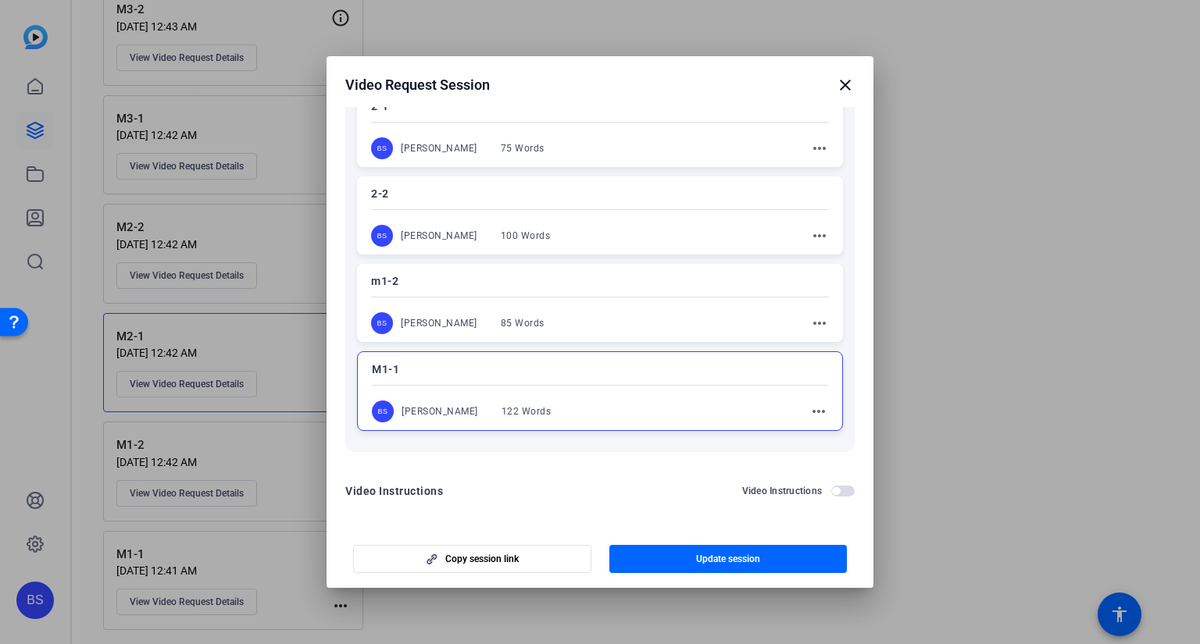
click at [809, 408] on mat-icon "more_horiz" at bounding box center [818, 411] width 19 height 19
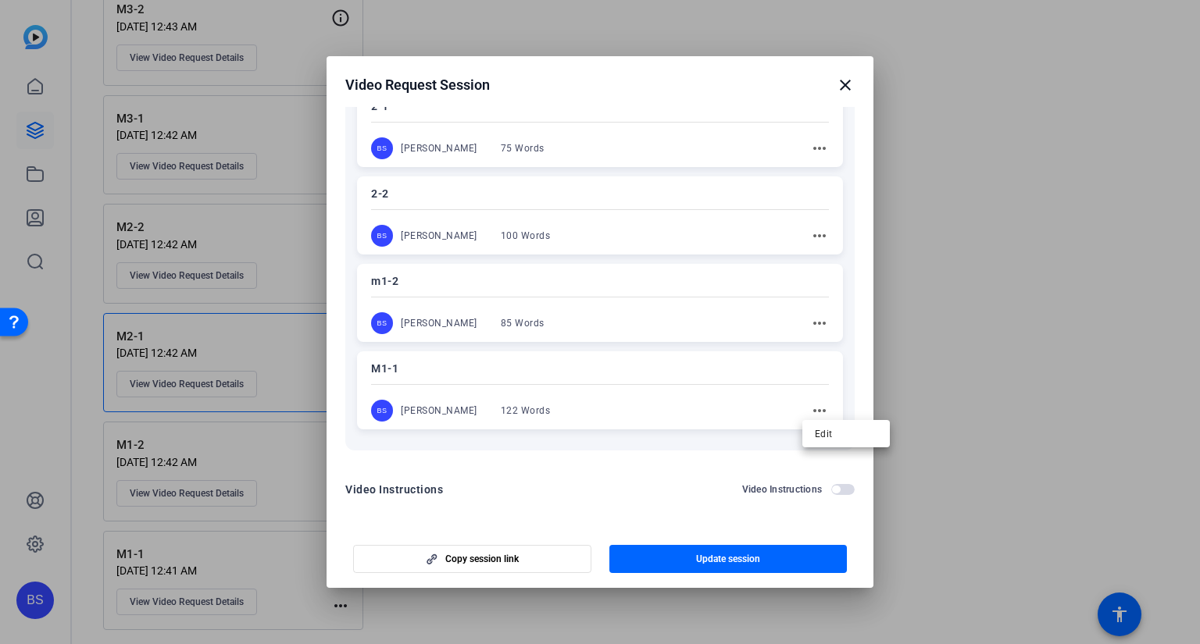
scroll to position [262, 0]
click at [829, 433] on span "Edit" at bounding box center [846, 434] width 62 height 19
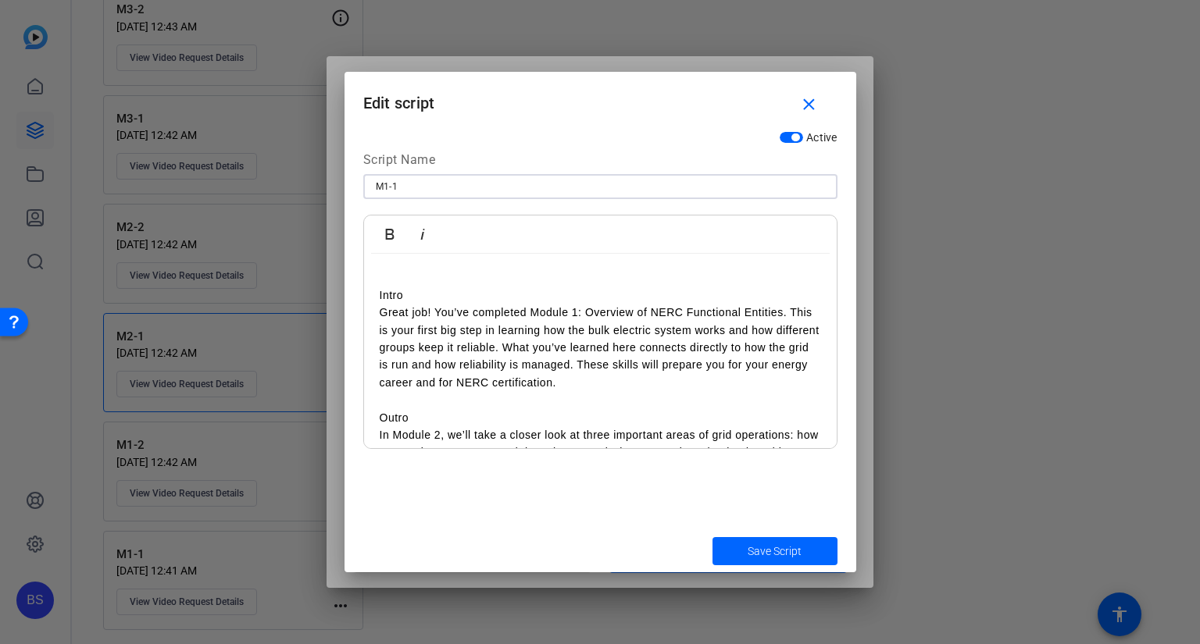
drag, startPoint x: 420, startPoint y: 184, endPoint x: 394, endPoint y: 184, distance: 26.6
click at [394, 184] on input "M1-1" at bounding box center [600, 186] width 449 height 19
type input "M1-2a"
click at [776, 548] on span "Save Script" at bounding box center [774, 552] width 54 height 16
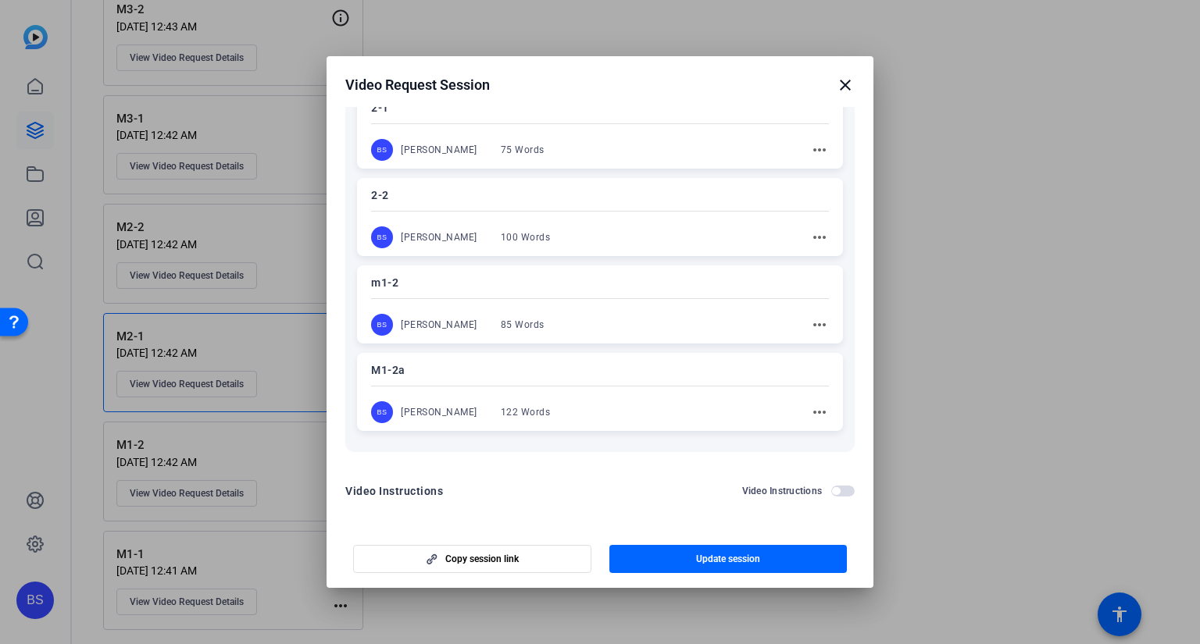
click at [810, 324] on mat-icon "more_horiz" at bounding box center [819, 325] width 19 height 19
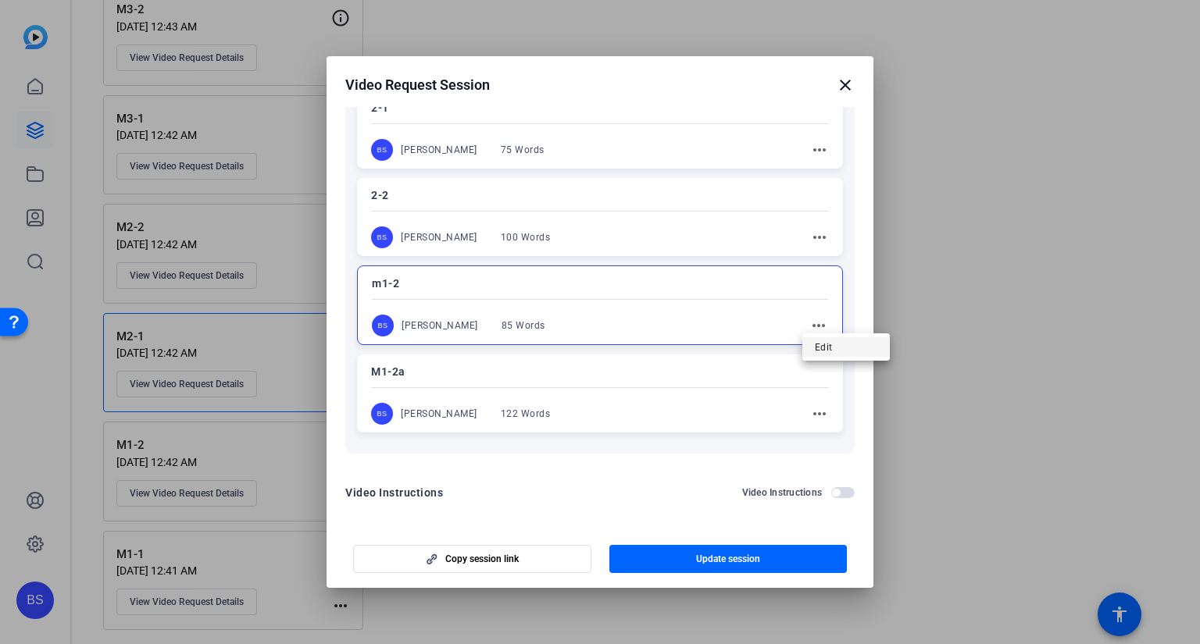
click at [823, 340] on span "Edit" at bounding box center [846, 346] width 62 height 19
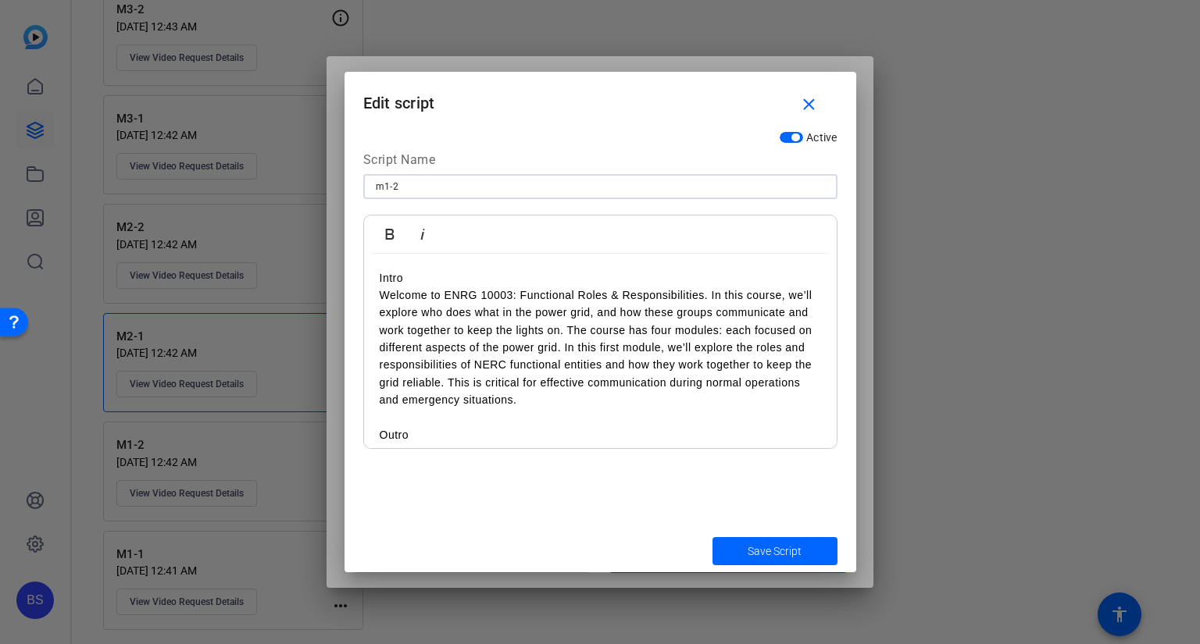
drag, startPoint x: 422, startPoint y: 182, endPoint x: 394, endPoint y: 182, distance: 28.1
click at [394, 182] on input "m1-2" at bounding box center [600, 186] width 449 height 19
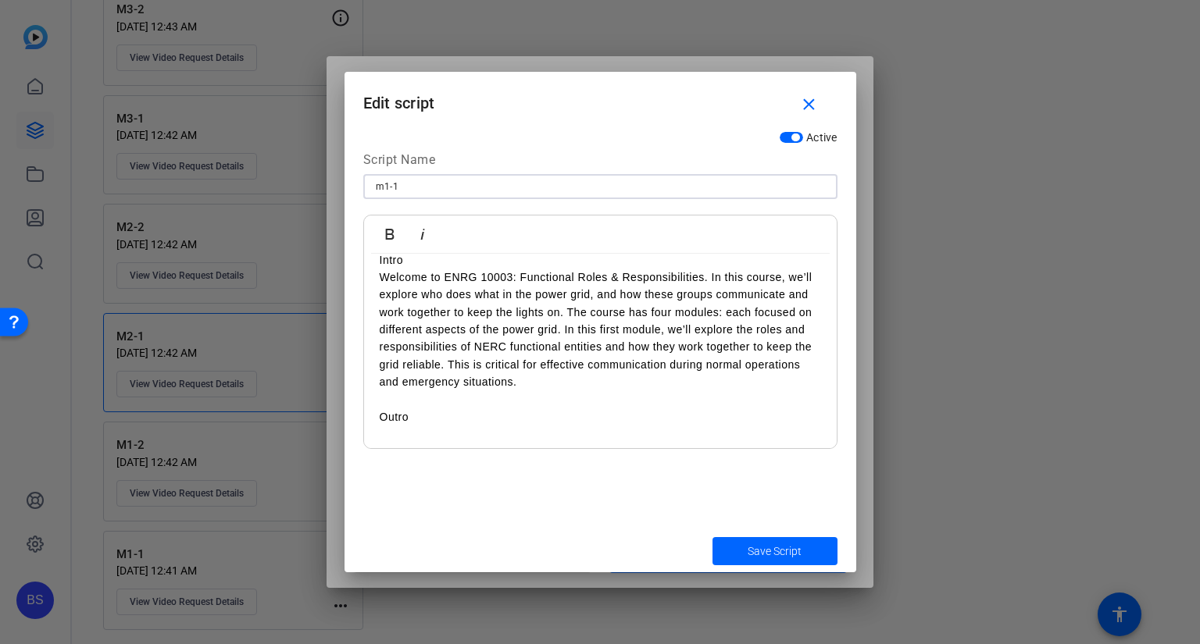
scroll to position [28, 0]
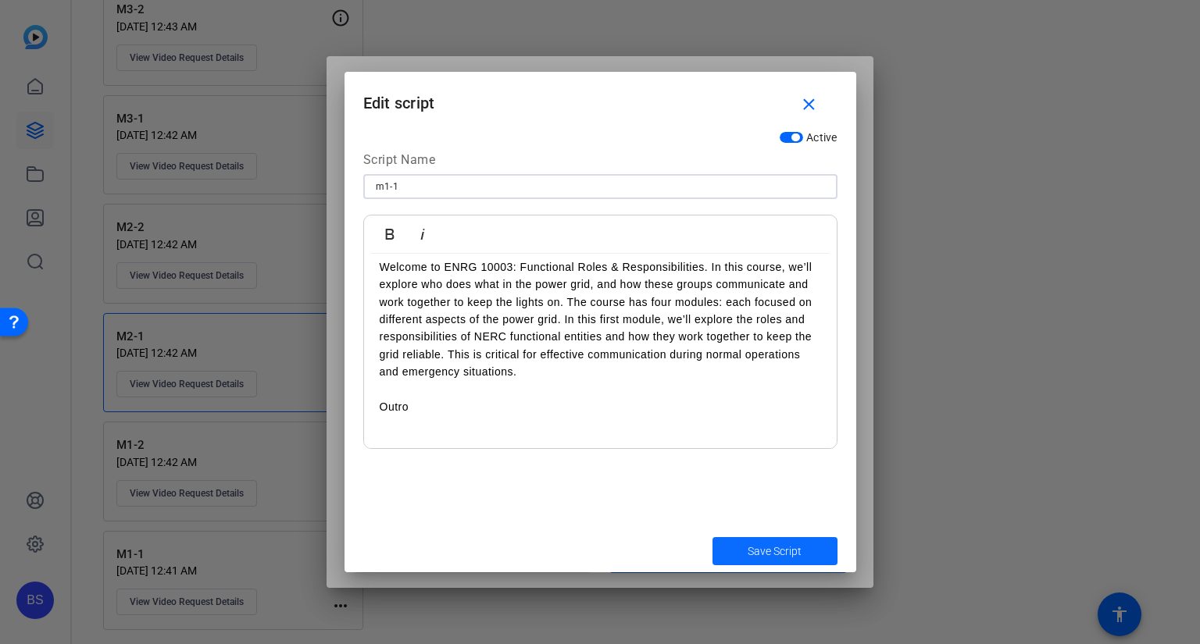
type input "m1-1"
click at [814, 550] on span "submit" at bounding box center [774, 551] width 125 height 37
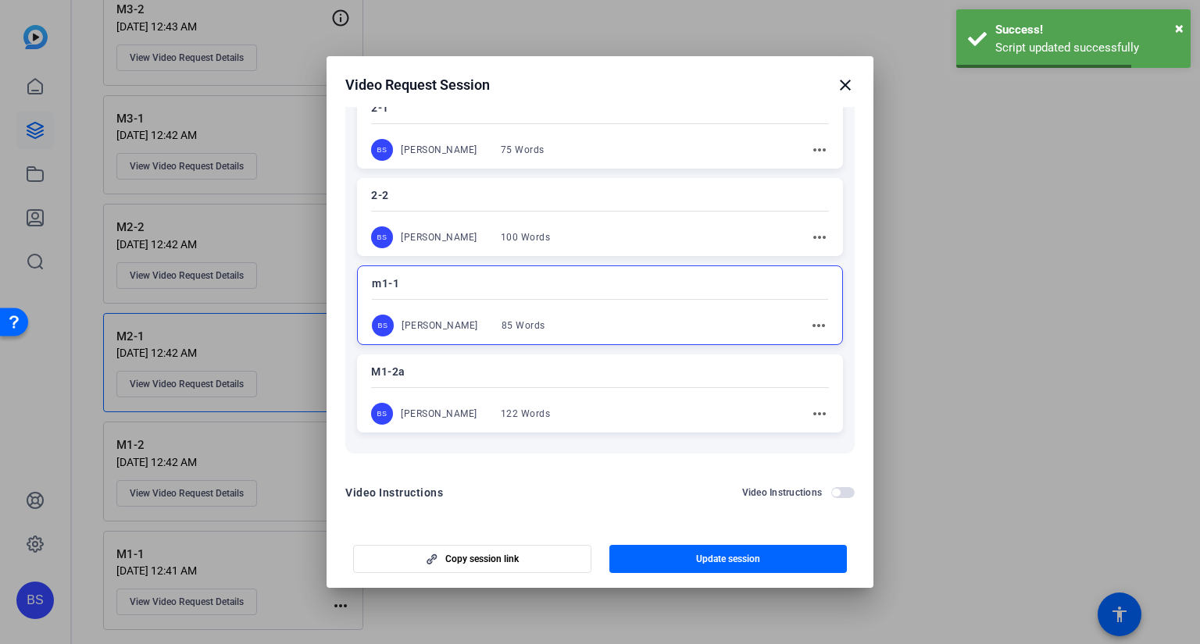
click at [818, 410] on mat-icon "more_horiz" at bounding box center [819, 414] width 19 height 19
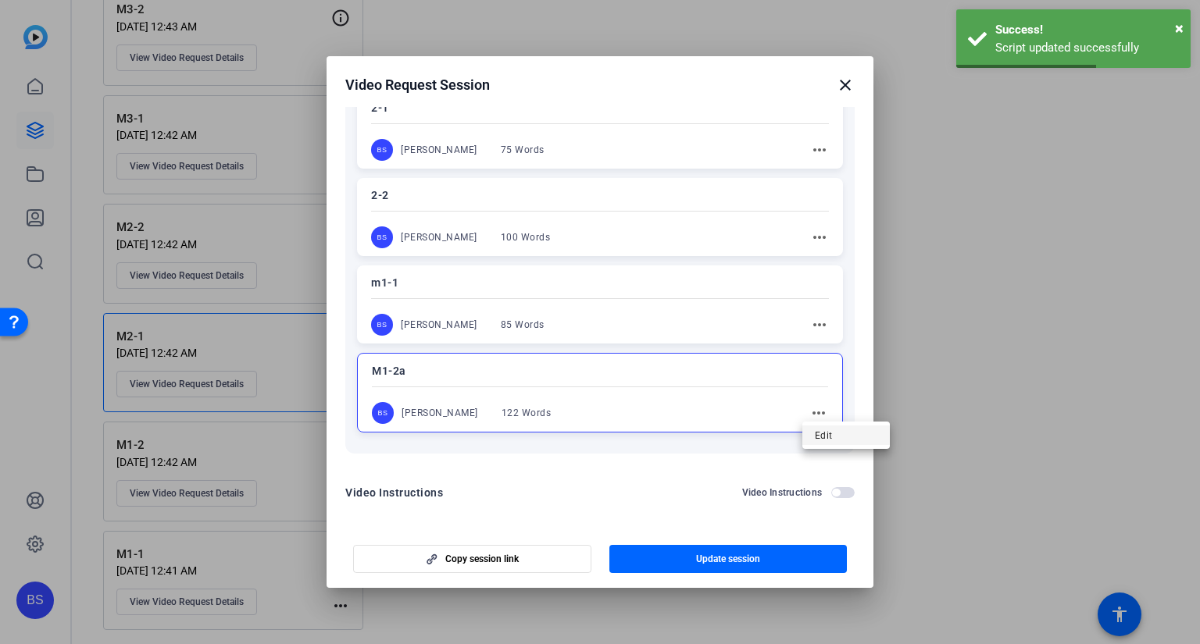
click at [835, 434] on span "Edit" at bounding box center [846, 435] width 62 height 19
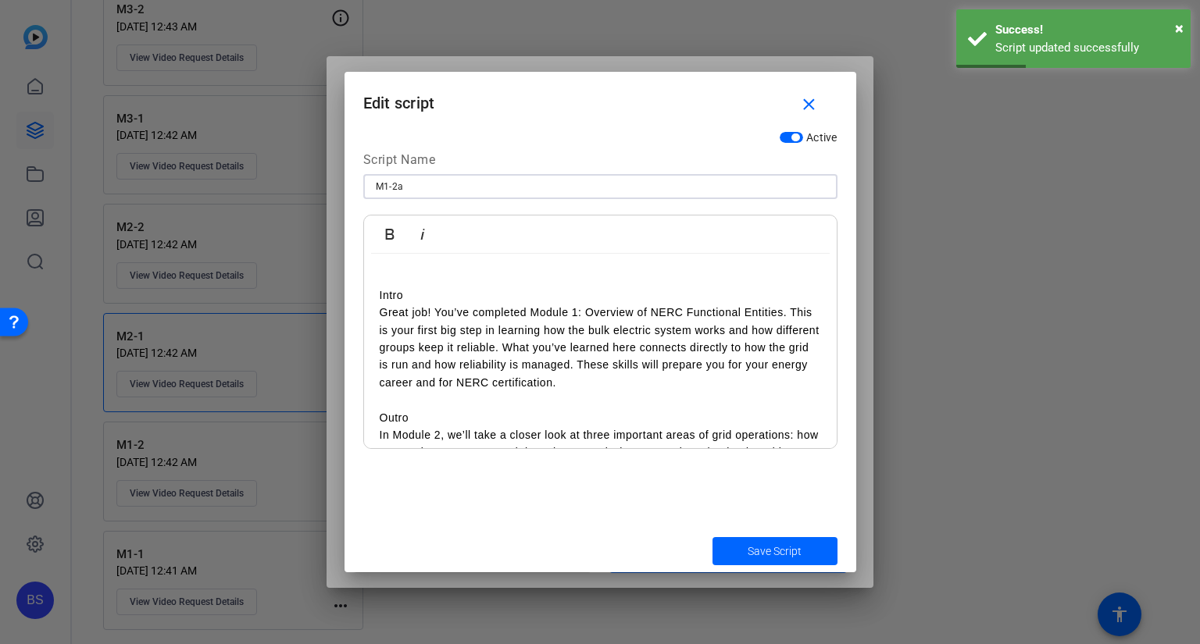
drag, startPoint x: 415, startPoint y: 185, endPoint x: 399, endPoint y: 183, distance: 15.8
click at [399, 183] on input "M1-2a" at bounding box center [600, 186] width 449 height 19
type input "M1-2"
click at [770, 547] on span "Save Script" at bounding box center [774, 552] width 54 height 16
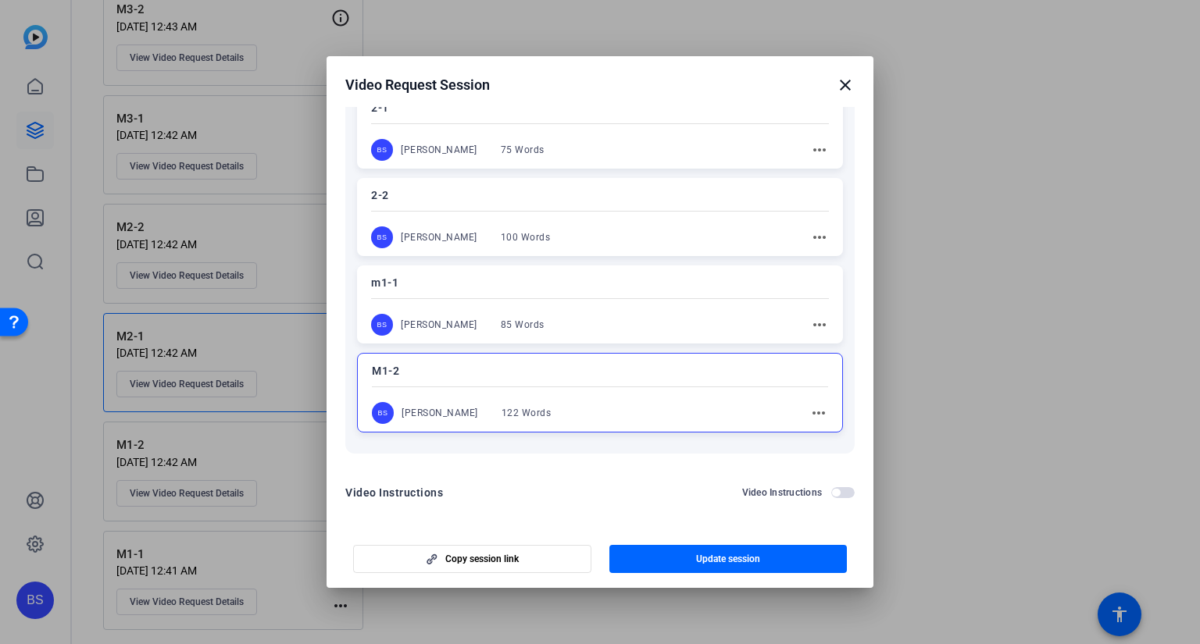
scroll to position [0, 0]
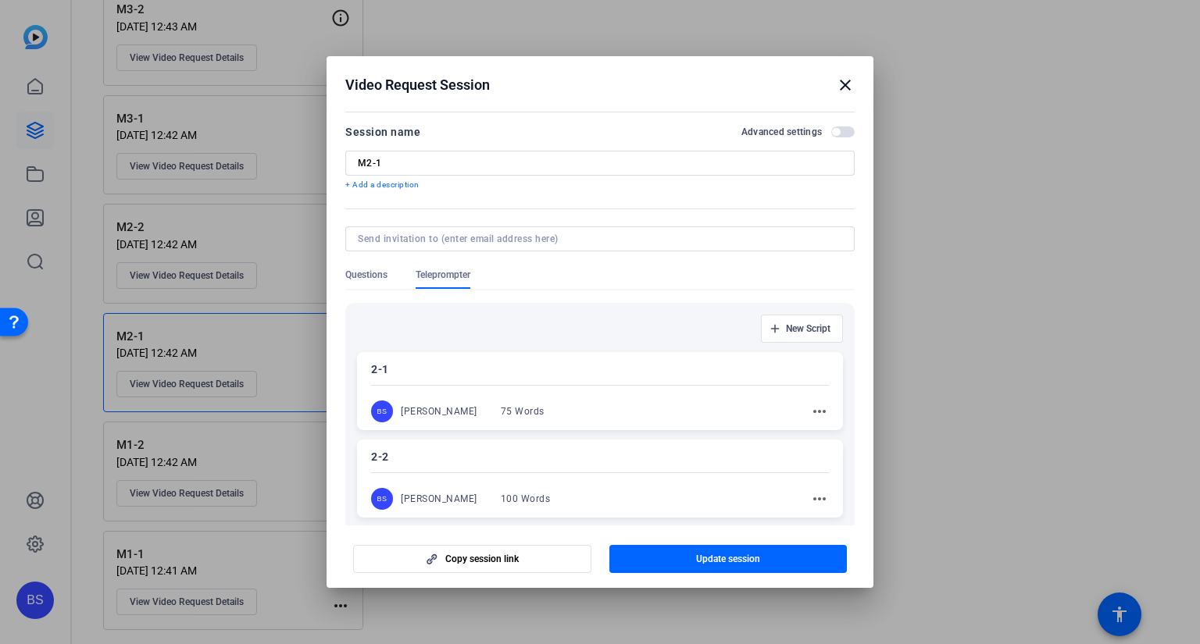
click at [465, 237] on input at bounding box center [597, 239] width 478 height 12
type input "3-1"
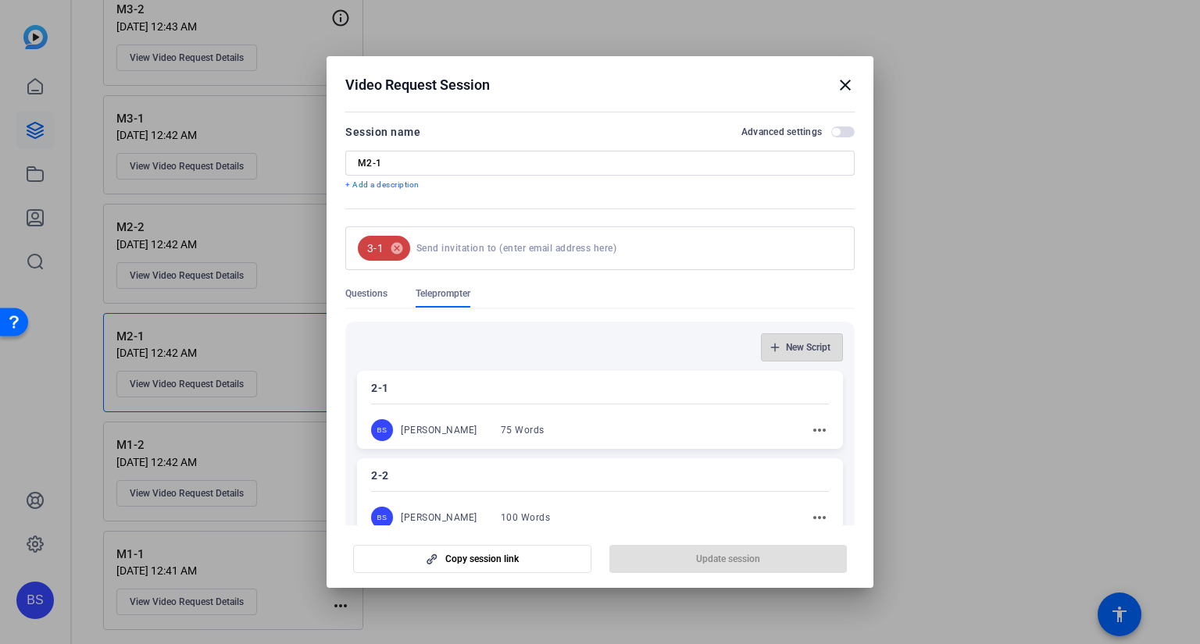
click at [779, 319] on div "New Script 2-1 BS [PERSON_NAME] 75 Words more_horiz 2-2 BS [PERSON_NAME] 100 Wo…" at bounding box center [599, 527] width 509 height 437
click at [400, 246] on mat-icon "cancel" at bounding box center [396, 248] width 27 height 14
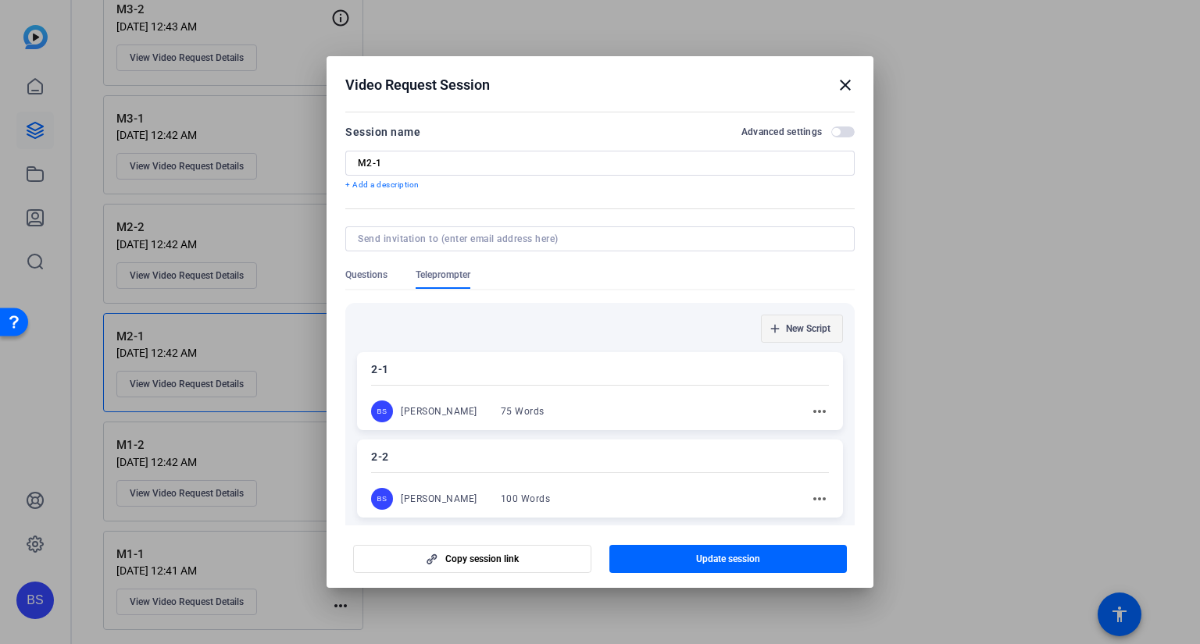
click at [809, 333] on span "New Script" at bounding box center [808, 329] width 45 height 12
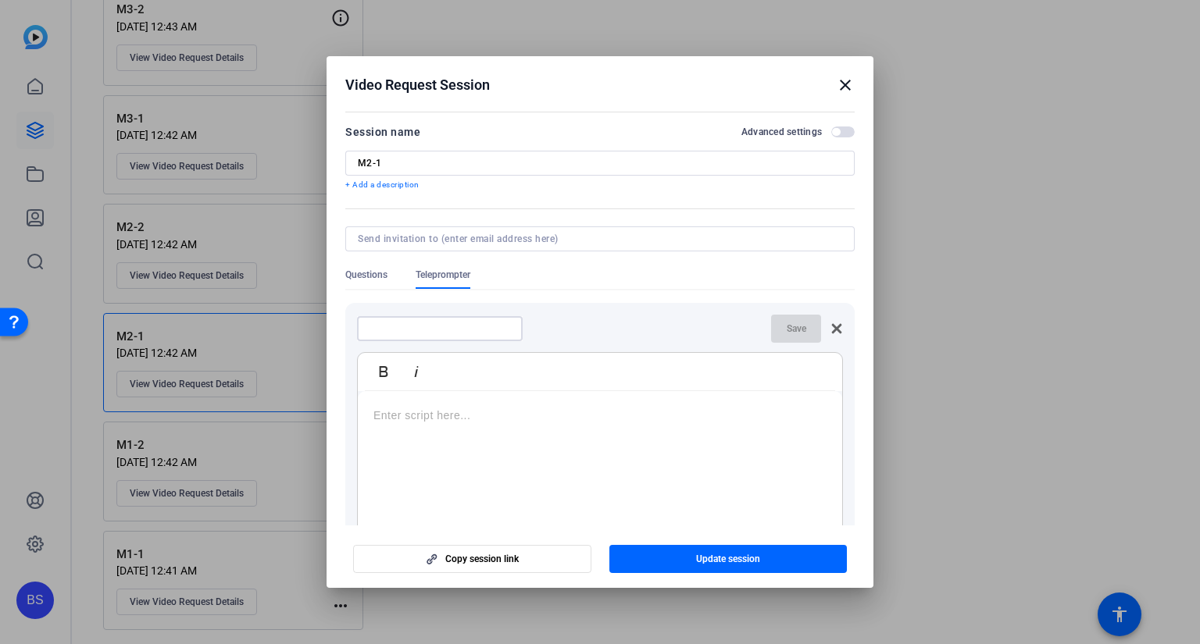
click at [412, 329] on input at bounding box center [439, 329] width 141 height 12
type input "3-1"
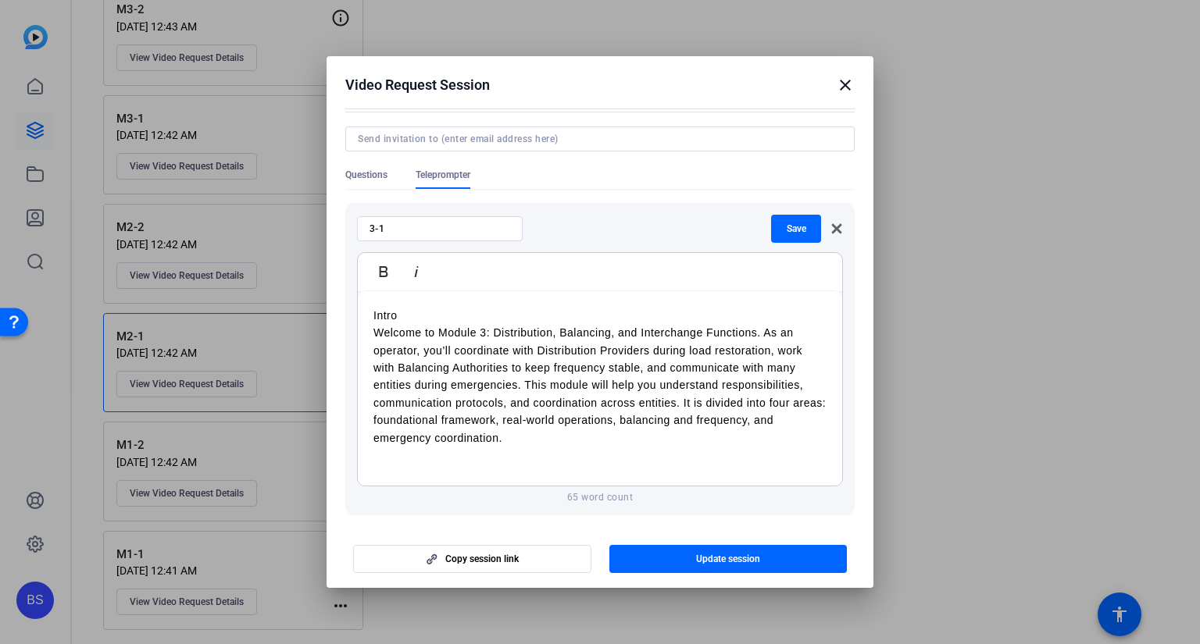
scroll to position [156, 0]
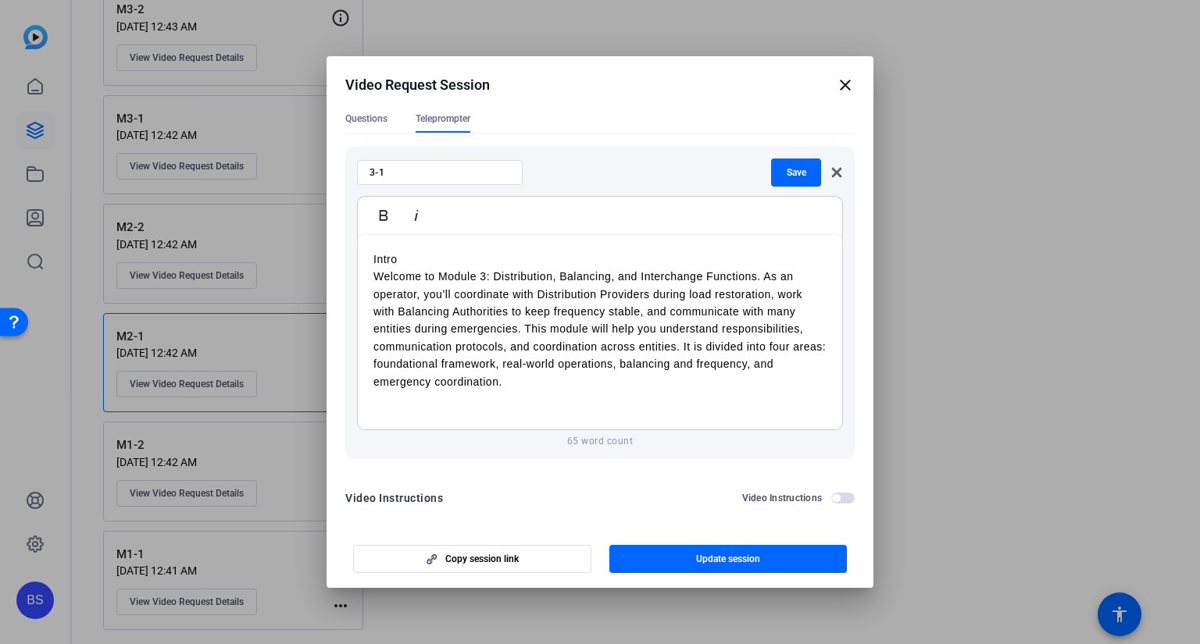
click at [786, 171] on span "Save" at bounding box center [796, 172] width 20 height 12
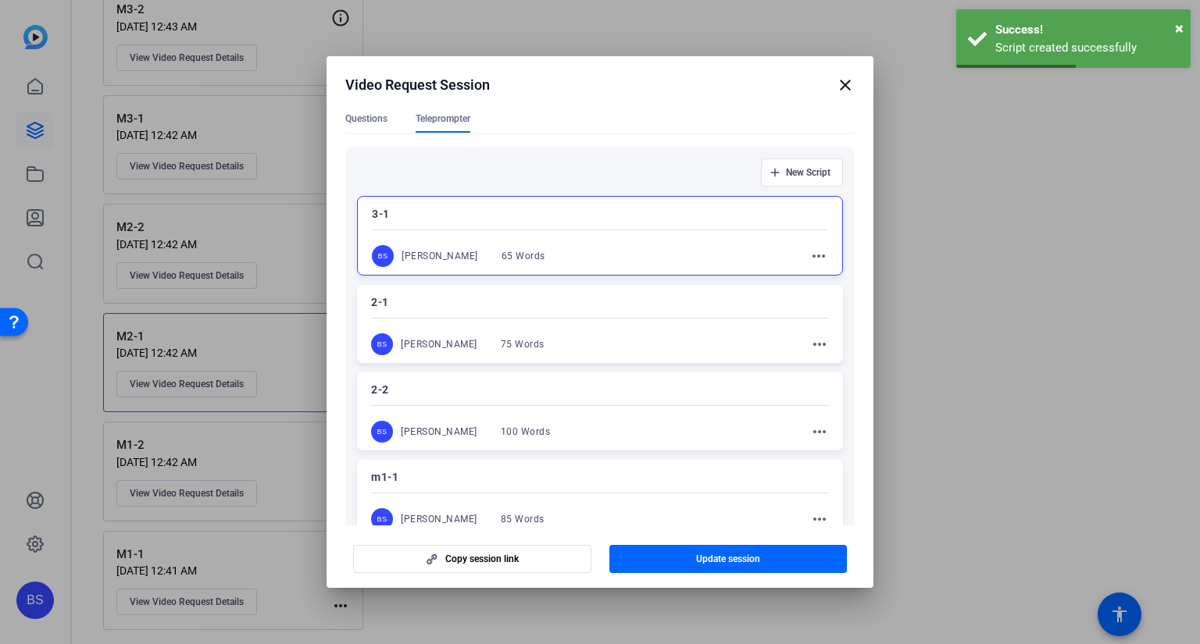
drag, startPoint x: 797, startPoint y: 180, endPoint x: 789, endPoint y: 183, distance: 8.9
click at [797, 180] on span "button" at bounding box center [801, 172] width 80 height 37
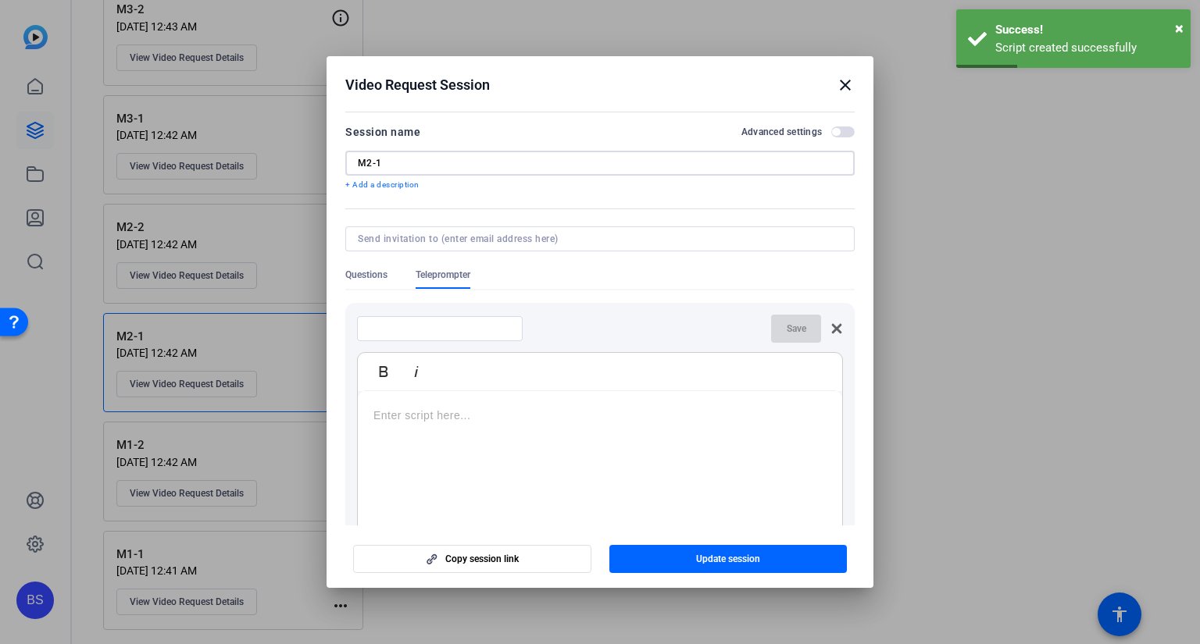
drag, startPoint x: 405, startPoint y: 163, endPoint x: 358, endPoint y: 162, distance: 46.9
click at [358, 162] on input "M2-1" at bounding box center [600, 163] width 484 height 12
click at [470, 329] on input at bounding box center [439, 329] width 141 height 12
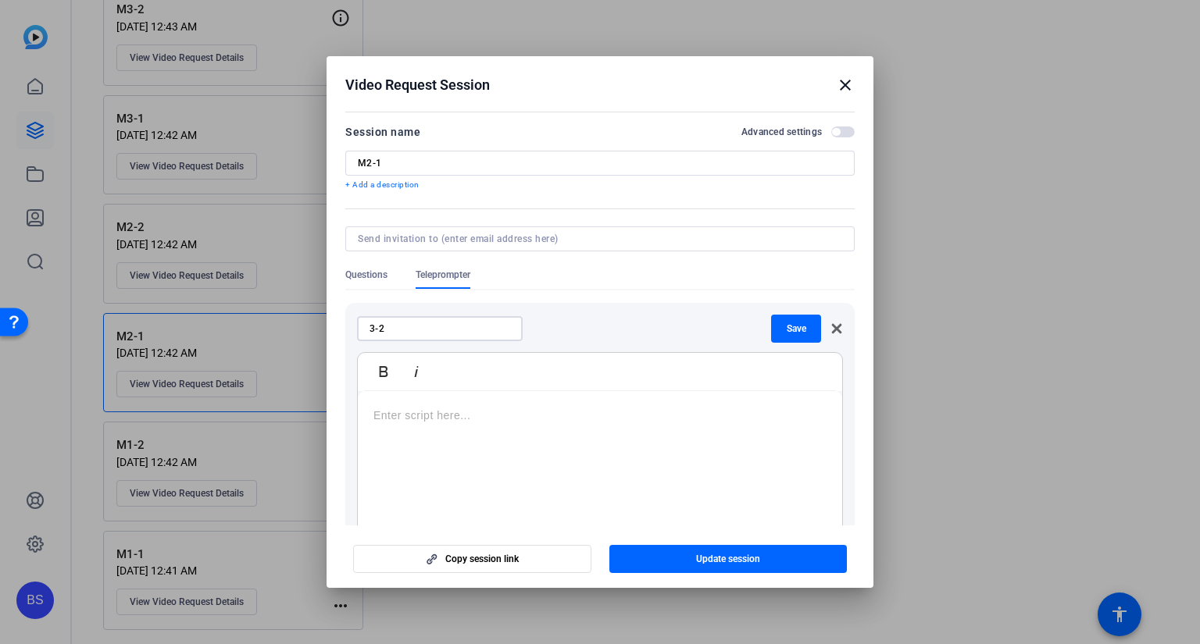
type input "3-2"
click at [472, 407] on p at bounding box center [599, 415] width 453 height 17
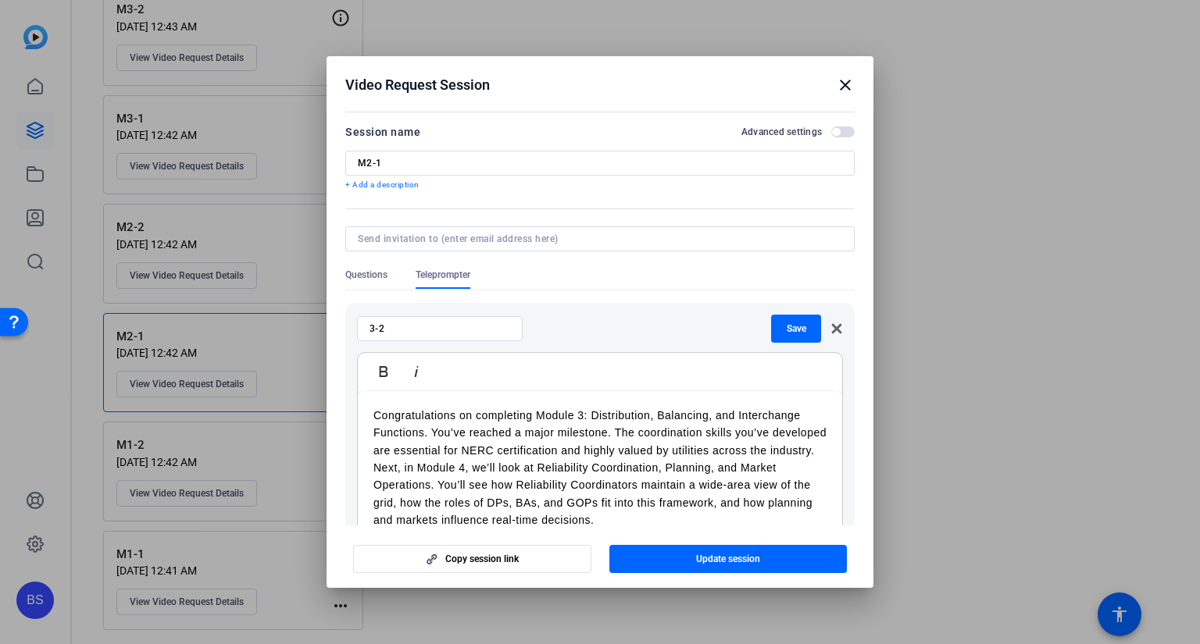
click at [369, 415] on div "Congratulations on completing Module 3: Distribution, Balancing, and Interchang…" at bounding box center [600, 488] width 484 height 195
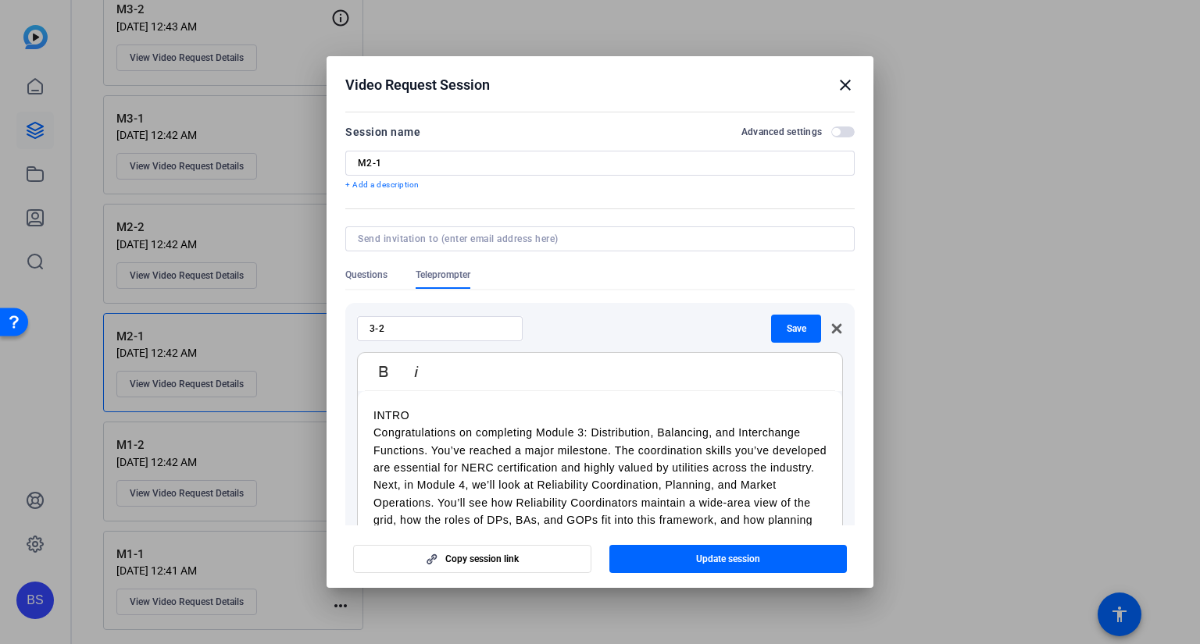
click at [446, 476] on p "Congratulations on completing Module 3: Distribution, Balancing, and Interchang…" at bounding box center [599, 450] width 453 height 52
click at [792, 326] on span "Save" at bounding box center [796, 329] width 20 height 12
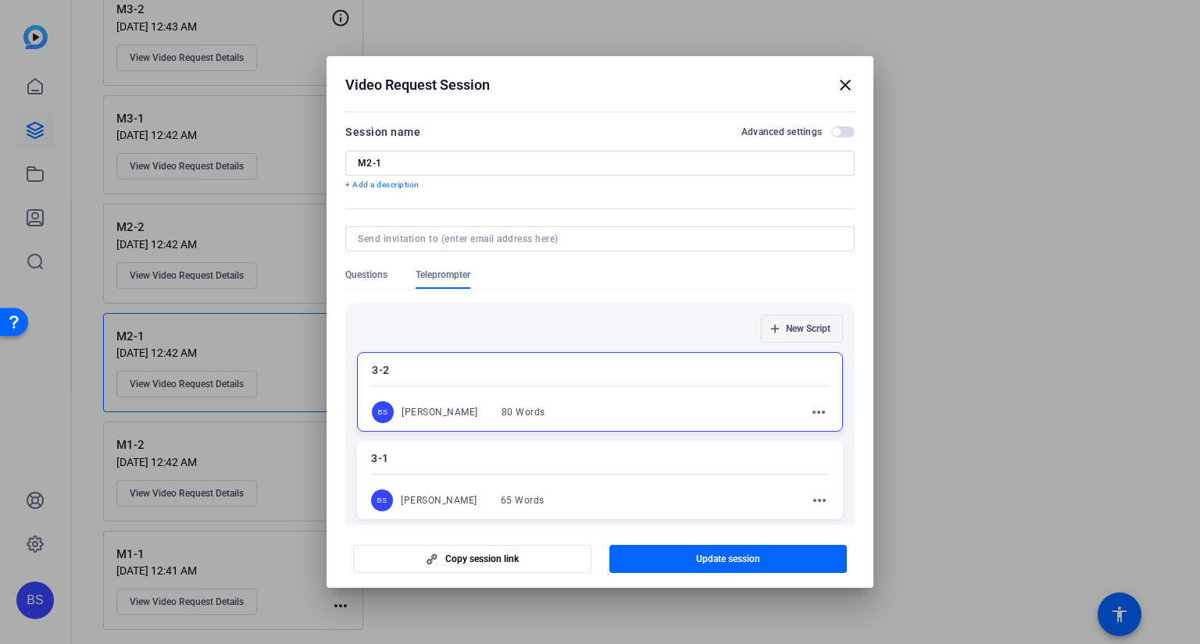
click at [796, 325] on span "New Script" at bounding box center [808, 329] width 45 height 12
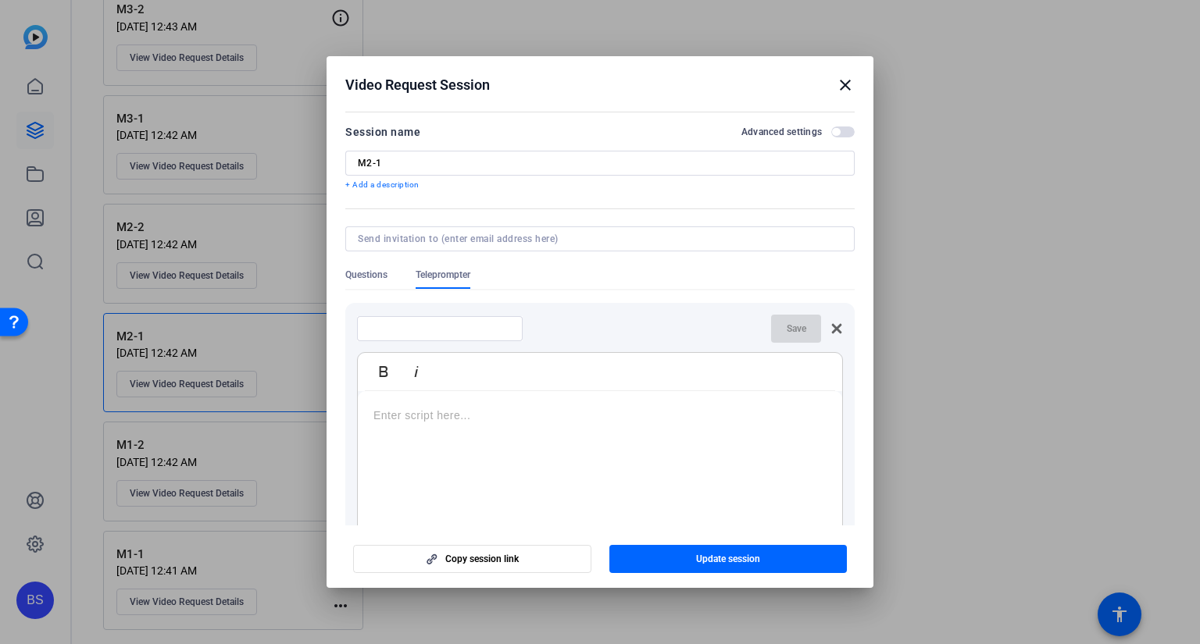
click at [434, 327] on input at bounding box center [439, 329] width 141 height 12
type input "4-1"
click at [443, 405] on div at bounding box center [600, 488] width 484 height 195
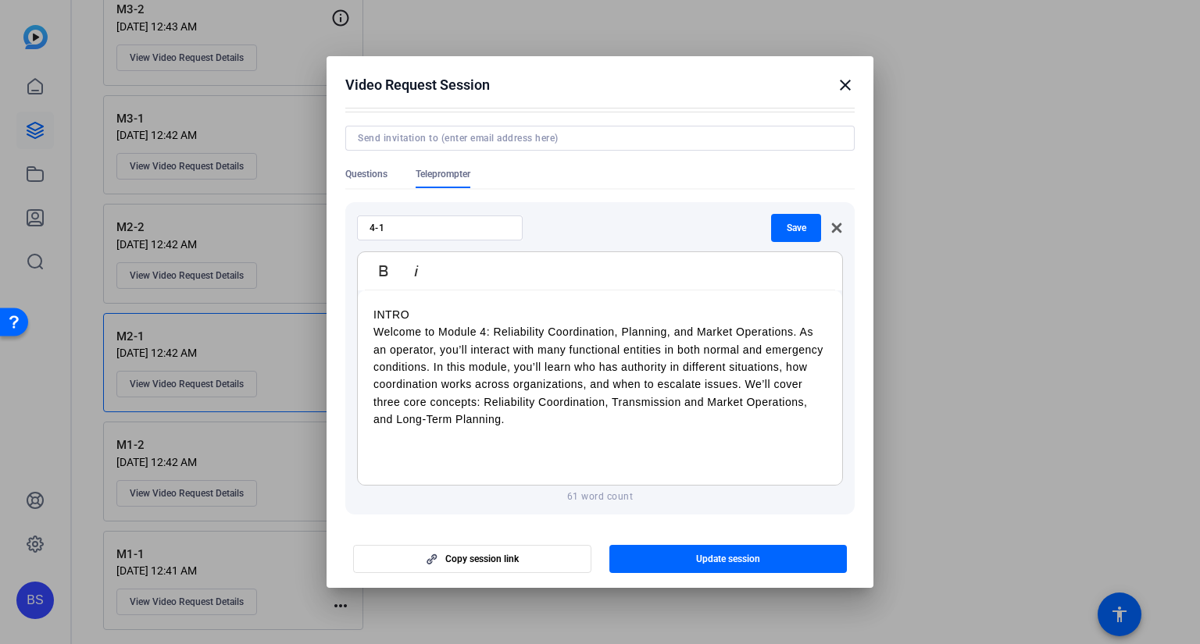
scroll to position [156, 0]
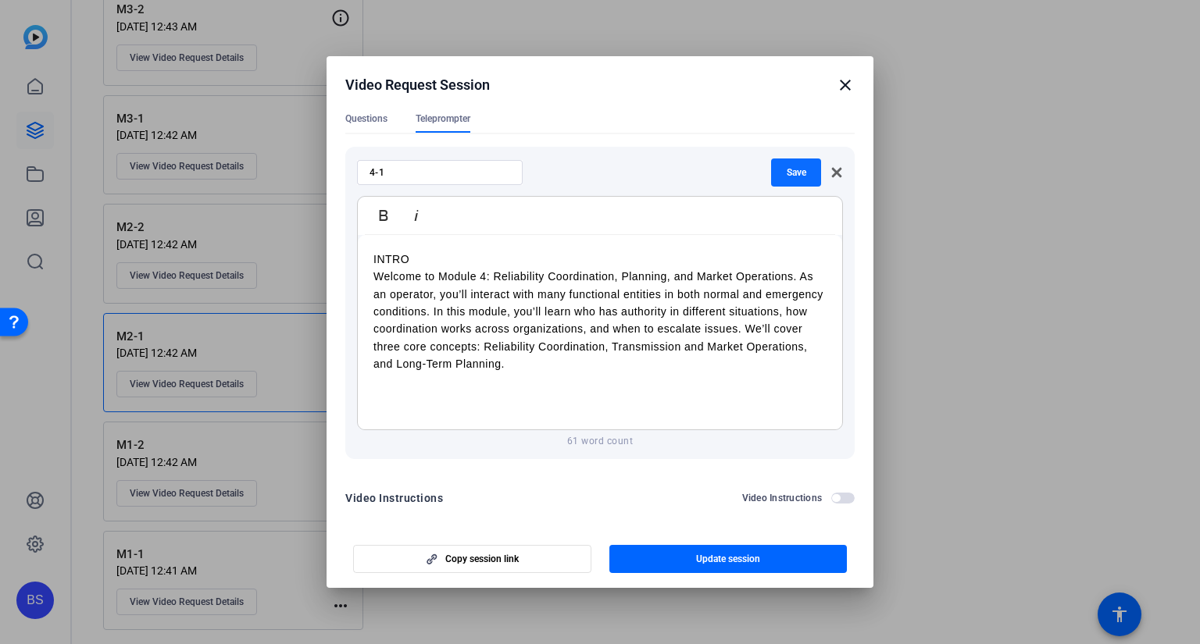
click at [788, 167] on span "Save" at bounding box center [796, 172] width 20 height 12
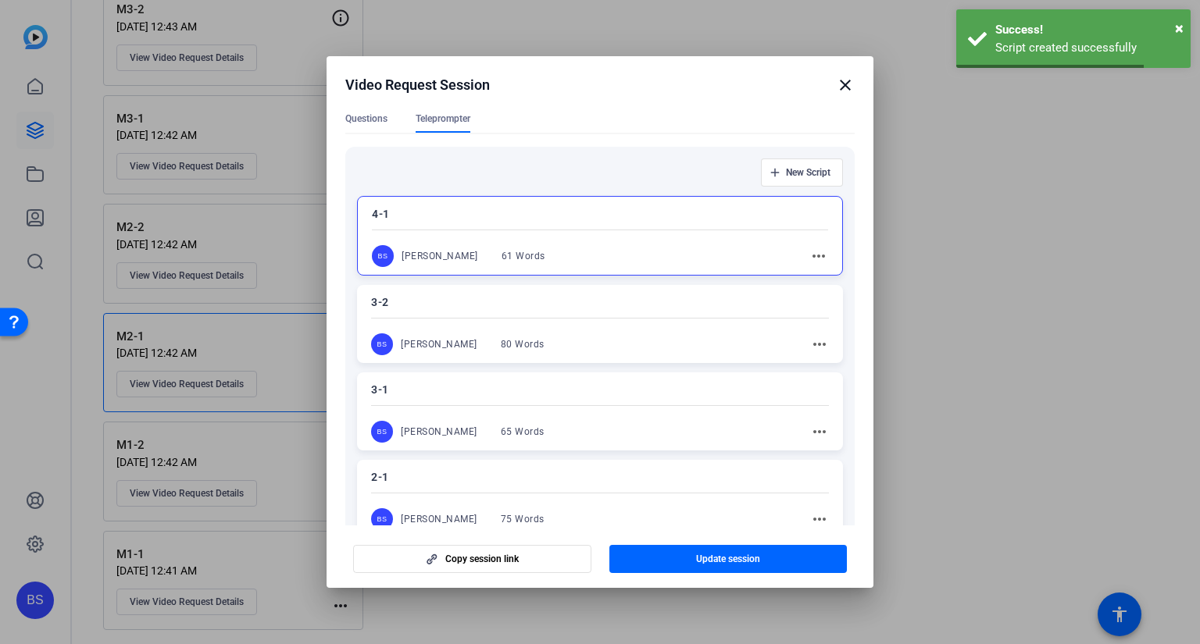
click at [804, 172] on span "New Script" at bounding box center [808, 172] width 45 height 12
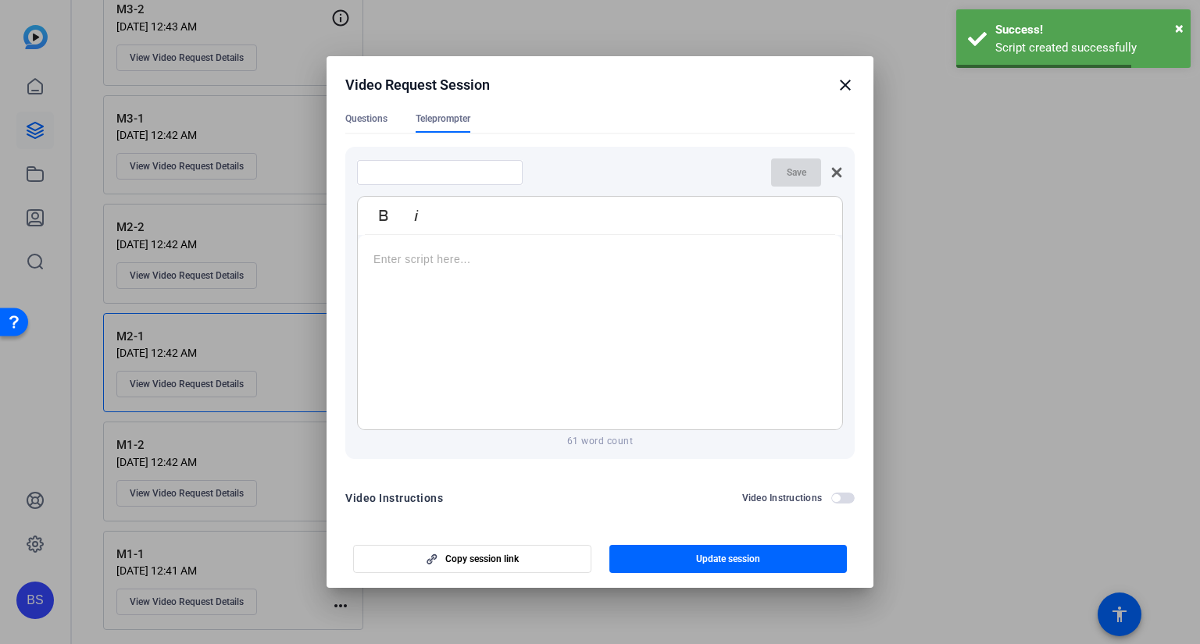
scroll to position [0, 0]
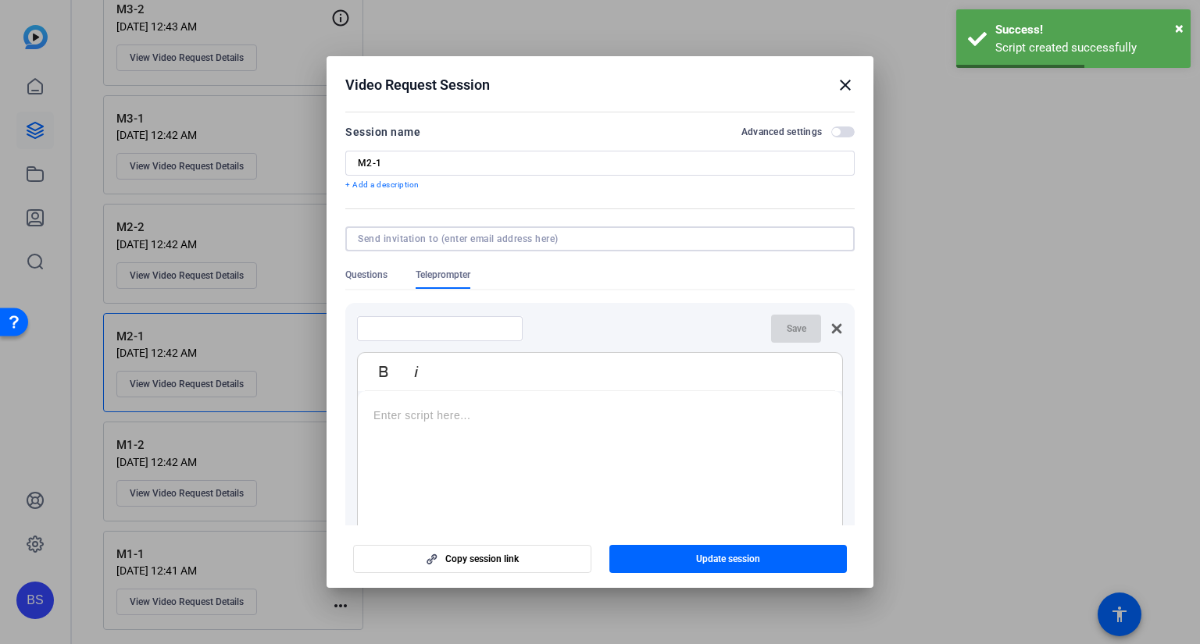
click at [422, 235] on input at bounding box center [597, 239] width 478 height 12
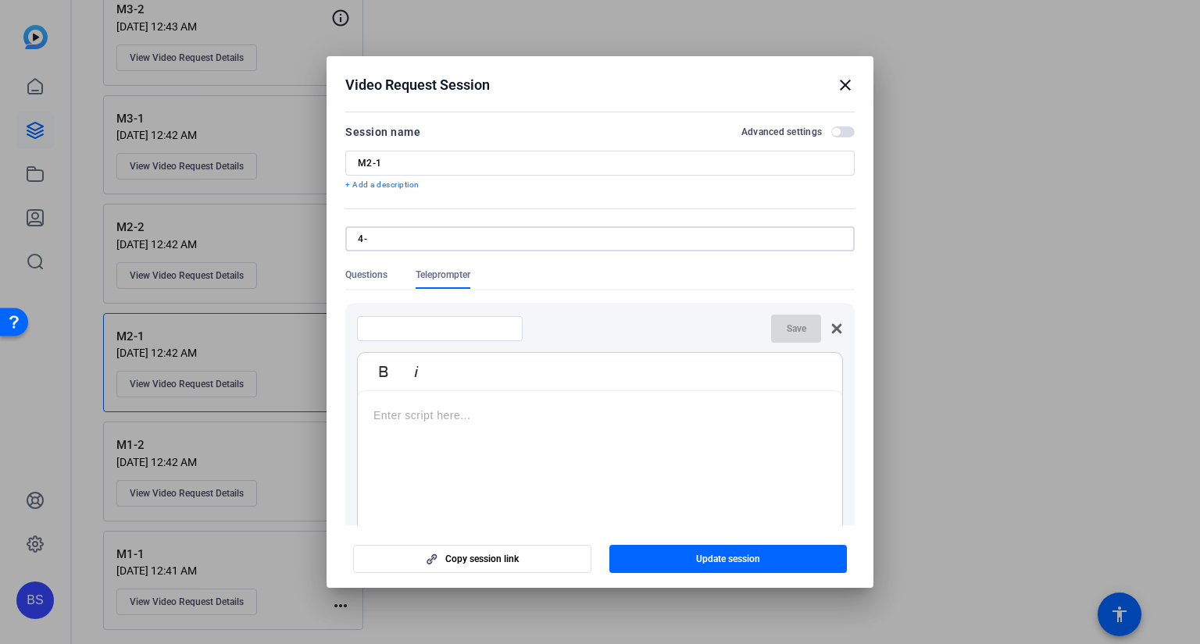
type input "4"
click at [449, 330] on input at bounding box center [439, 329] width 141 height 12
type input "4-2"
click at [440, 425] on div at bounding box center [600, 488] width 484 height 195
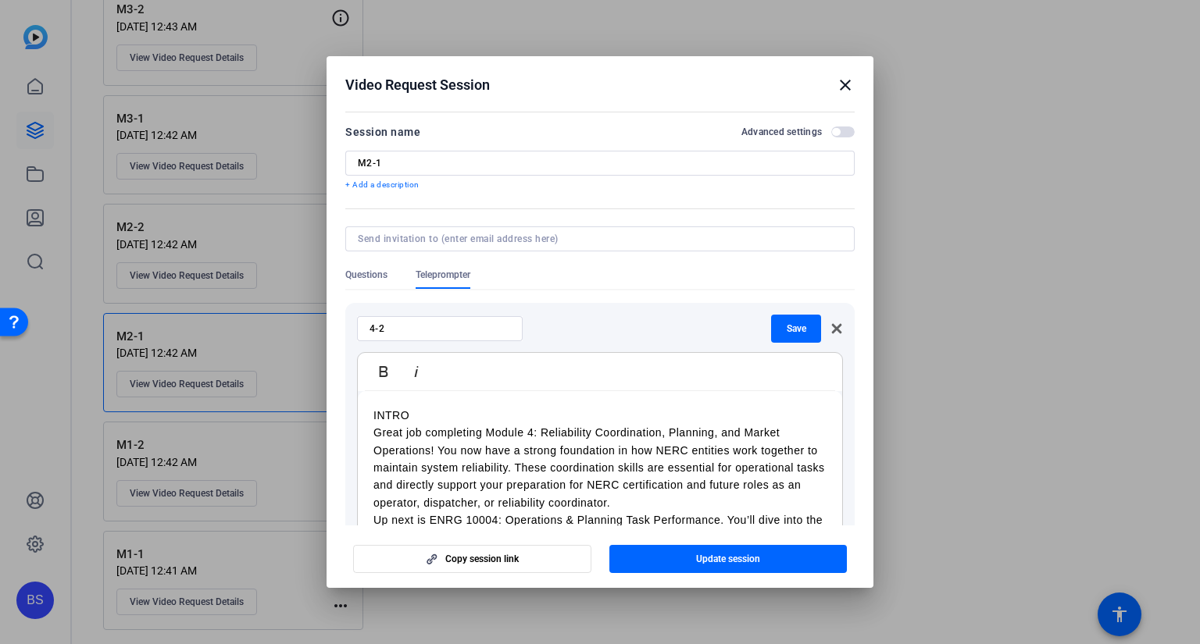
scroll to position [13, 0]
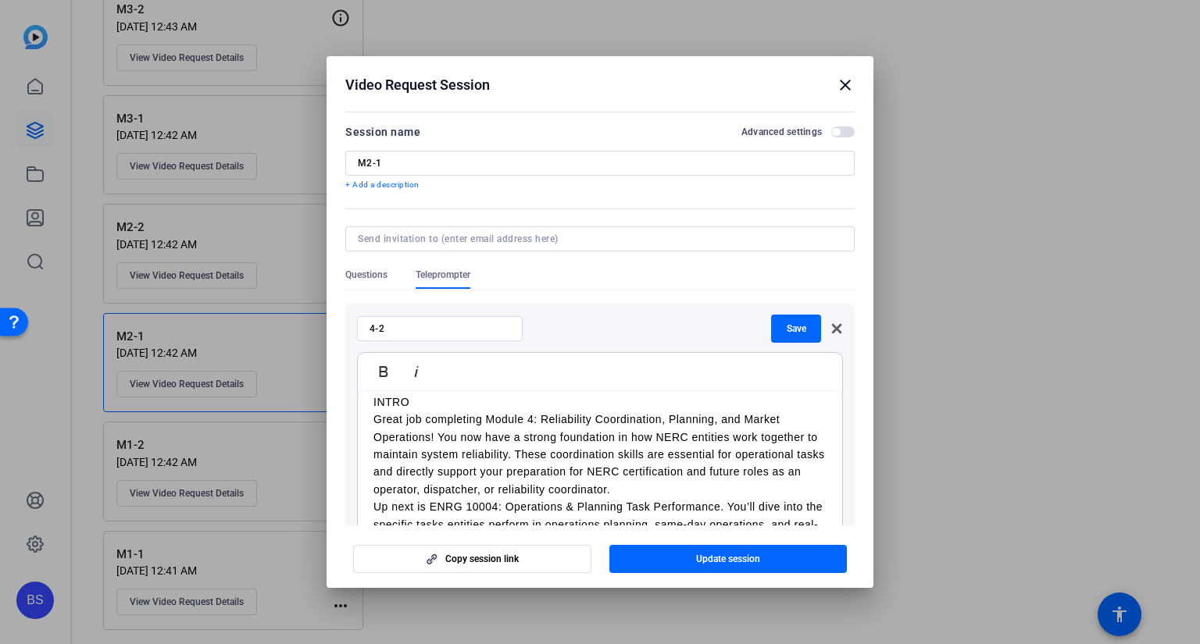
click at [663, 485] on p "Great job completing Module 4: Reliability Coordination, Planning, and Market O…" at bounding box center [599, 454] width 453 height 87
click at [786, 326] on span "Save" at bounding box center [796, 329] width 20 height 12
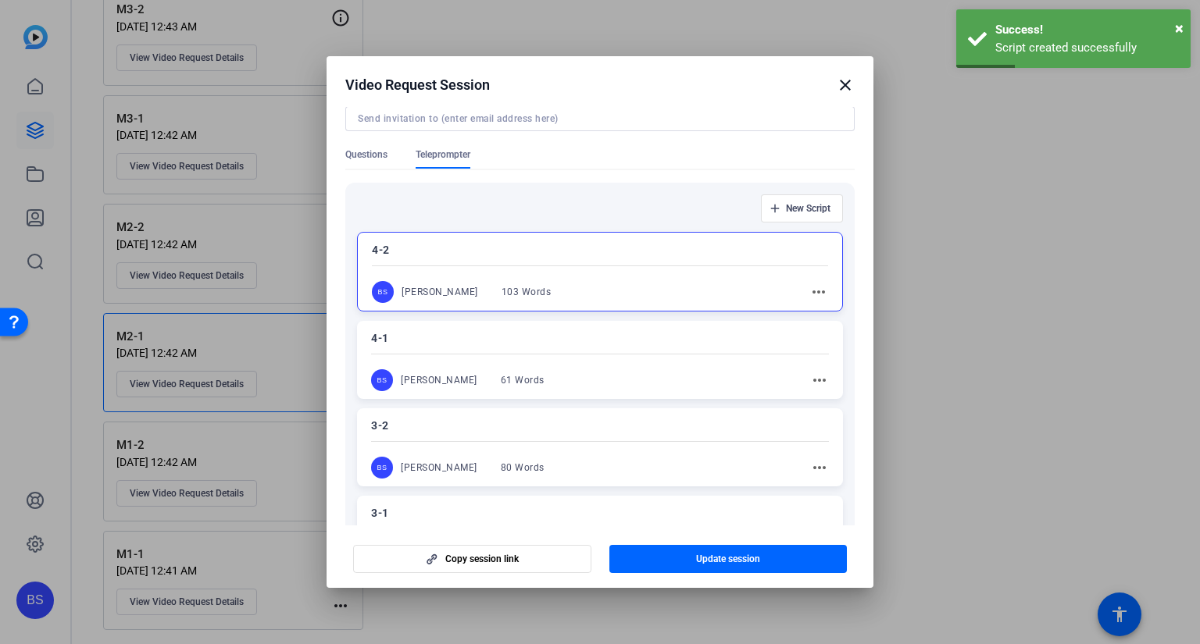
scroll to position [0, 0]
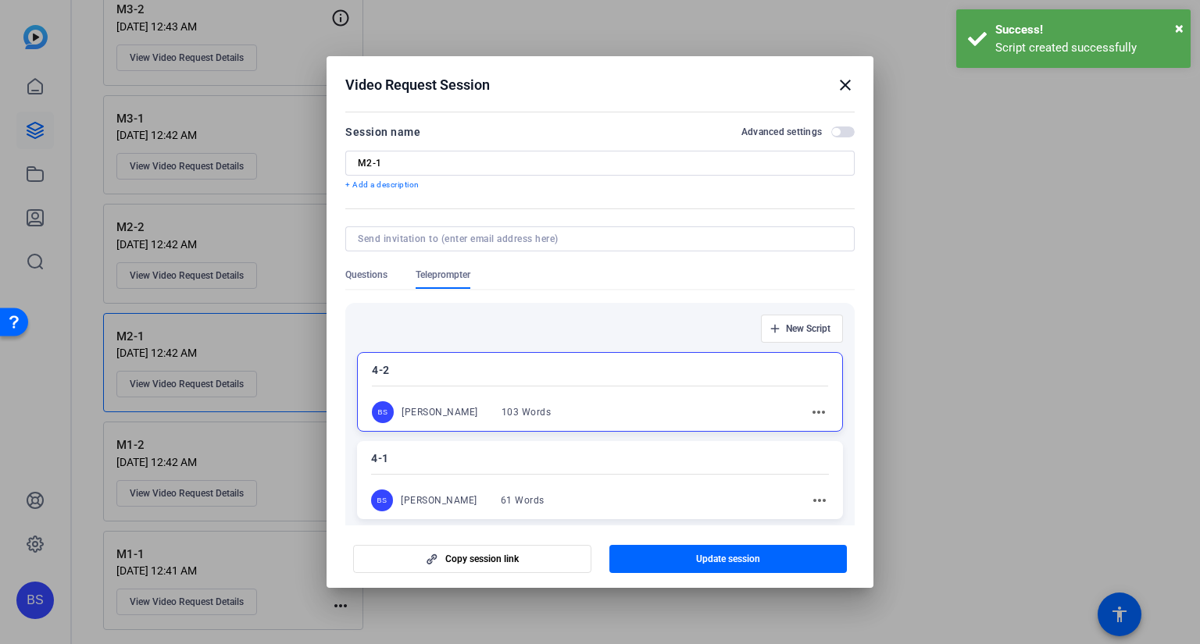
click at [843, 85] on mat-icon "close" at bounding box center [845, 85] width 19 height 19
